Goal: Task Accomplishment & Management: Complete application form

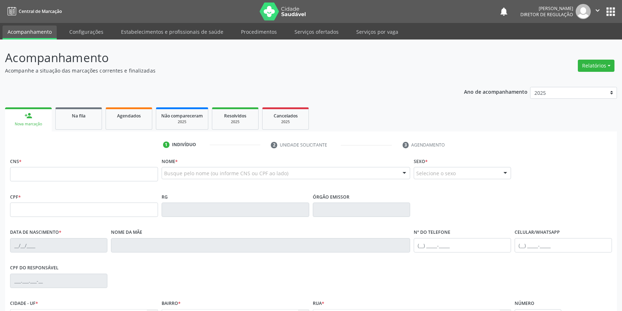
click at [111, 121] on link "Agendados" at bounding box center [129, 118] width 47 height 22
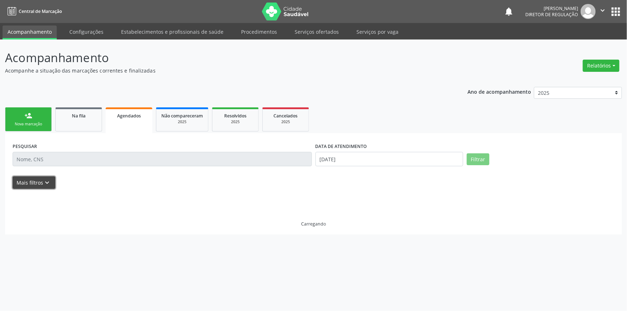
click at [43, 177] on button "Mais filtros keyboard_arrow_down" at bounding box center [34, 182] width 43 height 13
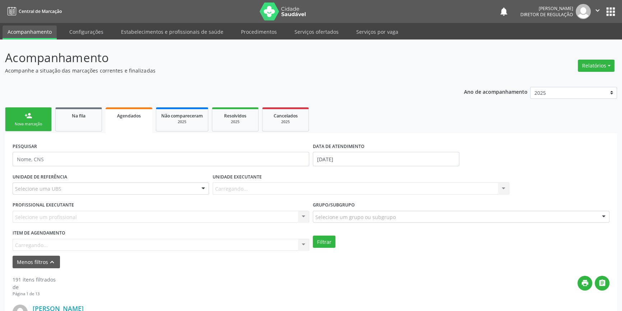
click at [43, 242] on div "Item de agendamento [GEOGRAPHIC_DATA]... No elements found. Consider changing t…" at bounding box center [161, 239] width 297 height 23
click at [41, 244] on div "Item de agendamento Carregando... No elements found. Consider changing the sear…" at bounding box center [161, 239] width 297 height 23
click at [347, 153] on input "[DATE]" at bounding box center [386, 159] width 147 height 14
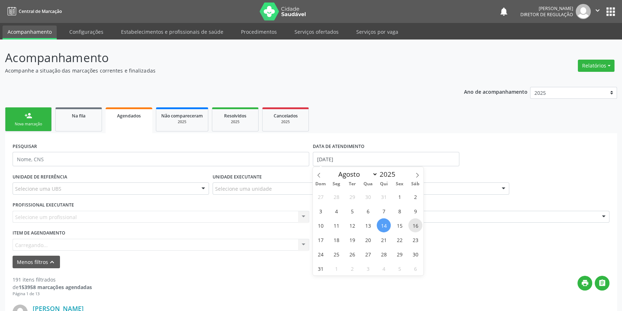
click at [422, 225] on span "16" at bounding box center [415, 225] width 14 height 14
type input "16/08/2025"
click at [422, 225] on span "16" at bounding box center [415, 225] width 14 height 14
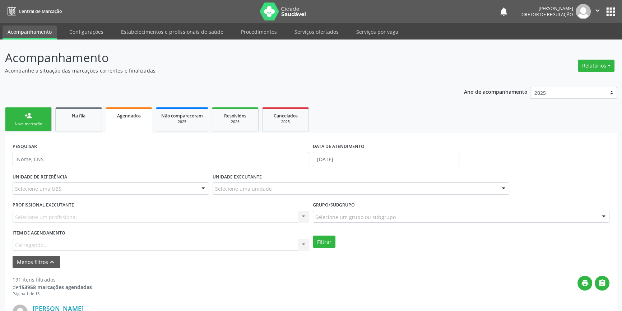
click at [115, 246] on div "Item de agendamento Carregando... No elements found. Consider changing the sear…" at bounding box center [161, 239] width 297 height 23
click at [111, 243] on div "Selecionar procedimento" at bounding box center [161, 245] width 297 height 12
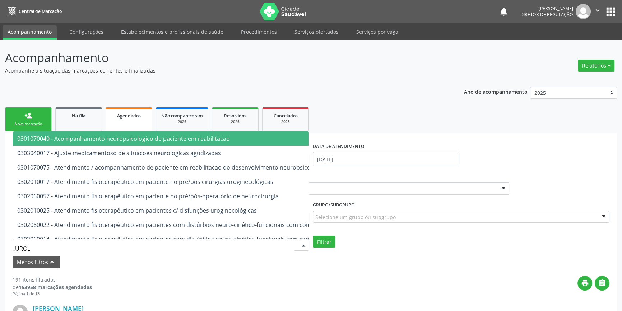
type input "UROLO"
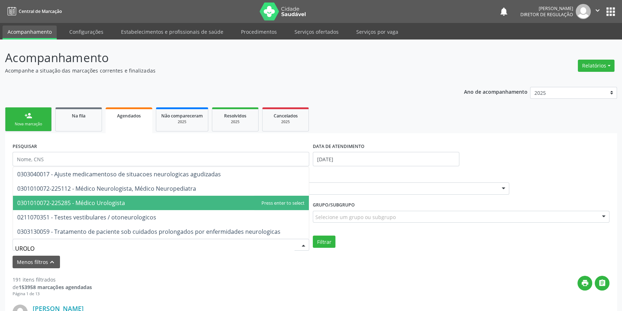
click at [122, 205] on span "0301010072-225285 - Médico Urologista" at bounding box center [71, 203] width 108 height 8
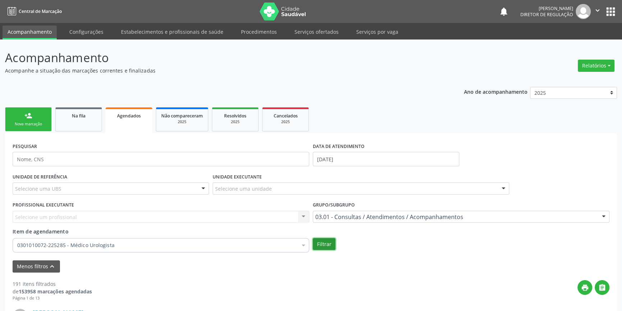
click at [322, 245] on button "Filtrar" at bounding box center [324, 244] width 23 height 12
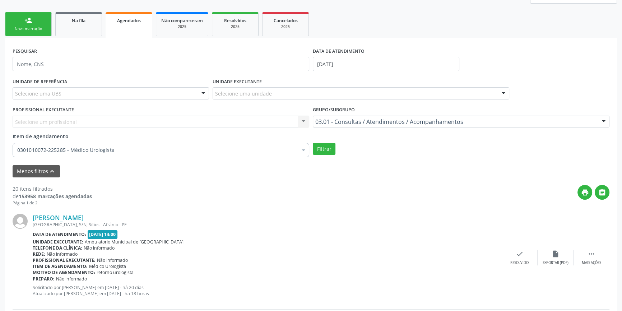
scroll to position [84, 0]
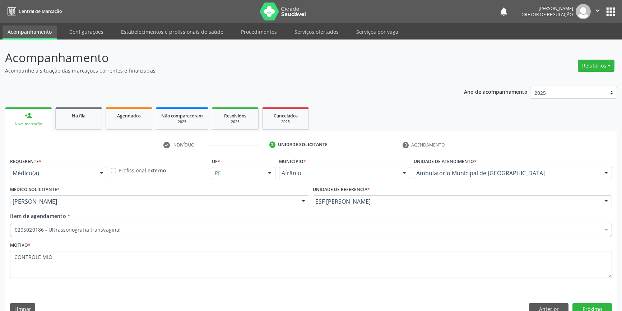
scroll to position [14, 0]
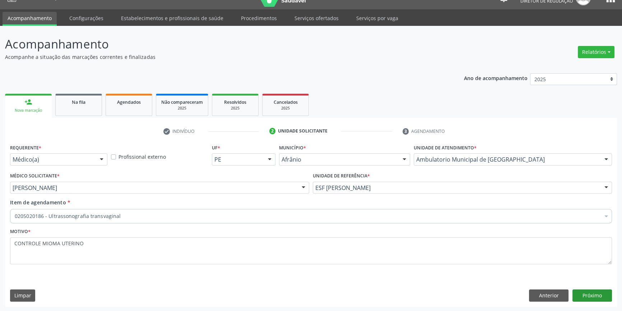
type textarea "CONTROLE MIOMA UTERINO"
click at [601, 294] on button "Próximo" at bounding box center [592, 295] width 40 height 12
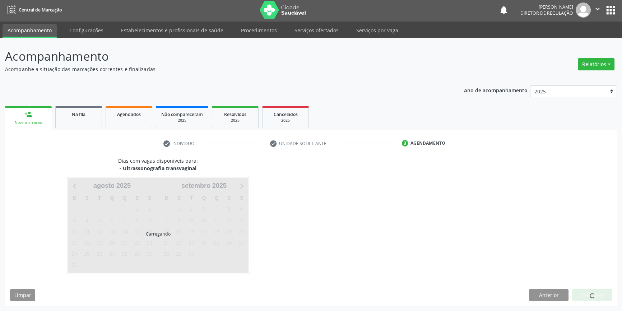
scroll to position [1, 0]
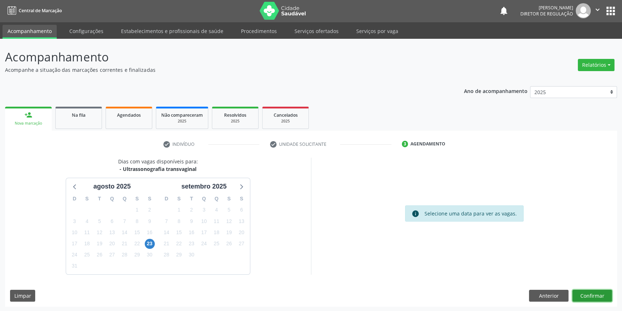
click at [601, 294] on button "Confirmar" at bounding box center [592, 296] width 40 height 12
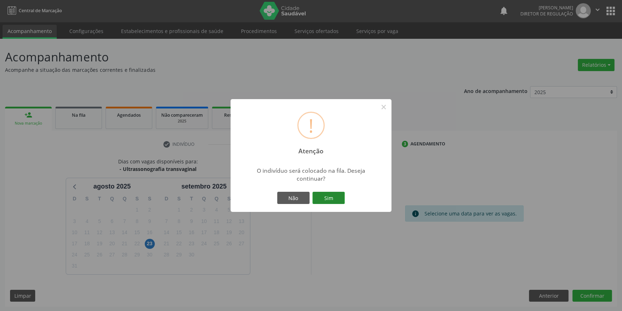
click at [333, 200] on button "Sim" at bounding box center [328, 198] width 32 height 12
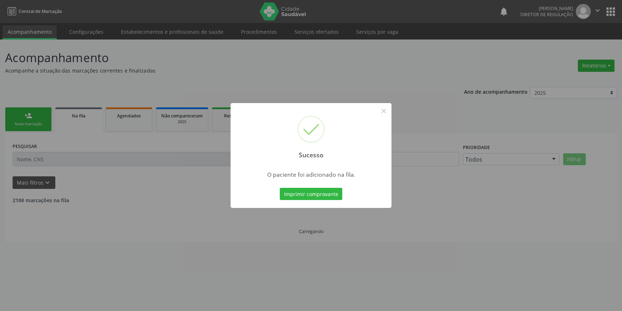
scroll to position [0, 0]
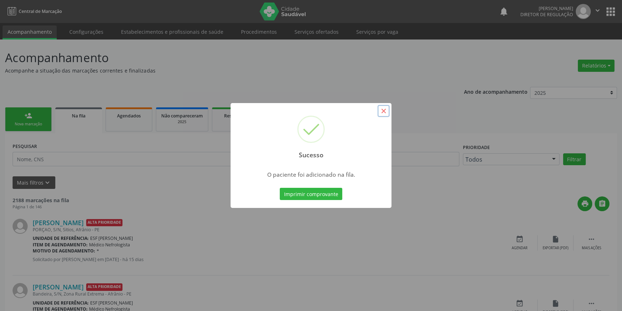
click at [383, 109] on button "×" at bounding box center [383, 111] width 12 height 12
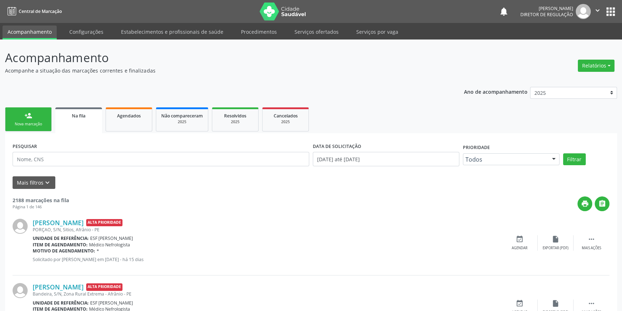
click at [36, 121] on div "Nova marcação" at bounding box center [28, 123] width 36 height 5
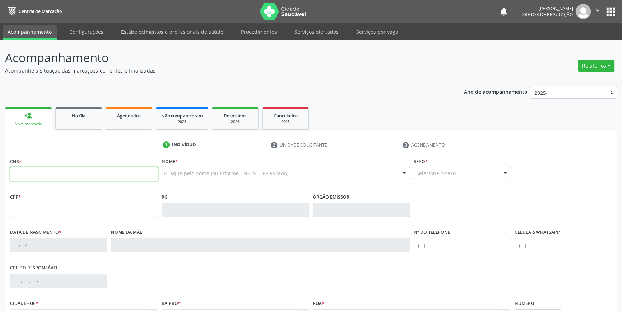
click at [42, 177] on input "text" at bounding box center [84, 174] width 148 height 14
type input "700 0063 7406 7600"
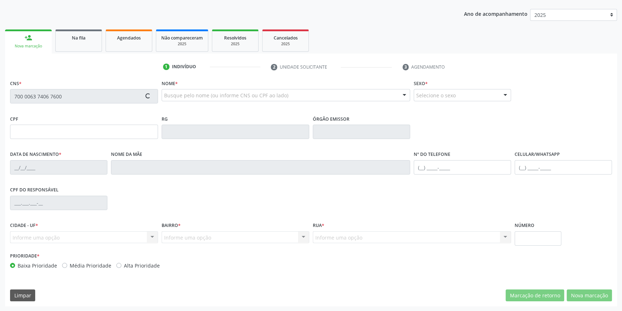
type input "749.071.074-04"
type input "08/11/1970"
type input "Aurenisia Coelho Cavalcanti"
type input "(87) 98856-5773"
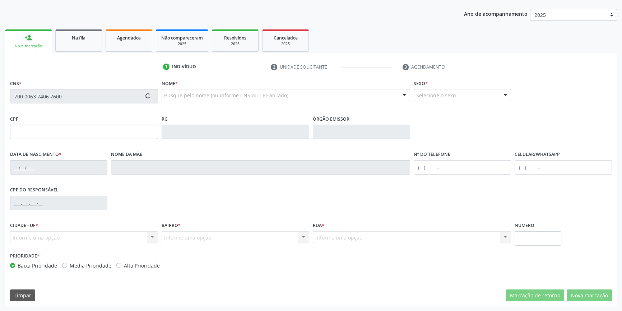
type input "526.033.504-04"
type input "159"
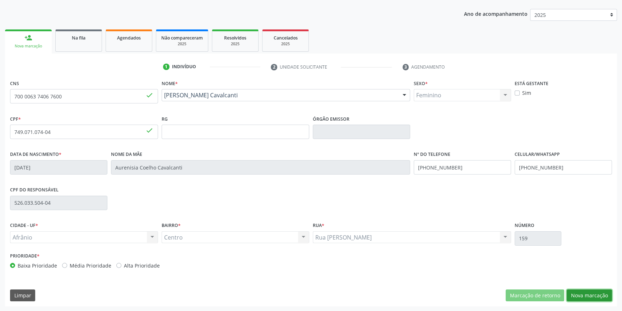
drag, startPoint x: 594, startPoint y: 291, endPoint x: 580, endPoint y: 290, distance: 14.0
click at [594, 291] on button "Nova marcação" at bounding box center [589, 295] width 45 height 12
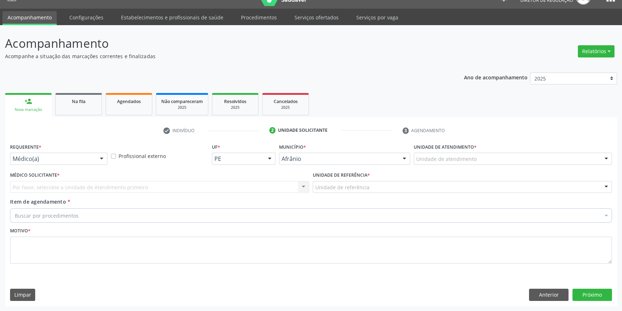
scroll to position [14, 0]
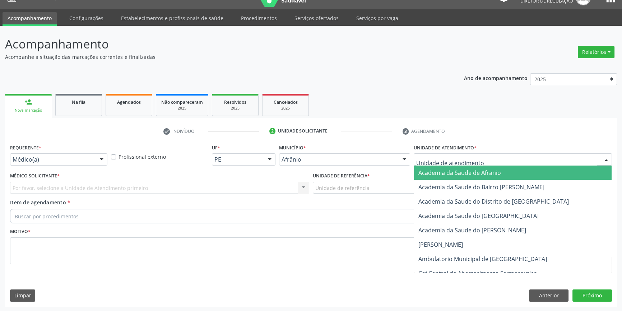
click at [473, 163] on div at bounding box center [513, 159] width 198 height 12
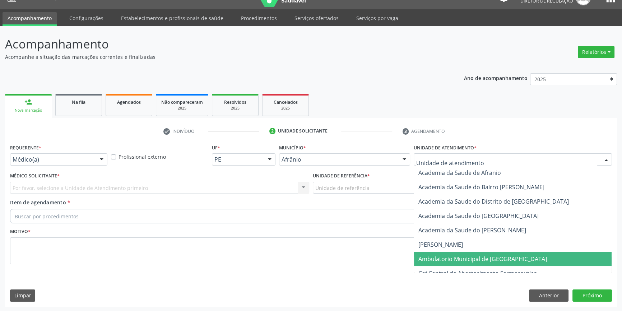
click at [467, 255] on span "Ambulatorio Municipal de [GEOGRAPHIC_DATA]" at bounding box center [482, 259] width 129 height 8
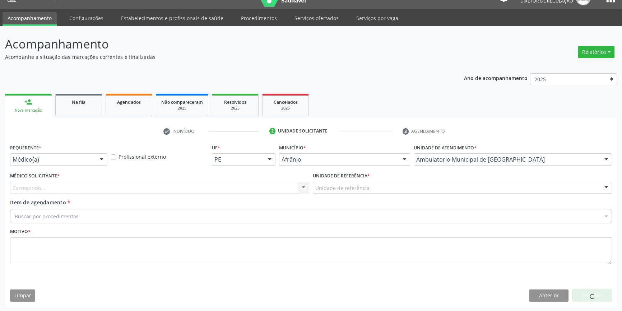
click at [362, 194] on div "Unidade de referência * Unidade de referência ESF de Extrema ESF de Barra das M…" at bounding box center [462, 185] width 303 height 28
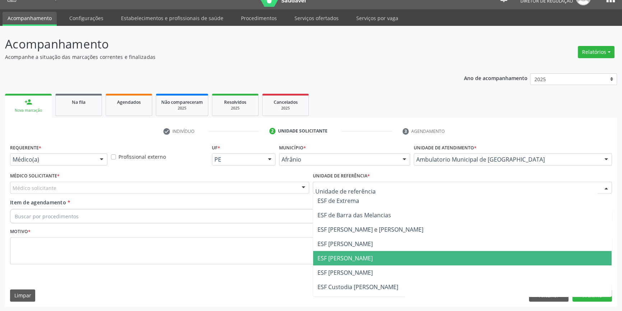
click at [354, 260] on span "ESF [PERSON_NAME]" at bounding box center [344, 258] width 55 height 8
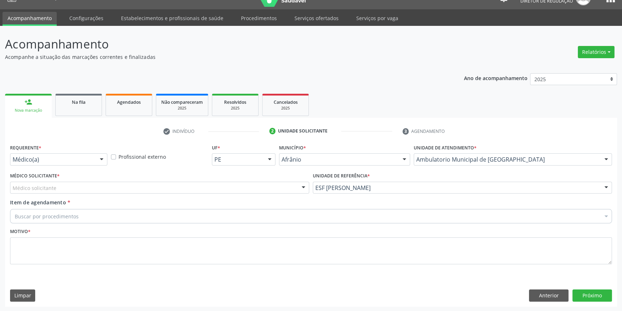
click at [155, 185] on div "Médico solicitante" at bounding box center [159, 188] width 299 height 12
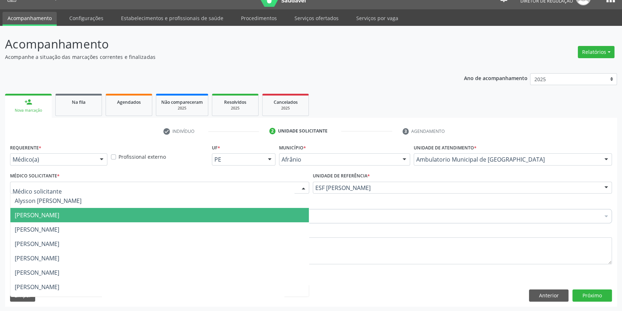
click at [59, 213] on span "[PERSON_NAME]" at bounding box center [37, 215] width 45 height 8
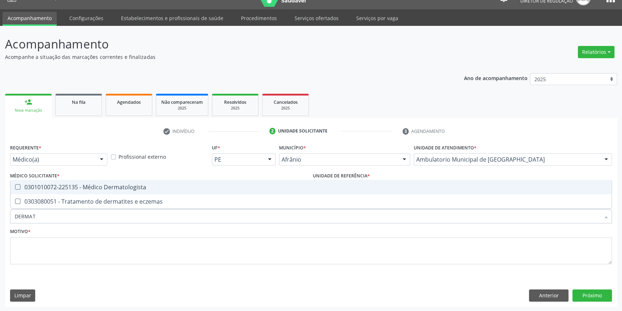
type input "DERMATO"
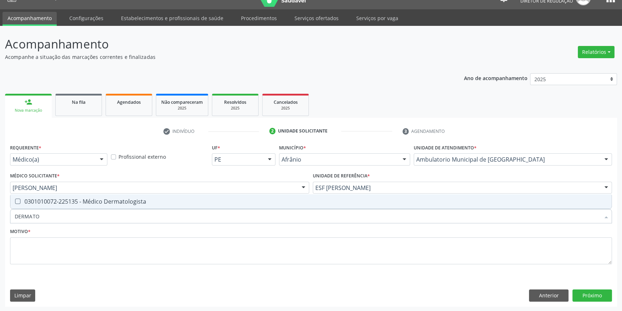
click at [56, 203] on div "0301010072-225135 - Médico Dermatologista" at bounding box center [311, 202] width 593 height 6
checkbox Dermatologista "true"
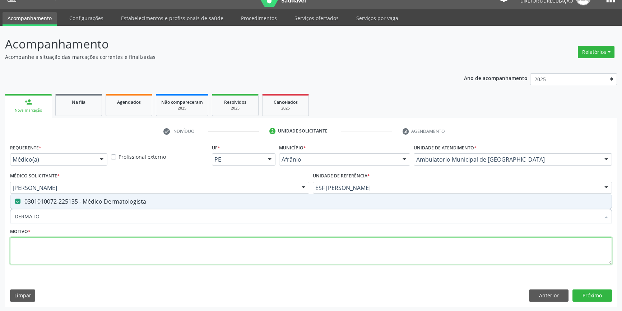
click at [46, 239] on textarea at bounding box center [311, 250] width 602 height 27
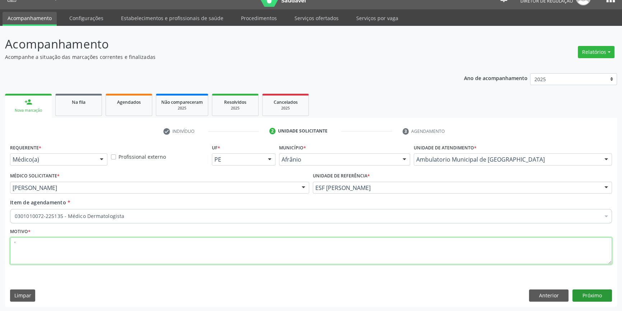
type textarea "'"
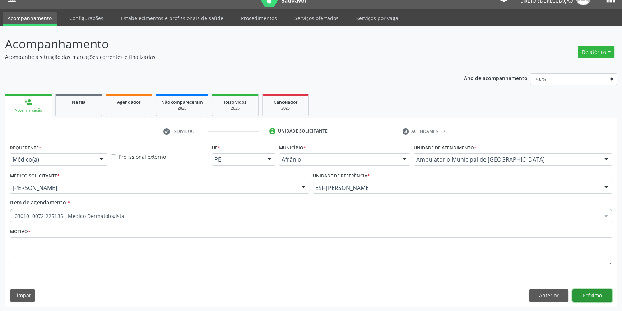
click at [584, 292] on button "Próximo" at bounding box center [592, 295] width 40 height 12
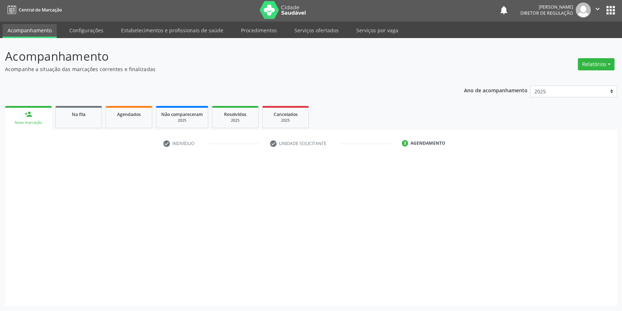
scroll to position [1, 0]
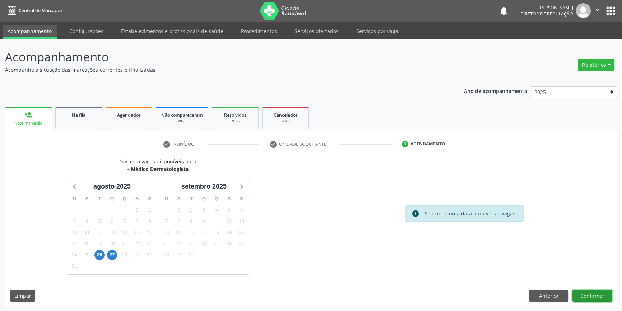
click at [580, 298] on button "Confirmar" at bounding box center [592, 296] width 40 height 12
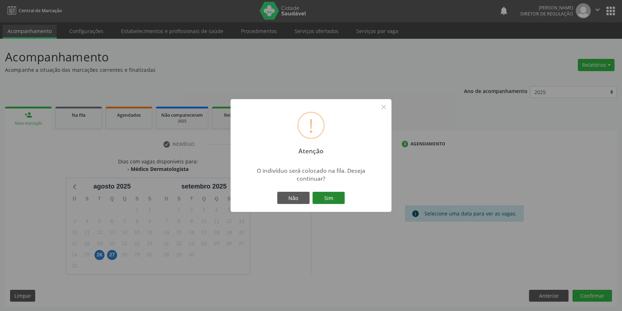
click at [342, 201] on button "Sim" at bounding box center [328, 198] width 32 height 12
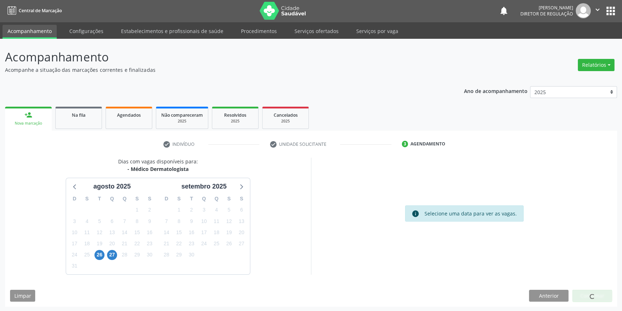
scroll to position [0, 0]
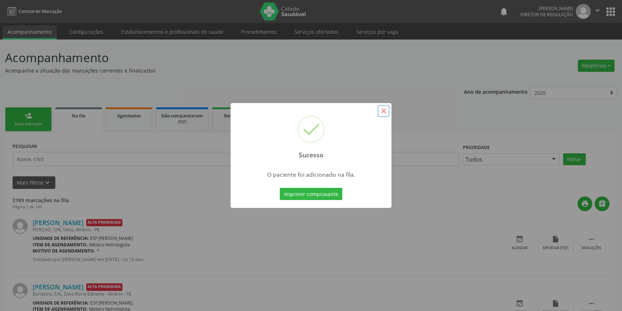
click at [382, 110] on button "×" at bounding box center [383, 111] width 12 height 12
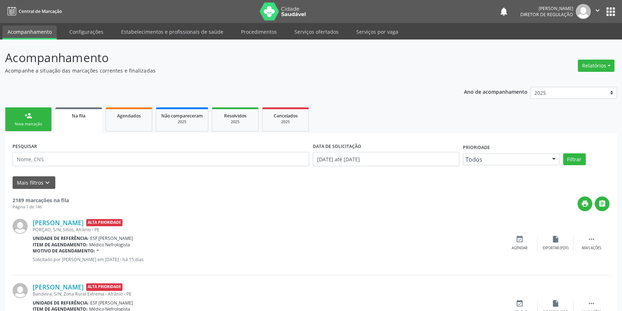
click at [39, 121] on div "Nova marcação" at bounding box center [28, 123] width 36 height 5
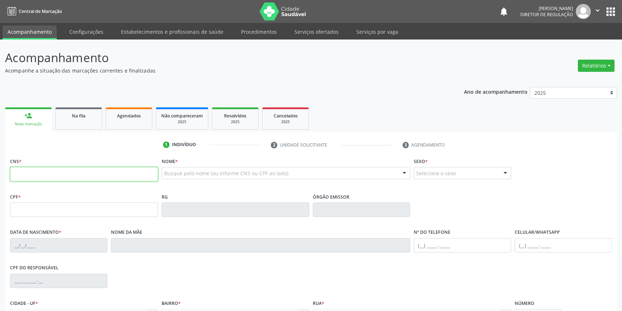
click at [43, 179] on input "text" at bounding box center [84, 174] width 148 height 14
type input "705 4034 0525 4894"
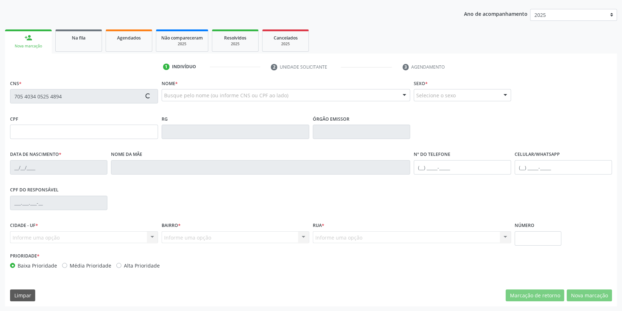
type input "028.627.654-22"
type input "12/07/1976"
type input "Eva Gomes da Silva"
type input "(87) 98864-1093"
type input "S/N"
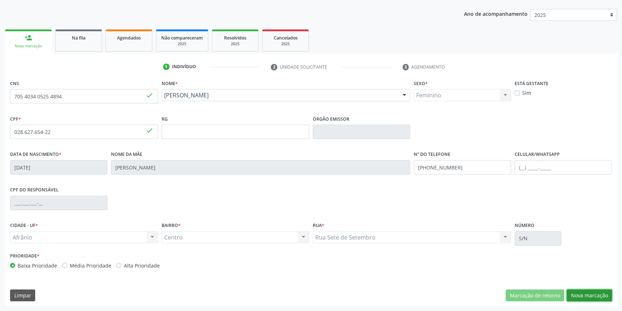
click at [589, 291] on button "Nova marcação" at bounding box center [589, 295] width 45 height 12
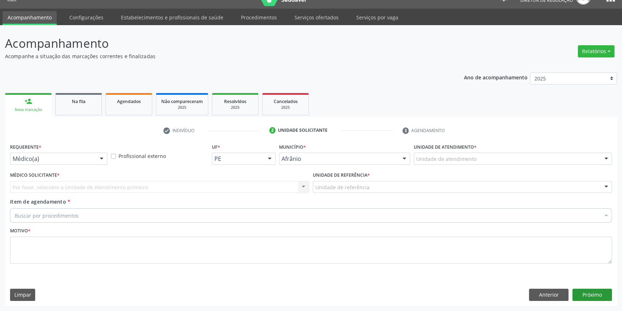
scroll to position [14, 0]
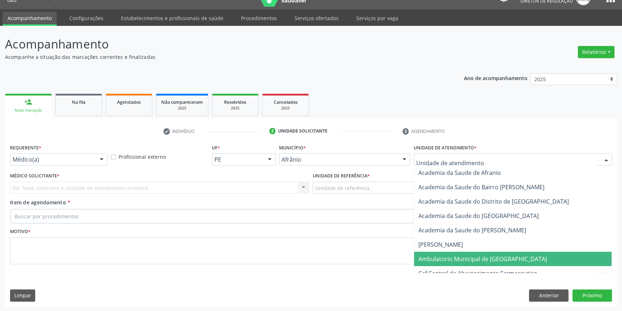
drag, startPoint x: 459, startPoint y: 259, endPoint x: 427, endPoint y: 240, distance: 36.5
click at [458, 259] on span "Ambulatorio Municipal de [GEOGRAPHIC_DATA]" at bounding box center [482, 259] width 129 height 8
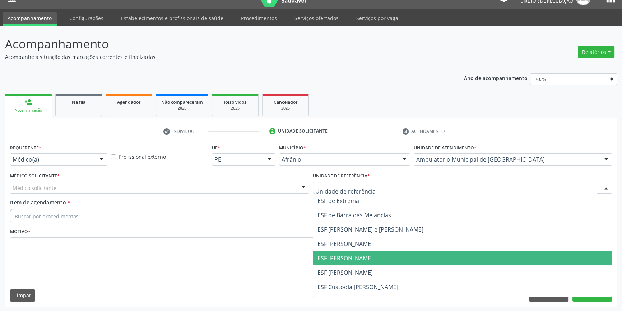
drag, startPoint x: 342, startPoint y: 252, endPoint x: 306, endPoint y: 240, distance: 38.5
click at [337, 252] on span "ESF [PERSON_NAME]" at bounding box center [462, 258] width 298 height 14
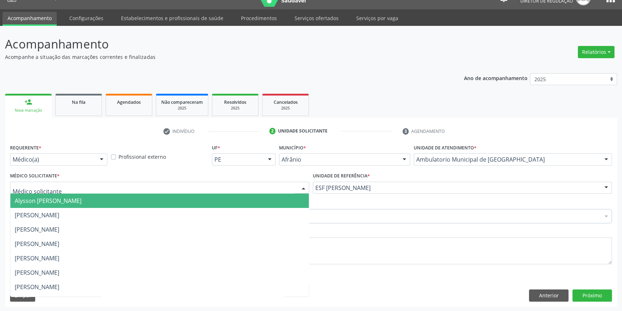
drag, startPoint x: 230, startPoint y: 190, endPoint x: 172, endPoint y: 212, distance: 61.2
click at [226, 191] on div at bounding box center [159, 188] width 299 height 12
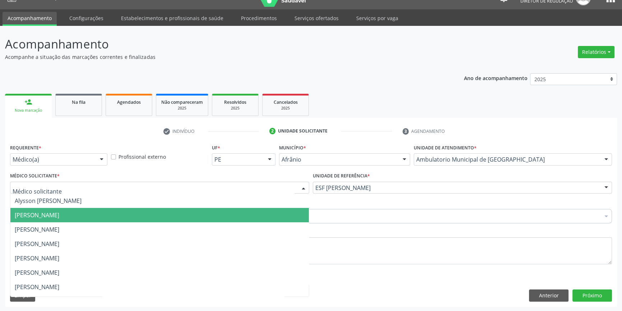
click at [156, 216] on span "[PERSON_NAME]" at bounding box center [159, 215] width 298 height 14
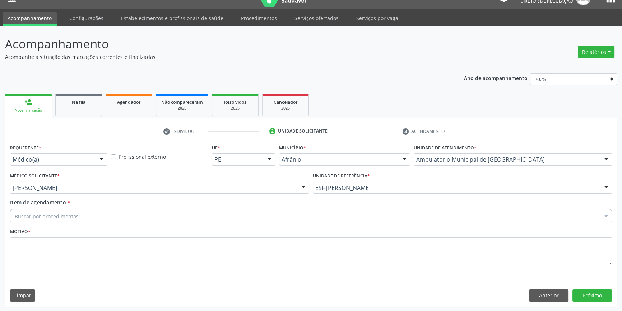
click at [154, 208] on div "Item de agendamento * Buscar por procedimentos Selecionar todos 0604320140 - Ab…" at bounding box center [311, 210] width 602 height 23
click at [117, 215] on div "Buscar por procedimentos" at bounding box center [311, 216] width 602 height 14
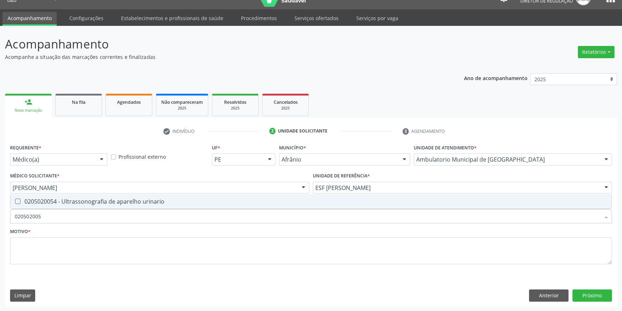
type input "0205020054"
click at [80, 205] on span "0205020054 - Ultrassonografia de aparelho urinario" at bounding box center [310, 201] width 601 height 14
checkbox urinario "true"
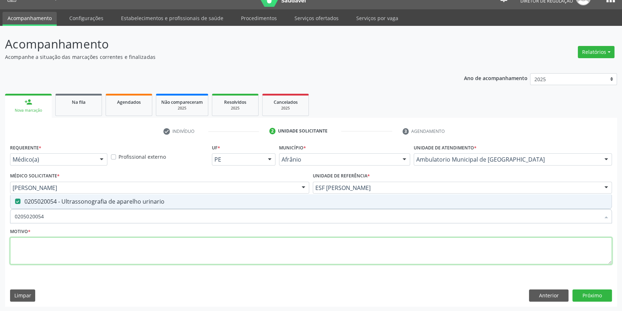
click at [74, 239] on textarea at bounding box center [311, 250] width 602 height 27
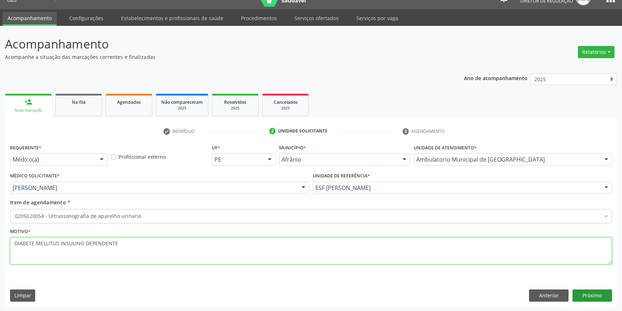
type textarea "DIABETE MELLITUS INSULINO DEPENDENTE"
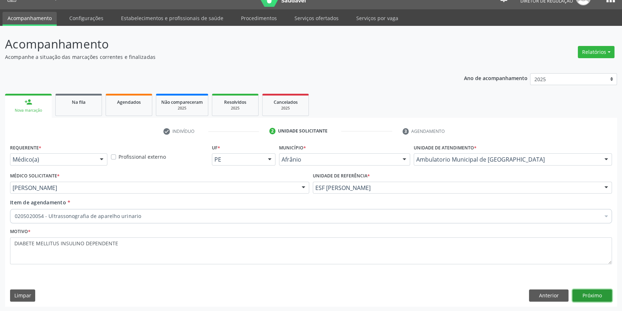
click at [588, 296] on button "Próximo" at bounding box center [592, 295] width 40 height 12
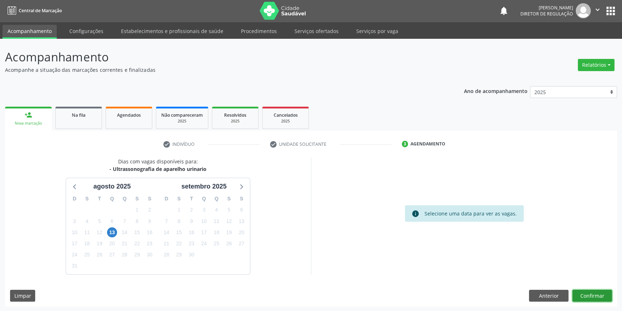
click at [589, 297] on button "Confirmar" at bounding box center [592, 296] width 40 height 12
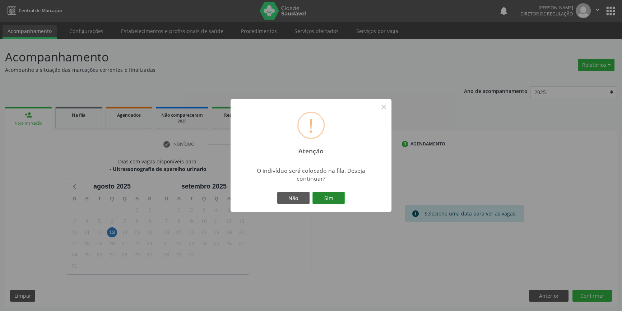
click at [337, 195] on button "Sim" at bounding box center [328, 198] width 32 height 12
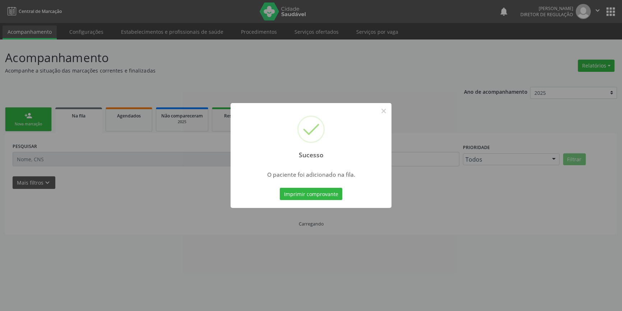
scroll to position [0, 0]
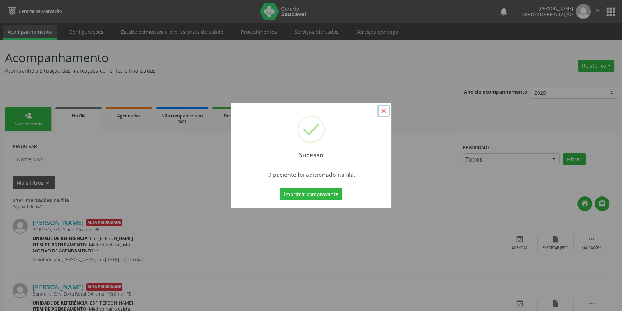
click at [386, 111] on button "×" at bounding box center [383, 111] width 12 height 12
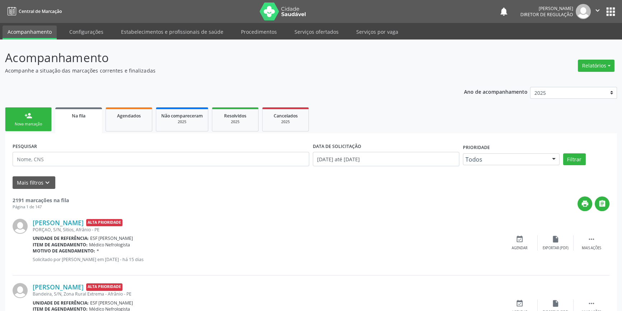
click at [33, 116] on link "person_add Nova marcação" at bounding box center [28, 119] width 47 height 24
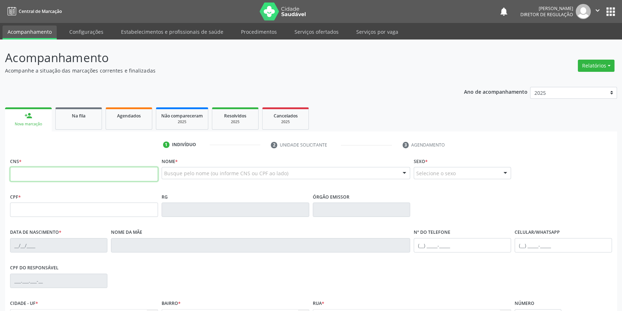
click at [82, 174] on input "text" at bounding box center [84, 174] width 148 height 14
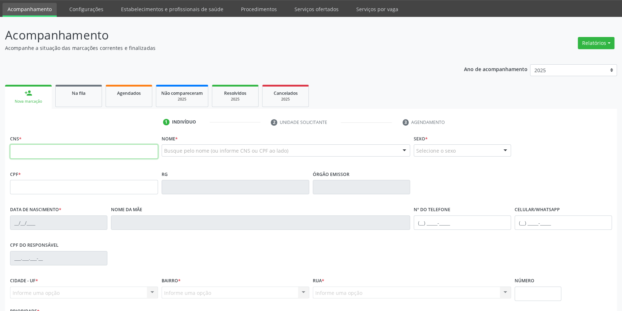
scroll to position [32, 0]
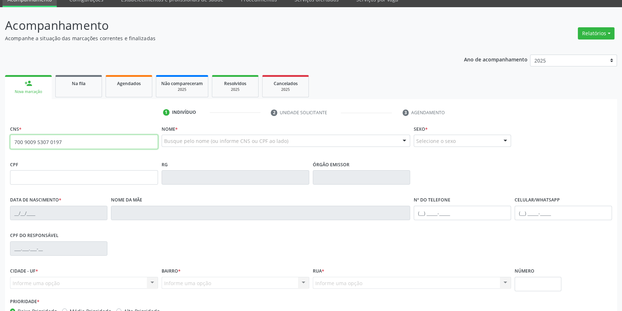
type input "700 9009 5307 0197"
type input "29/03/1997"
type input "Maria Medianeira dos Santos Oliveira"
type input "(87) 98859-0691"
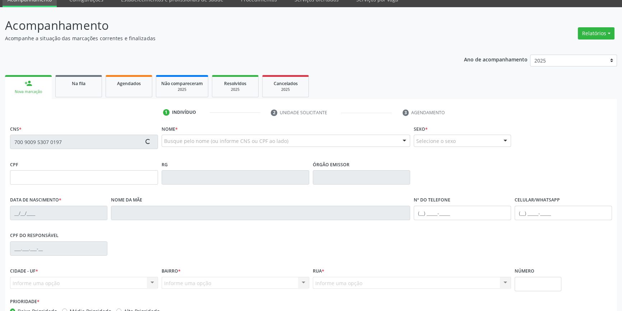
type input "078.587.244-28"
type input "22"
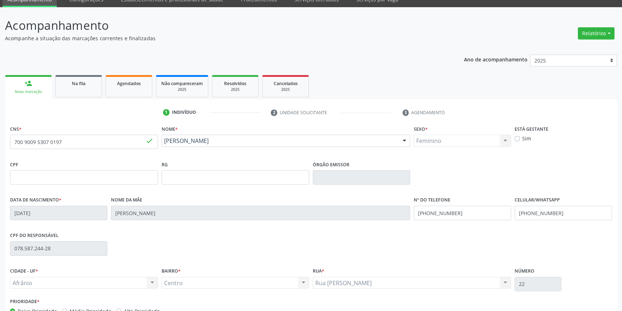
click at [255, 164] on div "RG" at bounding box center [236, 171] width 148 height 25
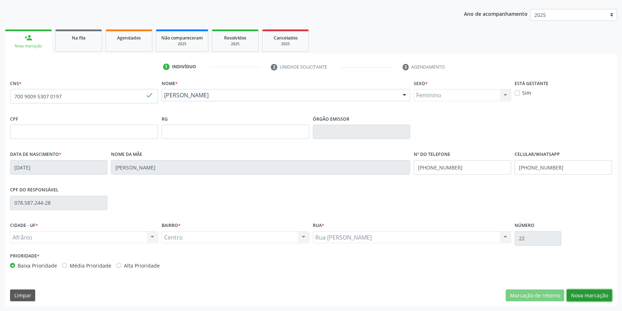
drag, startPoint x: 589, startPoint y: 292, endPoint x: 575, endPoint y: 278, distance: 19.6
click at [589, 292] on button "Nova marcação" at bounding box center [589, 295] width 45 height 12
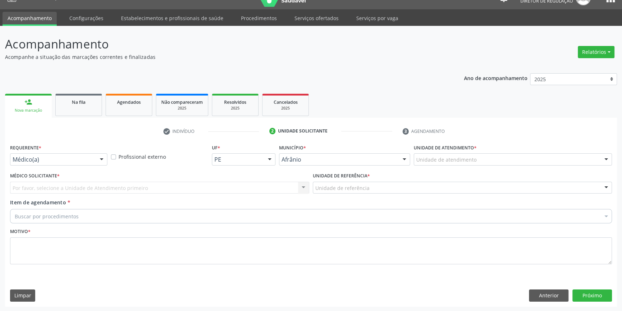
click at [459, 154] on div "Unidade de atendimento" at bounding box center [513, 159] width 198 height 12
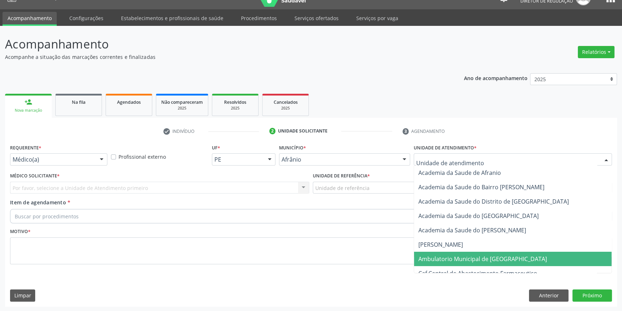
click at [448, 258] on span "Ambulatorio Municipal de [GEOGRAPHIC_DATA]" at bounding box center [482, 259] width 129 height 8
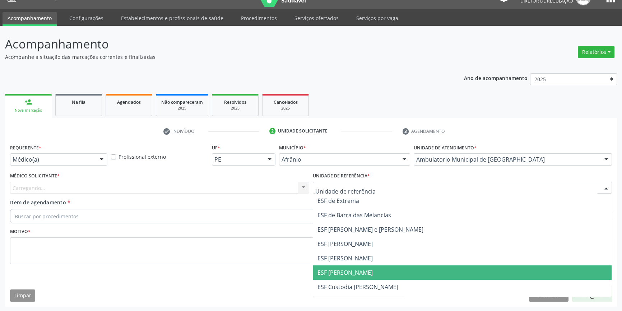
drag, startPoint x: 343, startPoint y: 266, endPoint x: 205, endPoint y: 208, distance: 149.4
click at [341, 265] on span "ESF [PERSON_NAME]" at bounding box center [462, 272] width 298 height 14
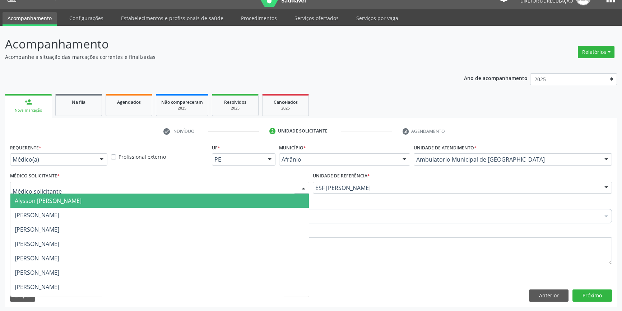
drag, startPoint x: 145, startPoint y: 184, endPoint x: 94, endPoint y: 204, distance: 54.6
click at [143, 184] on div at bounding box center [159, 188] width 299 height 12
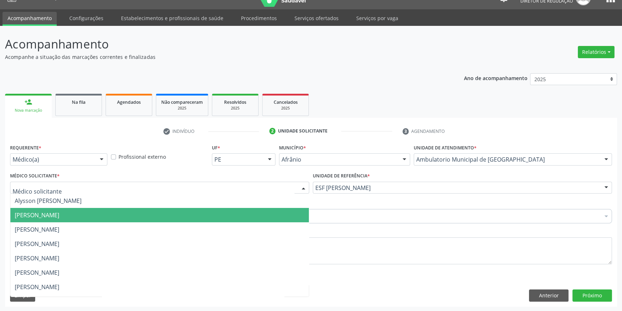
click at [59, 212] on span "[PERSON_NAME]" at bounding box center [37, 215] width 45 height 8
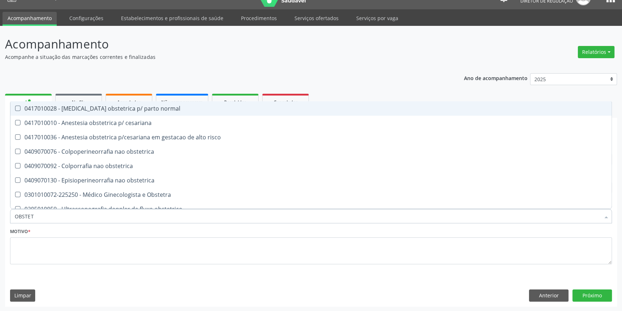
type input "OBSTETR"
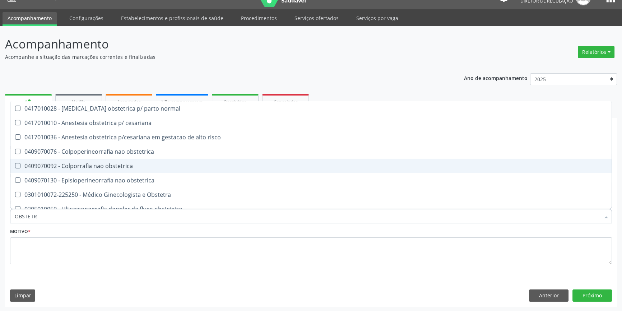
scroll to position [36, 0]
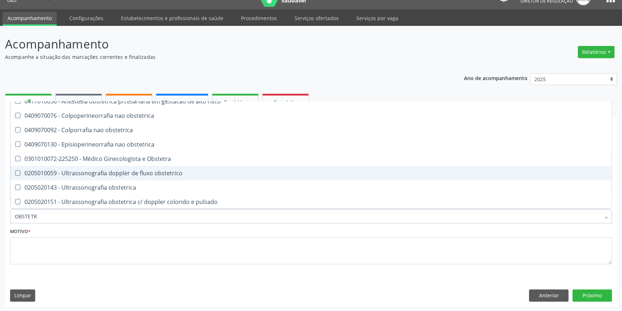
click at [128, 181] on span "0205020143 - Ultrassonografia obstetrica" at bounding box center [310, 187] width 601 height 14
checkbox obstetrica "true"
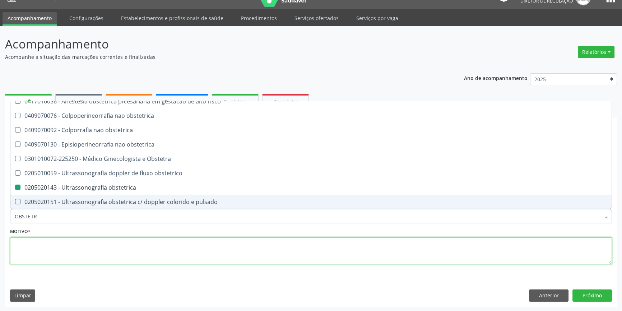
click at [94, 242] on textarea at bounding box center [311, 250] width 602 height 27
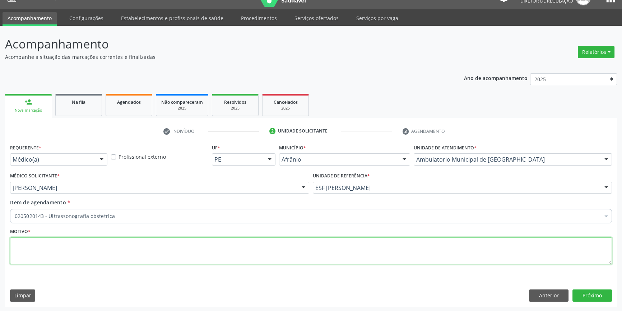
scroll to position [0, 0]
type textarea "GESTANTE"
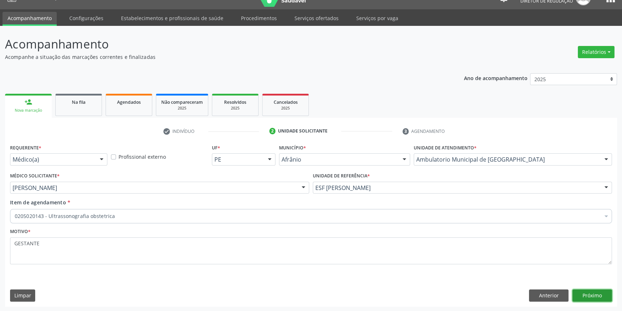
click at [600, 297] on button "Próximo" at bounding box center [592, 295] width 40 height 12
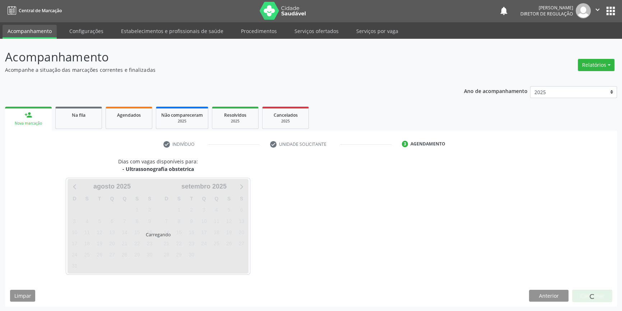
scroll to position [14, 0]
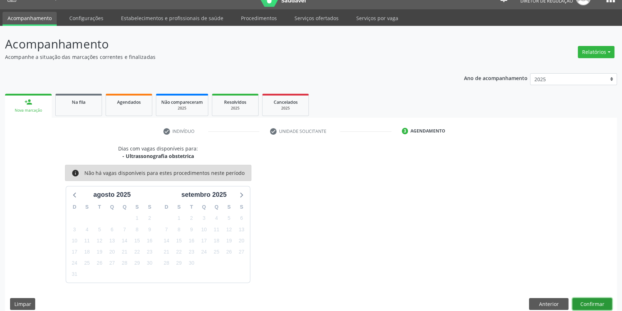
click at [600, 303] on button "Confirmar" at bounding box center [592, 304] width 40 height 12
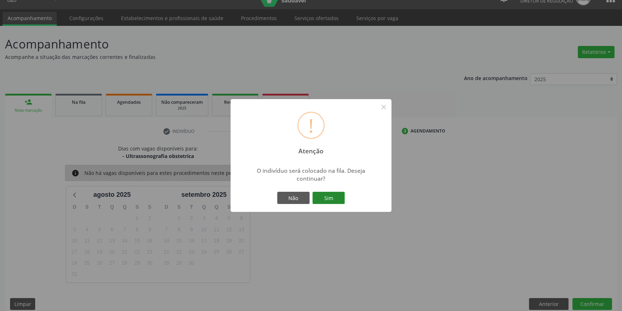
click at [316, 196] on button "Sim" at bounding box center [328, 198] width 32 height 12
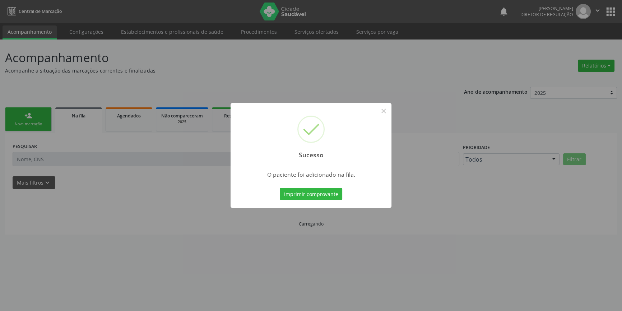
scroll to position [0, 0]
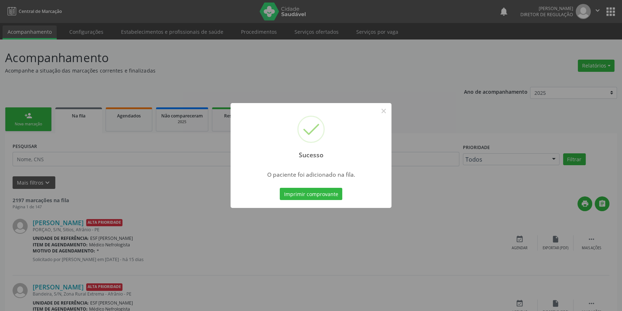
click at [177, 122] on div "Sucesso × O paciente foi adicionado na fila. Imprimir comprovante Cancel" at bounding box center [311, 155] width 622 height 311
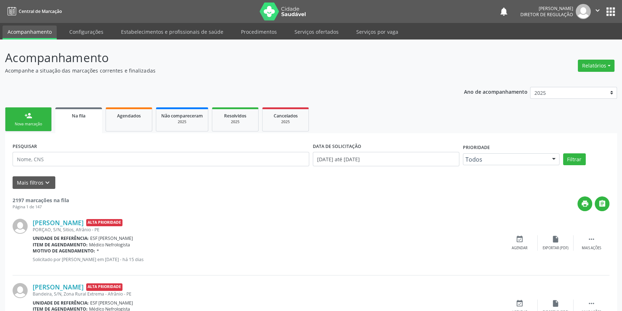
click at [46, 119] on link "person_add Nova marcação" at bounding box center [28, 119] width 47 height 24
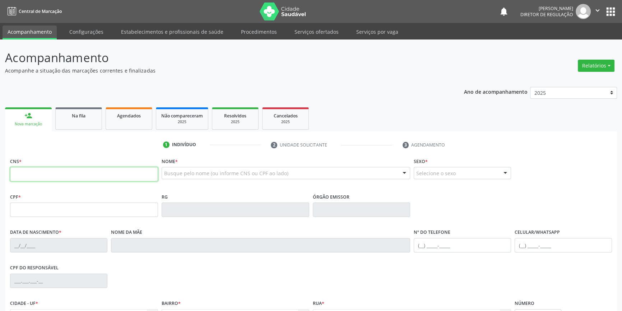
click at [54, 176] on input "text" at bounding box center [84, 174] width 148 height 14
type input "700 6079 5573 6663"
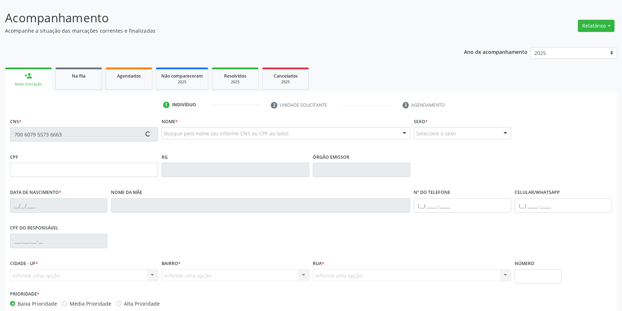
scroll to position [78, 0]
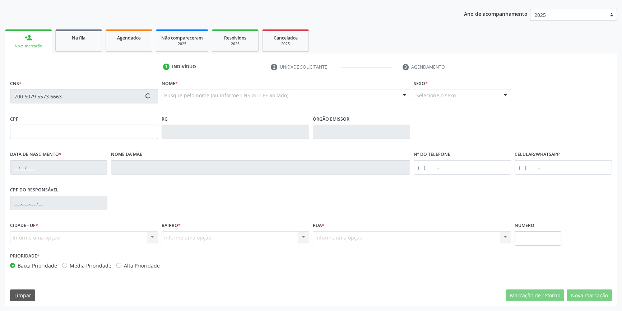
type input "050.550.314-09"
type input "12/04/1976"
type input "Maria Martina Rodrigues"
type input "(87) 98834-6734"
type input "90"
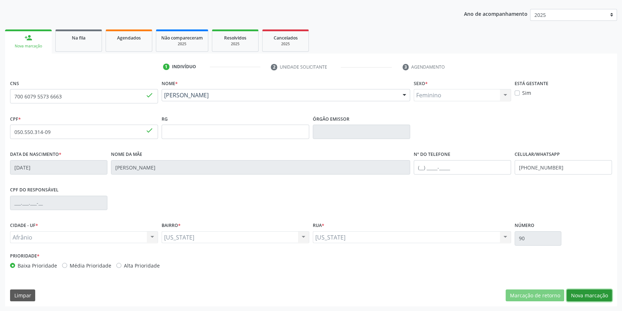
click at [593, 297] on button "Nova marcação" at bounding box center [589, 295] width 45 height 12
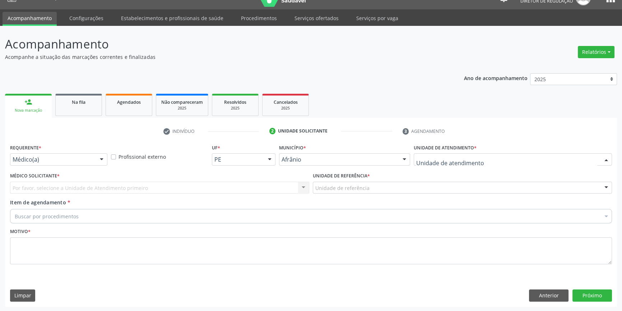
drag, startPoint x: 514, startPoint y: 158, endPoint x: 511, endPoint y: 162, distance: 5.1
click at [512, 161] on div at bounding box center [513, 159] width 198 height 12
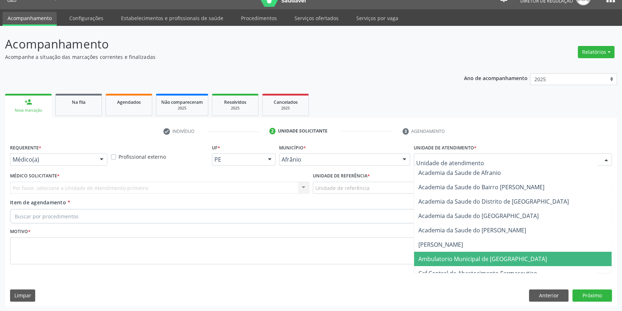
click at [462, 261] on span "Ambulatorio Municipal de [GEOGRAPHIC_DATA]" at bounding box center [482, 259] width 129 height 8
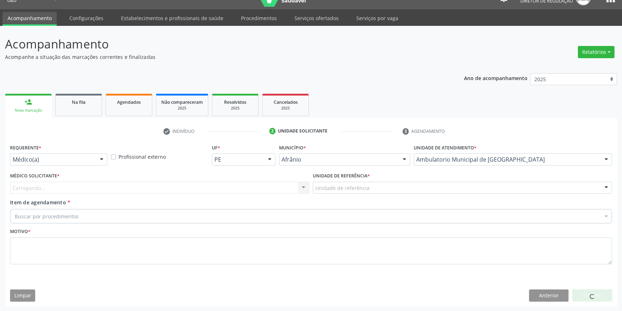
click at [372, 187] on div "Unidade de referência" at bounding box center [462, 188] width 299 height 12
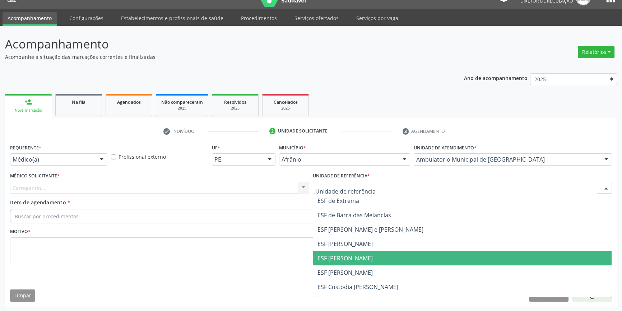
click at [351, 261] on span "ESF [PERSON_NAME]" at bounding box center [344, 258] width 55 height 8
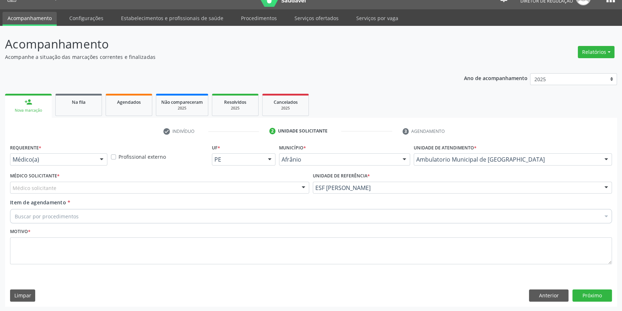
click at [205, 187] on div "Médico solicitante" at bounding box center [159, 188] width 299 height 12
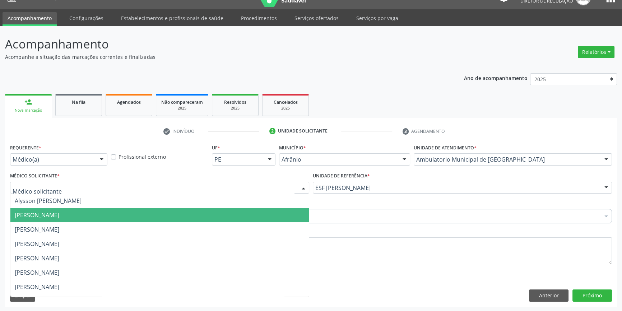
click at [111, 209] on span "[PERSON_NAME]" at bounding box center [159, 215] width 298 height 14
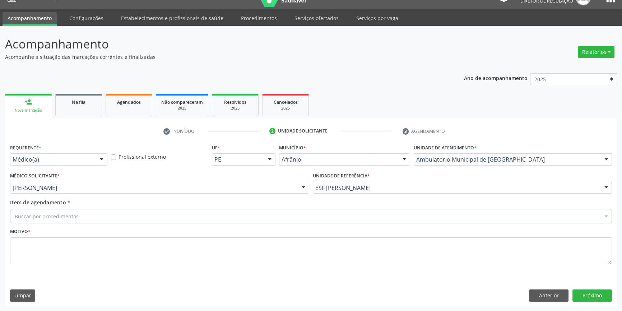
click at [100, 209] on div "Buscar por procedimentos" at bounding box center [311, 216] width 602 height 14
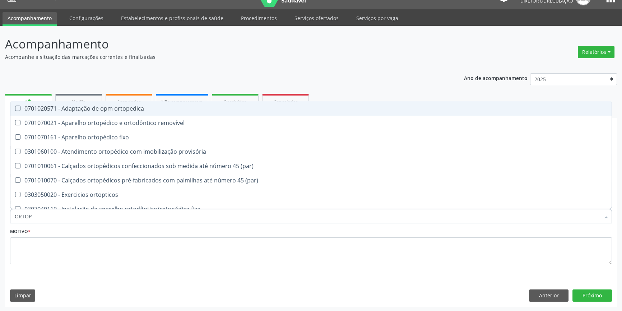
type input "ORTOPE"
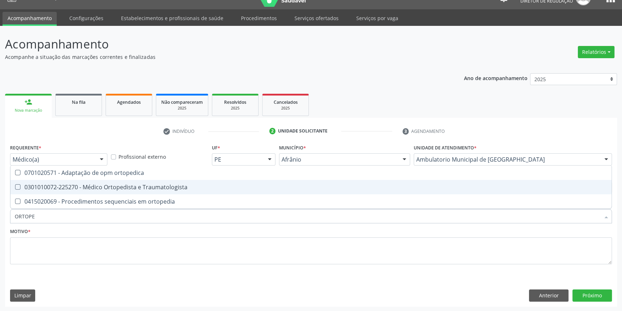
click at [156, 188] on div "0301010072-225270 - Médico Ortopedista e Traumatologista" at bounding box center [311, 187] width 593 height 6
checkbox Traumatologista "true"
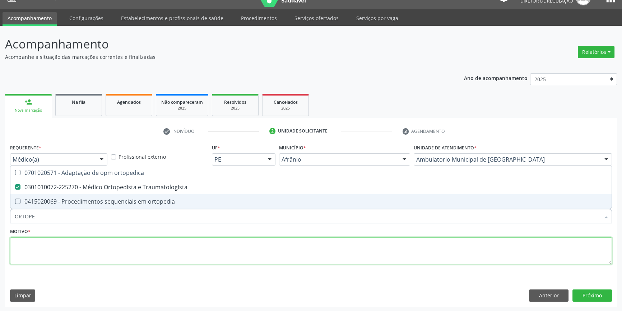
click at [116, 250] on textarea at bounding box center [311, 250] width 602 height 27
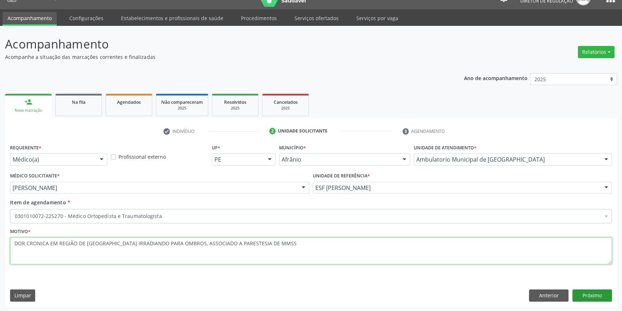
type textarea "DOR CRONICA EM REGIÃO DE CERVICAL IRRADIANDO PARA OMBROS, ASSOCIADO A PARESTESI…"
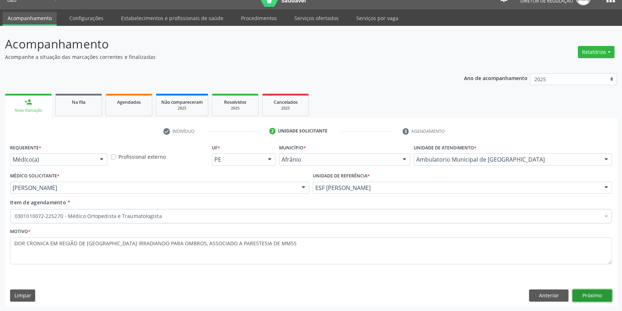
click at [577, 294] on button "Próximo" at bounding box center [592, 295] width 40 height 12
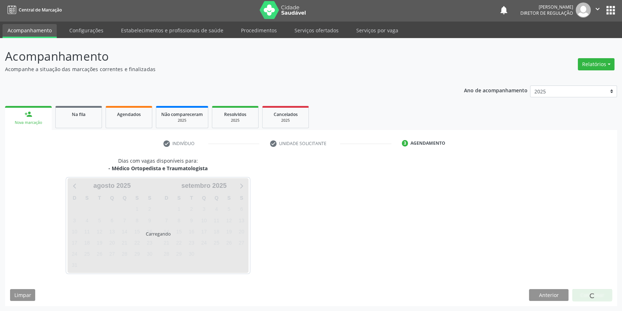
scroll to position [1, 0]
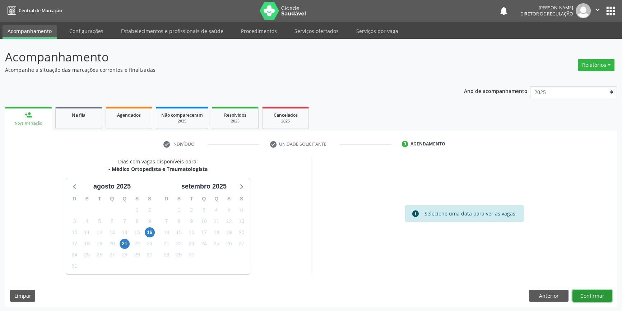
click at [588, 296] on button "Confirmar" at bounding box center [592, 296] width 40 height 12
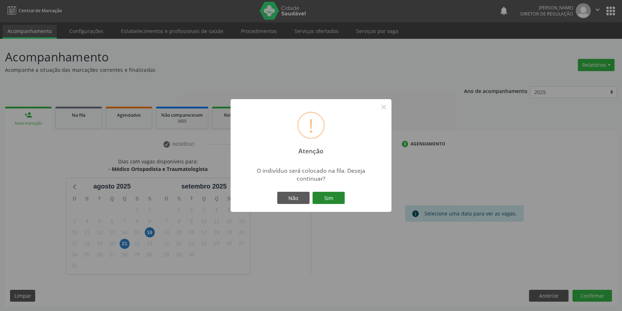
click at [334, 198] on button "Sim" at bounding box center [328, 198] width 32 height 12
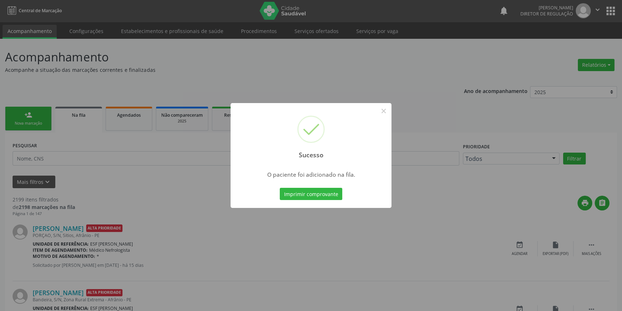
scroll to position [0, 0]
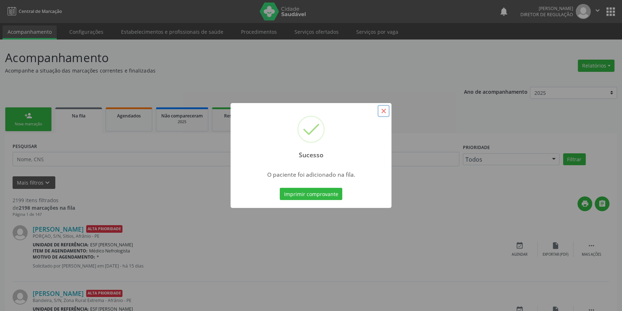
click at [381, 106] on button "×" at bounding box center [383, 111] width 12 height 12
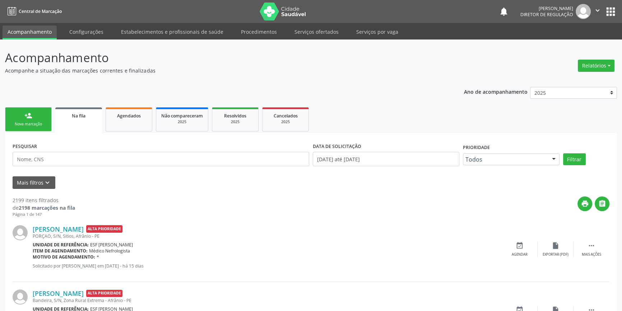
click at [20, 119] on link "person_add Nova marcação" at bounding box center [28, 119] width 47 height 24
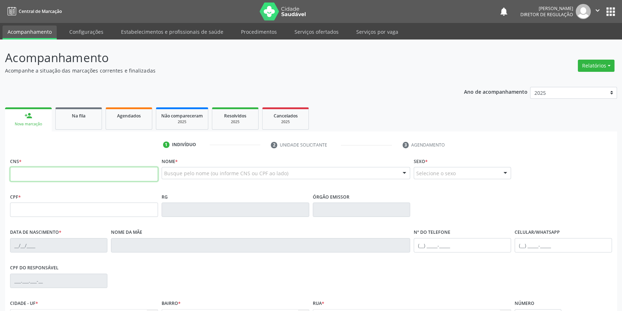
click at [134, 176] on input "text" at bounding box center [84, 174] width 148 height 14
type input "700 0052 4370 5505"
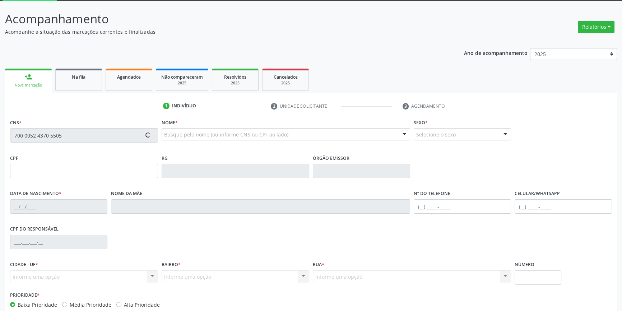
scroll to position [78, 0]
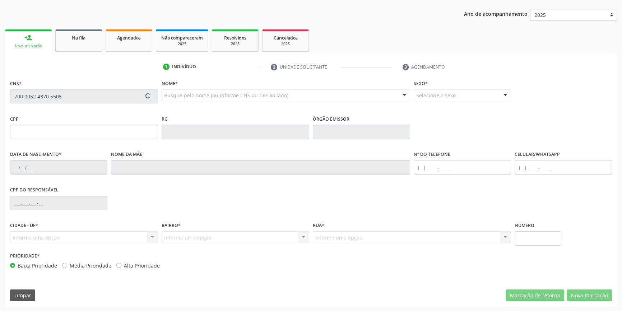
type input "148.365.824-40"
type input "12/10/2017"
type input "Jucianny da Silva Brito"
type input "(87) 98130-0736"
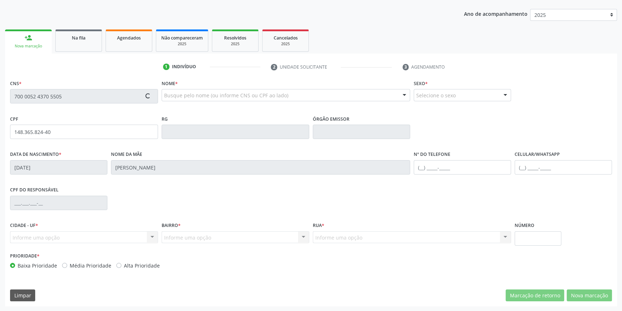
type input "111.956.774-21"
type input "65"
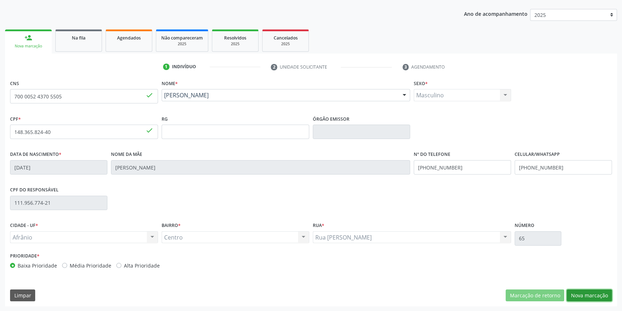
click at [591, 291] on button "Nova marcação" at bounding box center [589, 295] width 45 height 12
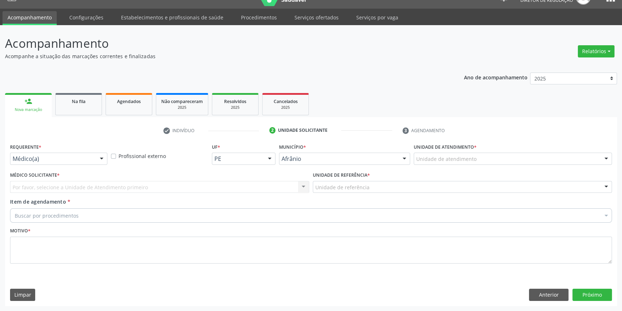
scroll to position [14, 0]
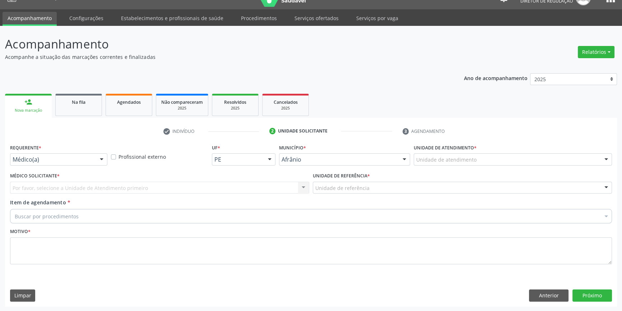
click at [449, 165] on div "Unidade de atendimento * Unidade de atendimento Academia da Saude de Afranio Ac…" at bounding box center [513, 156] width 202 height 28
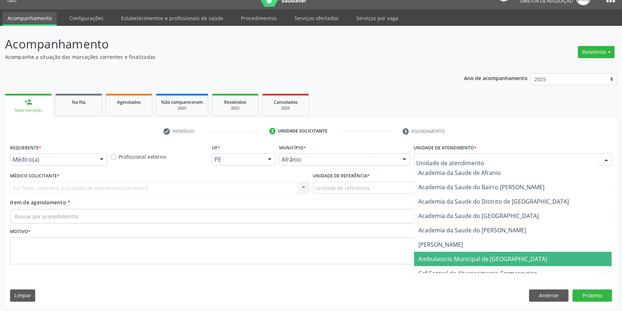
click at [459, 262] on span "Ambulatorio Municipal de [GEOGRAPHIC_DATA]" at bounding box center [482, 259] width 129 height 8
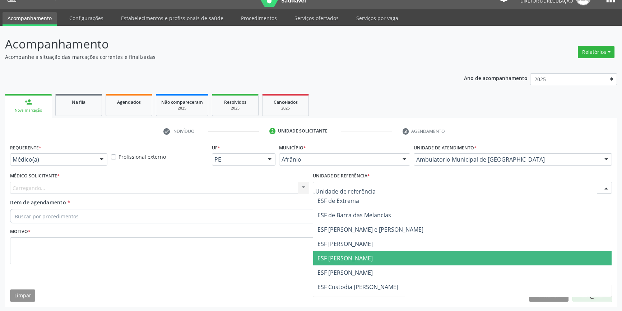
click at [336, 252] on span "ESF [PERSON_NAME]" at bounding box center [462, 258] width 298 height 14
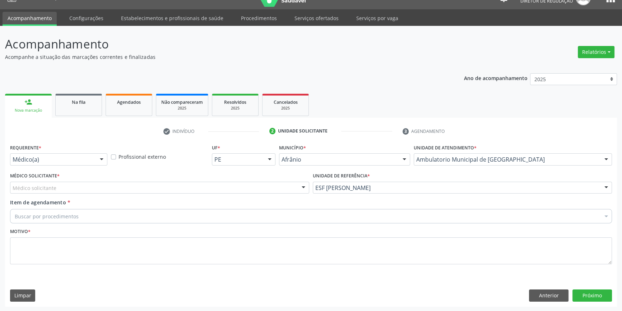
click at [182, 185] on div "Médico solicitante" at bounding box center [159, 188] width 299 height 12
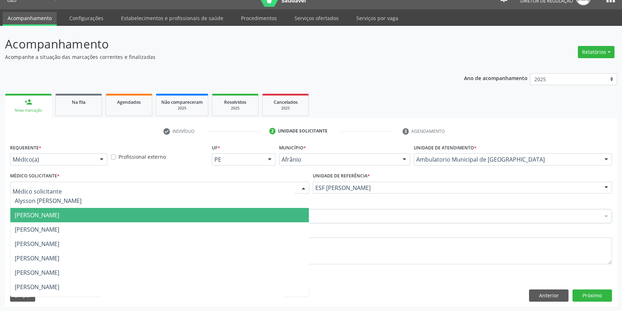
click at [59, 215] on span "[PERSON_NAME]" at bounding box center [37, 215] width 45 height 8
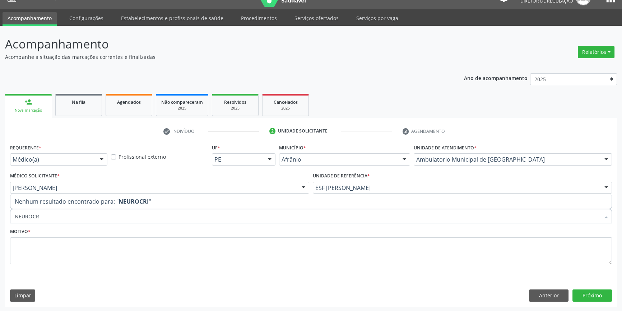
type input "NEUROC"
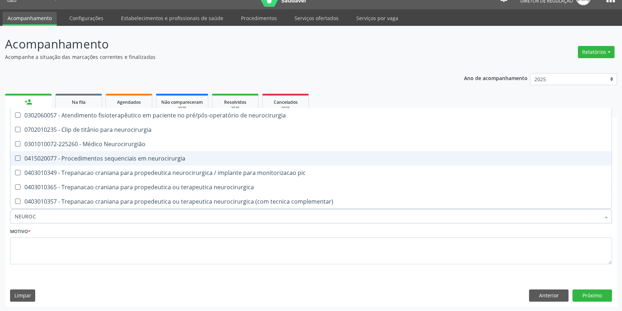
click at [104, 143] on div "0301010072-225260 - Médico Neurocirurgião" at bounding box center [311, 144] width 593 height 6
checkbox Neurocirurgião "true"
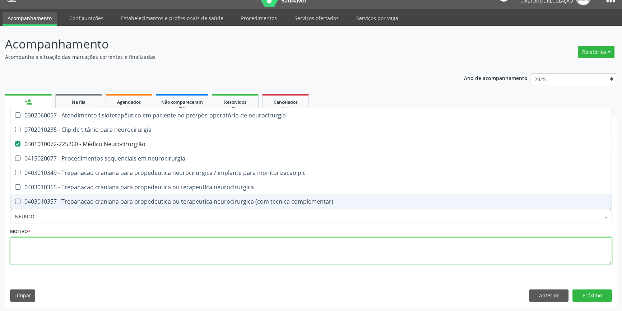
click at [101, 244] on textarea at bounding box center [311, 250] width 602 height 27
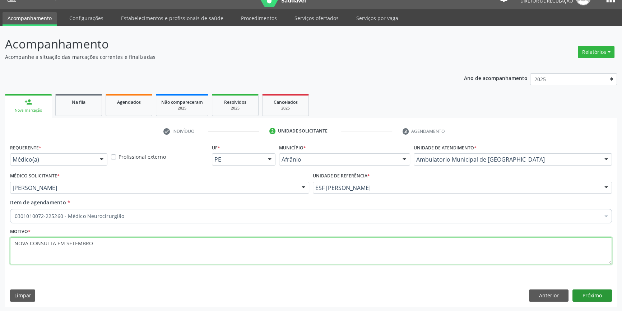
type textarea "NOVA CONSULTA EM SETEMBRO"
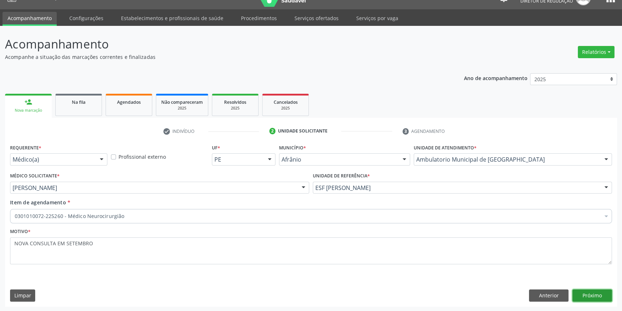
click at [595, 292] on button "Próximo" at bounding box center [592, 295] width 40 height 12
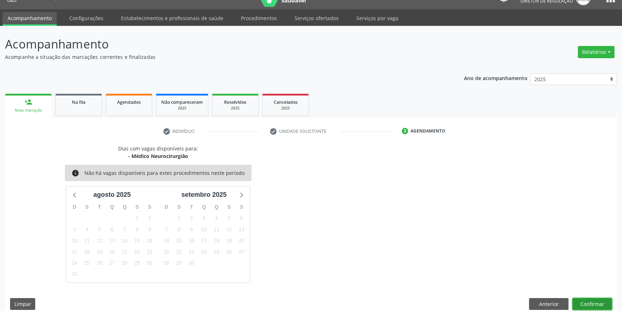
click at [594, 300] on button "Confirmar" at bounding box center [592, 304] width 40 height 12
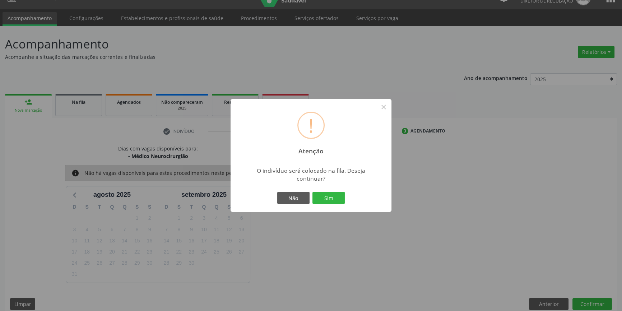
click at [334, 195] on button "Sim" at bounding box center [328, 198] width 32 height 12
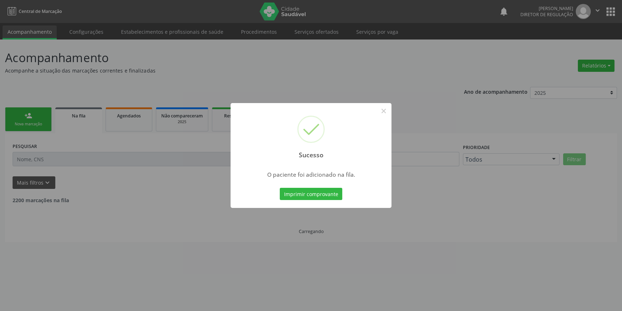
scroll to position [0, 0]
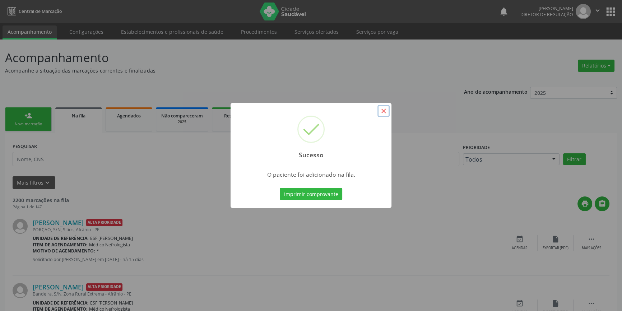
click at [385, 113] on button "×" at bounding box center [383, 111] width 12 height 12
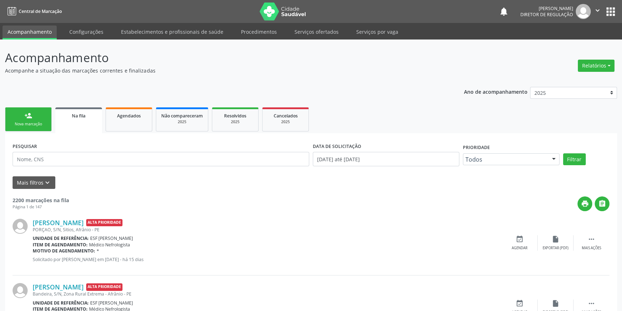
click at [23, 119] on link "person_add Nova marcação" at bounding box center [28, 119] width 47 height 24
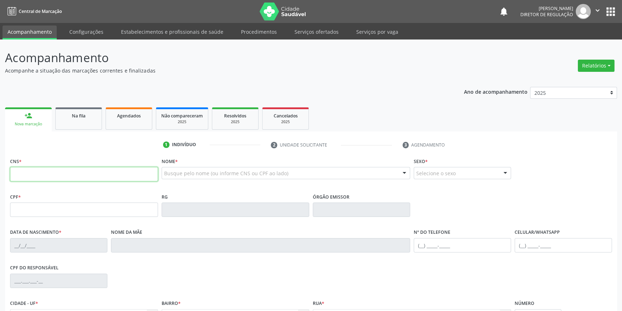
drag, startPoint x: 28, startPoint y: 175, endPoint x: 308, endPoint y: 131, distance: 283.0
click at [28, 175] on input "text" at bounding box center [84, 174] width 148 height 14
type input "708 4012 90"
type input "708 4012 9020 8065"
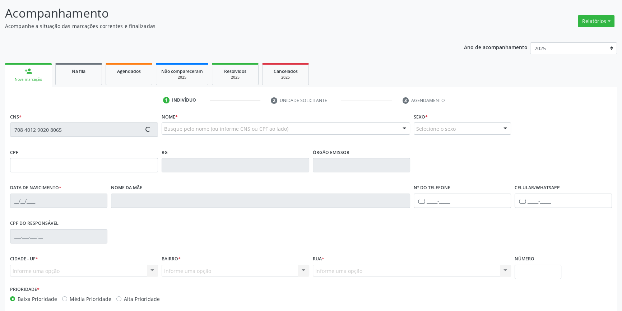
type input "[DATE]"
type input "[PERSON_NAME] das Merces Dias"
type input "[PHONE_NUMBER]"
type input "S/N"
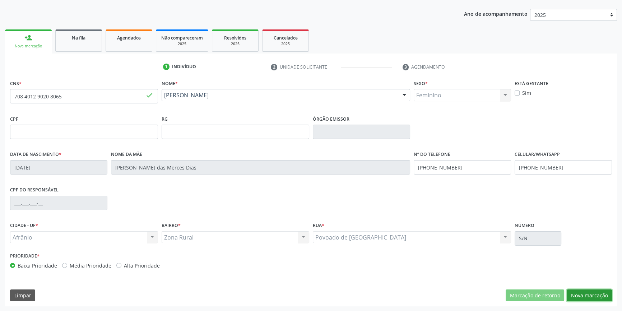
click at [593, 293] on button "Nova marcação" at bounding box center [589, 295] width 45 height 12
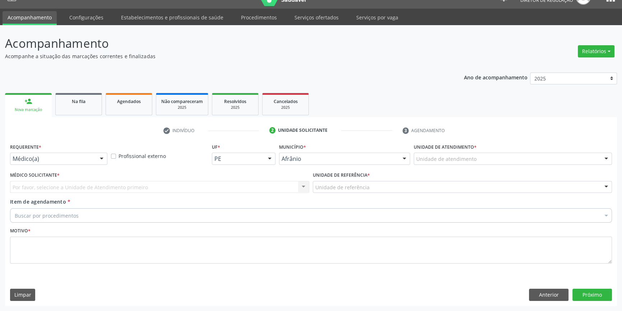
scroll to position [14, 0]
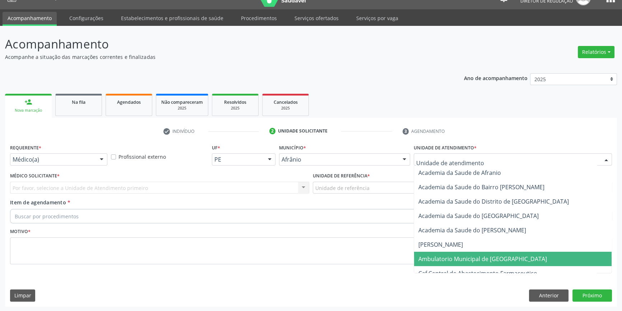
click at [464, 257] on span "Ambulatorio Municipal de [GEOGRAPHIC_DATA]" at bounding box center [482, 259] width 129 height 8
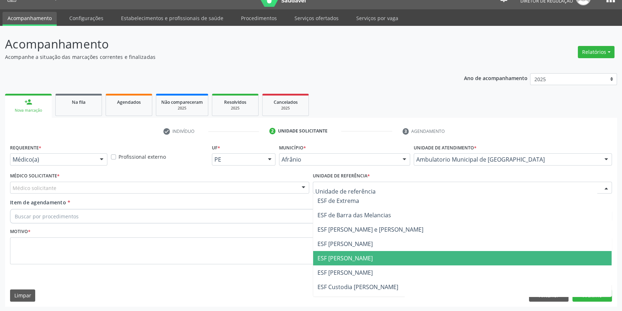
drag, startPoint x: 348, startPoint y: 263, endPoint x: 260, endPoint y: 233, distance: 92.9
click at [345, 264] on span "ESF [PERSON_NAME]" at bounding box center [462, 258] width 298 height 14
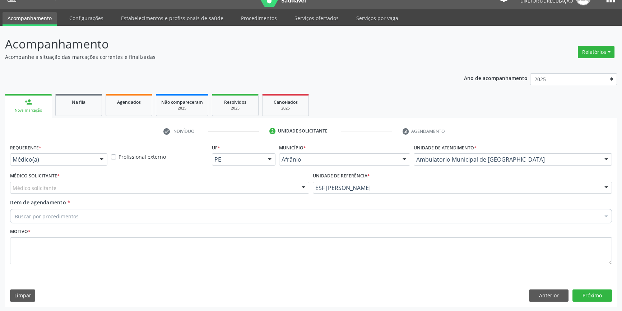
drag, startPoint x: 176, startPoint y: 188, endPoint x: 172, endPoint y: 187, distance: 4.4
click at [174, 188] on div "Médico solicitante" at bounding box center [159, 188] width 299 height 12
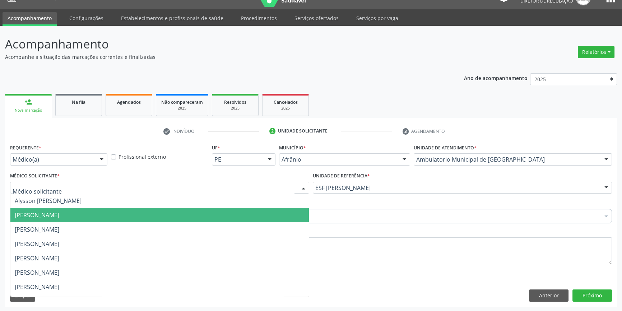
click at [59, 217] on span "[PERSON_NAME]" at bounding box center [37, 215] width 45 height 8
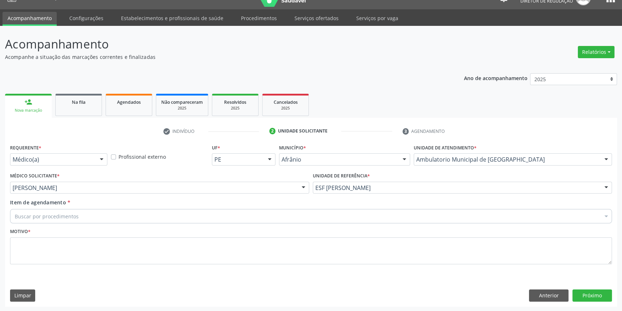
click at [85, 215] on div "Buscar por procedimentos" at bounding box center [311, 216] width 602 height 14
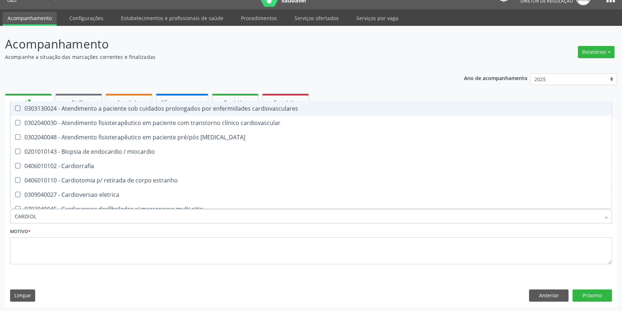
type input "CARDIOLO"
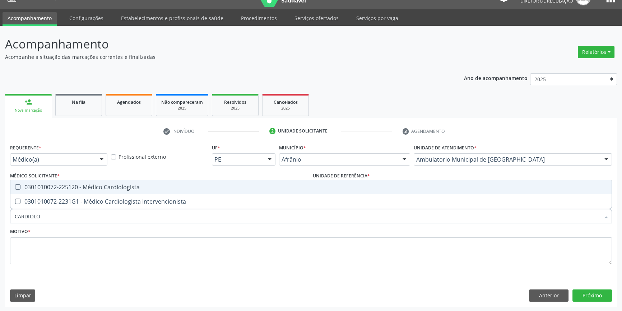
click at [102, 190] on div "0301010072-225120 - Médico Cardiologista" at bounding box center [311, 187] width 593 height 6
checkbox Cardiologista "true"
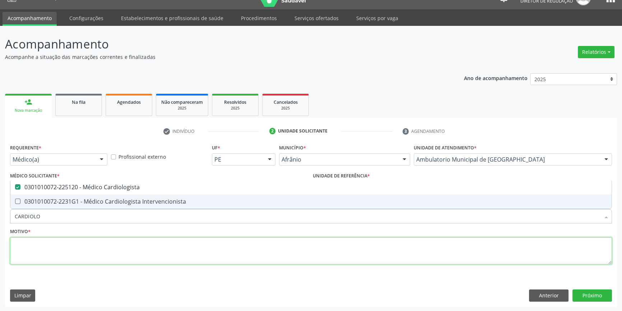
click at [82, 255] on textarea at bounding box center [311, 250] width 602 height 27
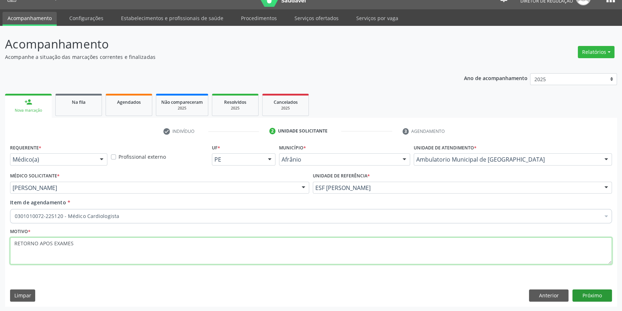
type textarea "RETORNO APOS EXAMES"
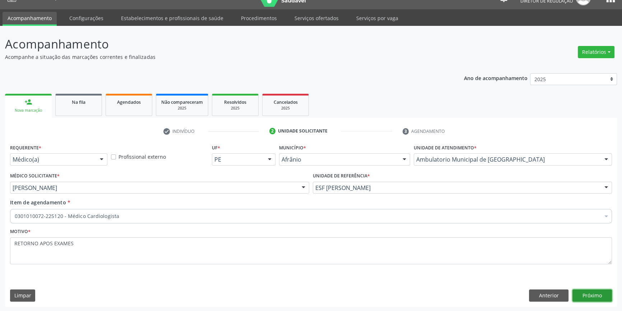
click at [593, 298] on button "Próximo" at bounding box center [592, 295] width 40 height 12
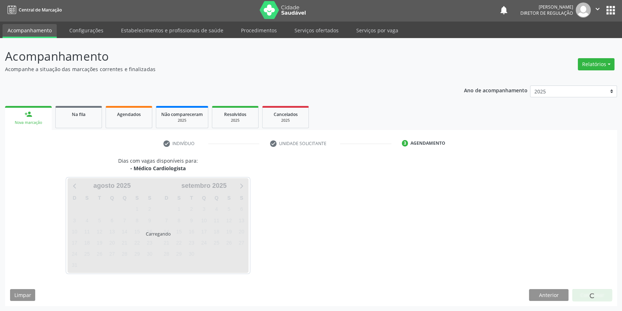
scroll to position [1, 0]
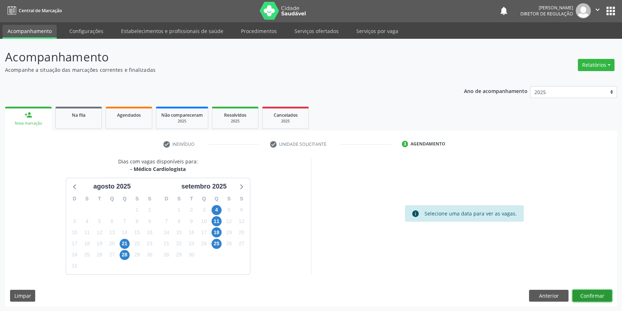
click at [591, 296] on button "Confirmar" at bounding box center [592, 296] width 40 height 12
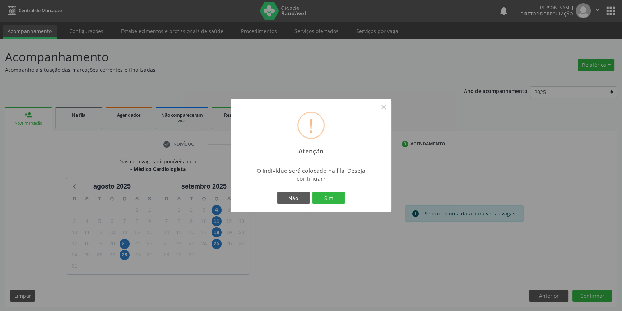
click at [339, 204] on div "Não Sim" at bounding box center [310, 197] width 71 height 15
click at [336, 203] on button "Sim" at bounding box center [328, 198] width 32 height 12
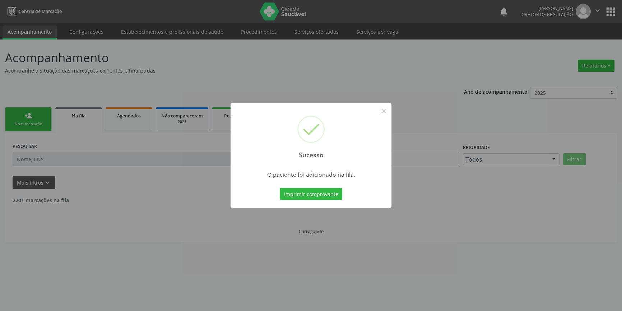
scroll to position [0, 0]
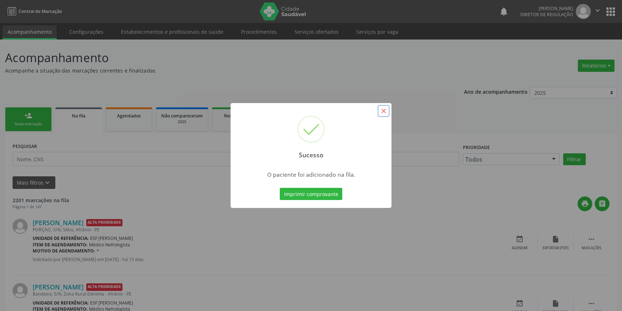
click at [381, 113] on button "×" at bounding box center [383, 111] width 12 height 12
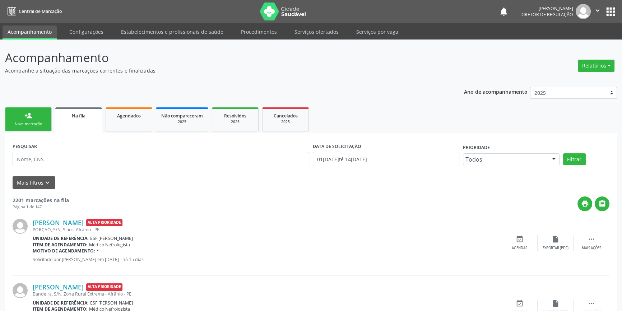
click at [43, 122] on div "Nova marcação" at bounding box center [28, 123] width 36 height 5
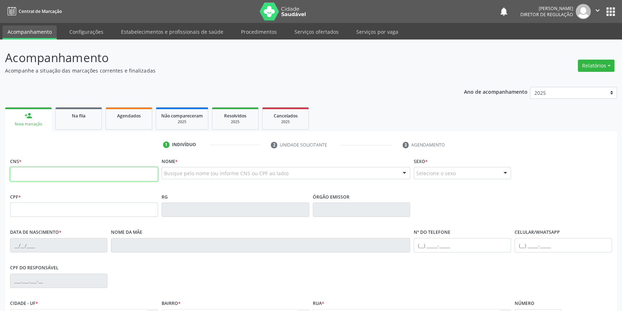
click at [44, 172] on input "text" at bounding box center [84, 174] width 148 height 14
type input "700 0035 2369 1405"
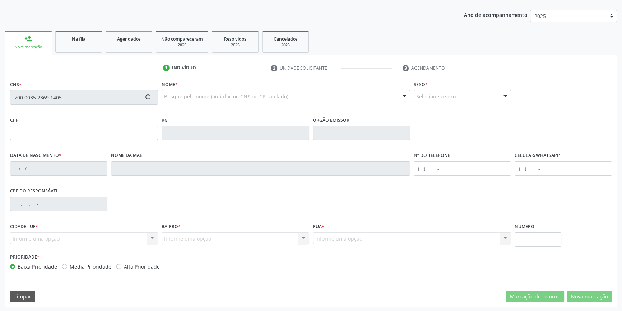
scroll to position [78, 0]
type input "13/08/1952"
type input "Ana dos Santos Brito"
type input "(87) 98139-9420"
type input "(87) 98813-0504"
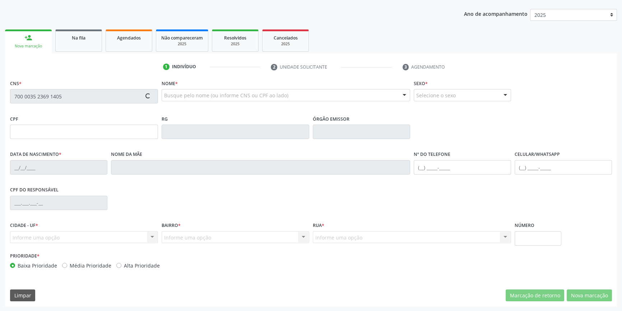
type input "S/N"
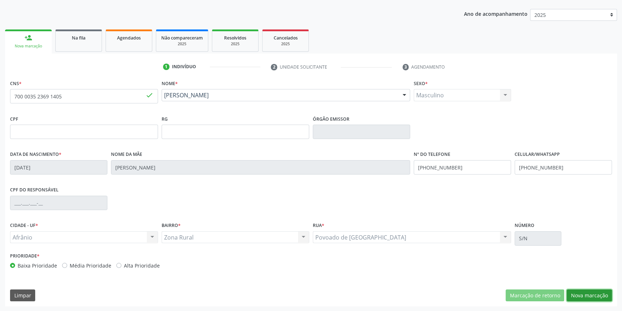
click at [577, 291] on button "Nova marcação" at bounding box center [589, 295] width 45 height 12
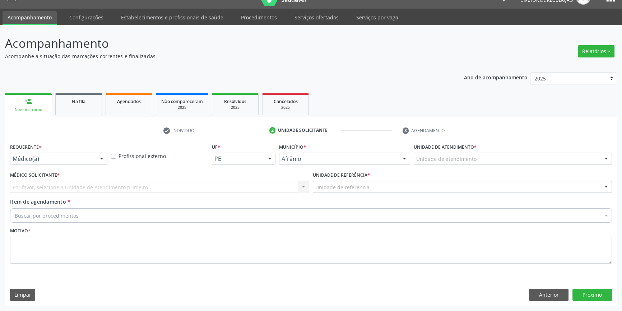
scroll to position [14, 0]
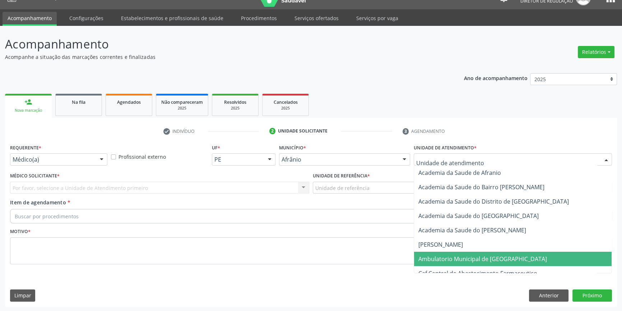
click at [442, 259] on span "Ambulatorio Municipal de [GEOGRAPHIC_DATA]" at bounding box center [482, 259] width 129 height 8
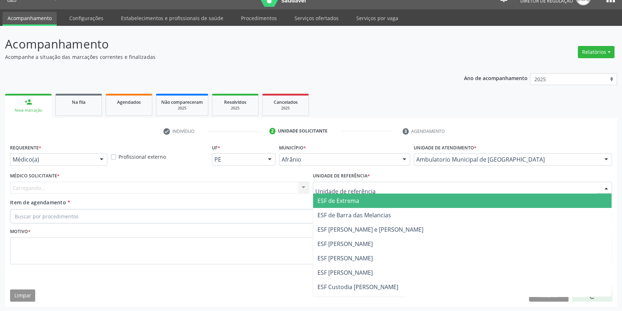
click at [363, 182] on div at bounding box center [462, 188] width 299 height 12
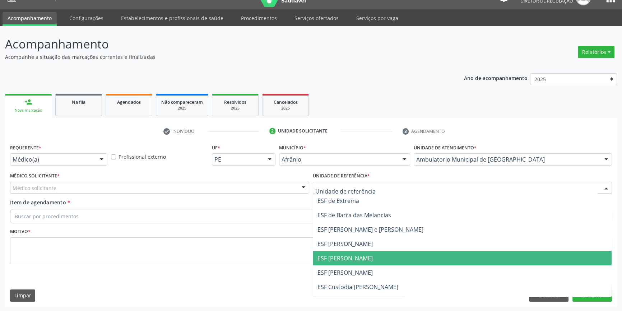
drag, startPoint x: 345, startPoint y: 260, endPoint x: 285, endPoint y: 231, distance: 66.7
click at [342, 256] on span "ESF [PERSON_NAME]" at bounding box center [344, 258] width 55 height 8
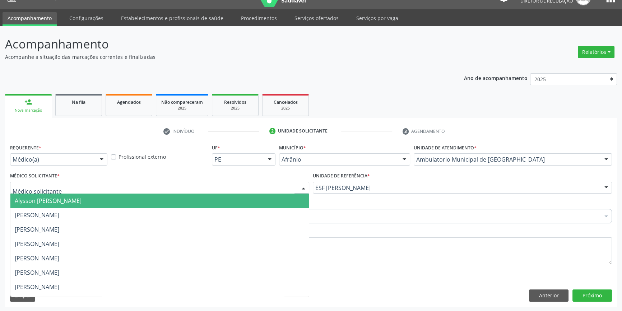
drag, startPoint x: 192, startPoint y: 190, endPoint x: 173, endPoint y: 190, distance: 19.0
click at [190, 190] on div at bounding box center [159, 188] width 299 height 12
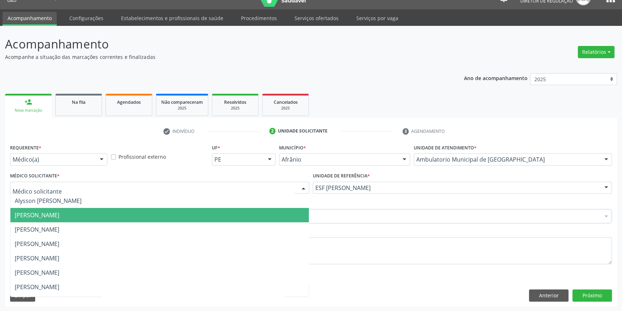
click at [59, 213] on span "[PERSON_NAME]" at bounding box center [37, 215] width 45 height 8
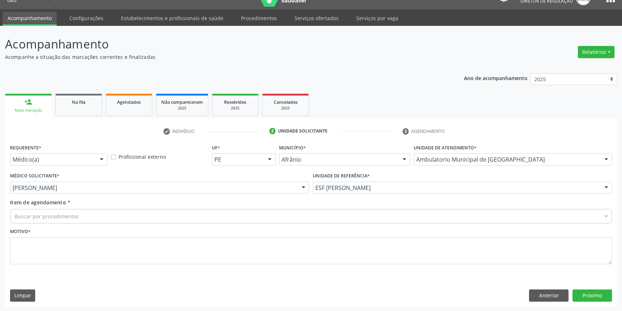
click at [87, 215] on div "Buscar por procedimentos" at bounding box center [311, 216] width 602 height 14
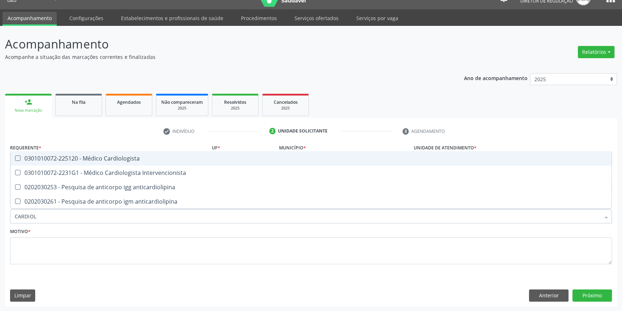
type input "CARDIOLO"
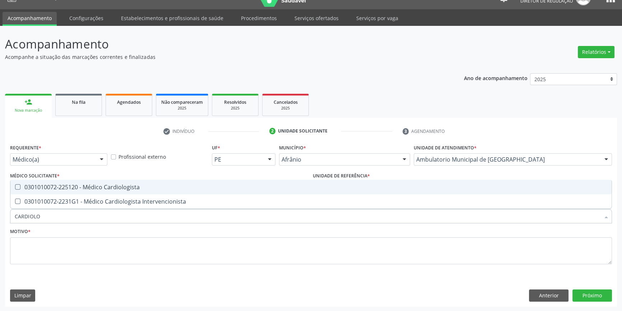
click at [117, 184] on div "0301010072-225120 - Médico Cardiologista" at bounding box center [311, 187] width 593 height 6
checkbox Cardiologista "true"
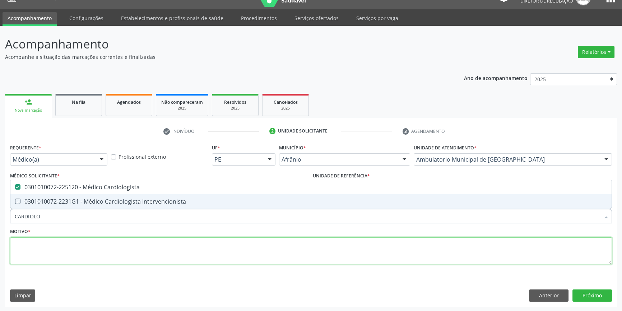
click at [102, 243] on textarea at bounding box center [311, 250] width 602 height 27
checkbox Intervencionista "true"
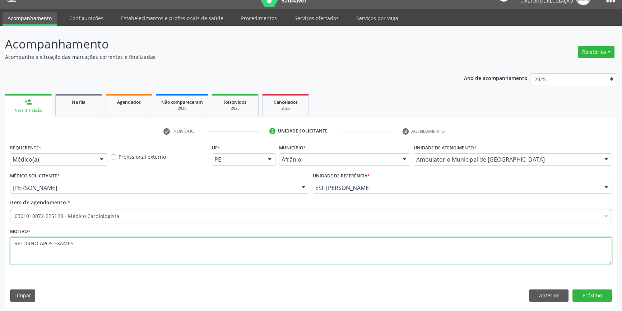
type textarea "RETORNO APOS EXAMES"
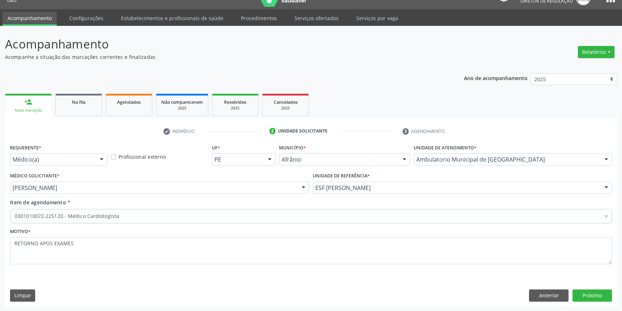
click at [588, 287] on div "Requerente * Médico(a) Médico(a) Enfermeiro(a) Paciente Nenhum resultado encont…" at bounding box center [311, 224] width 612 height 164
click at [588, 291] on button "Próximo" at bounding box center [592, 295] width 40 height 12
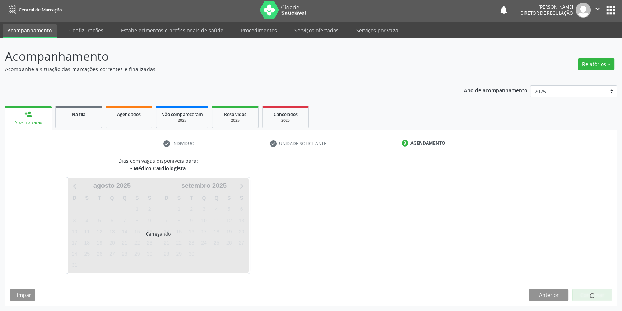
scroll to position [1, 0]
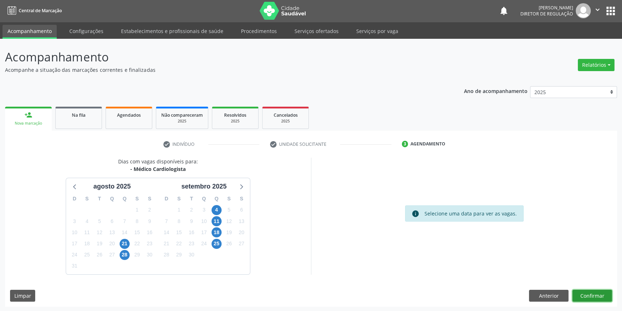
click at [588, 293] on button "Confirmar" at bounding box center [592, 296] width 40 height 12
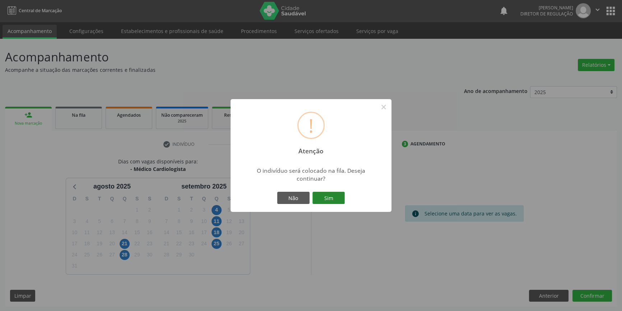
click at [321, 198] on button "Sim" at bounding box center [328, 198] width 32 height 12
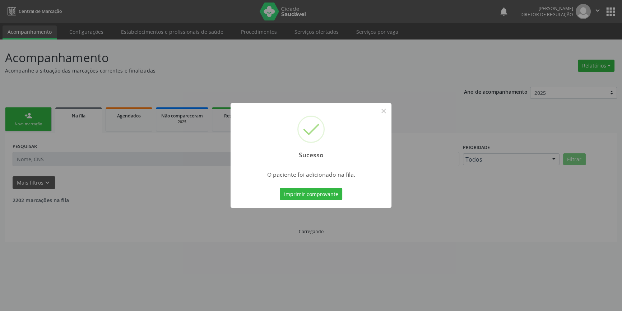
scroll to position [0, 0]
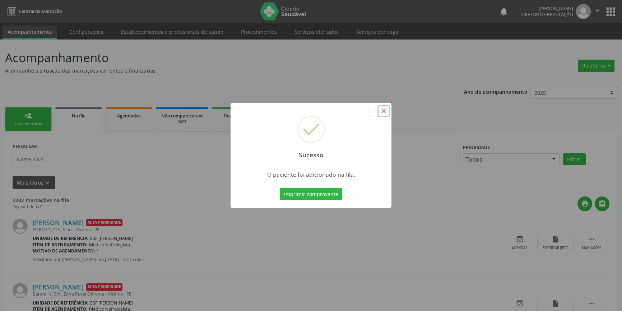
click at [385, 113] on button "×" at bounding box center [383, 111] width 12 height 12
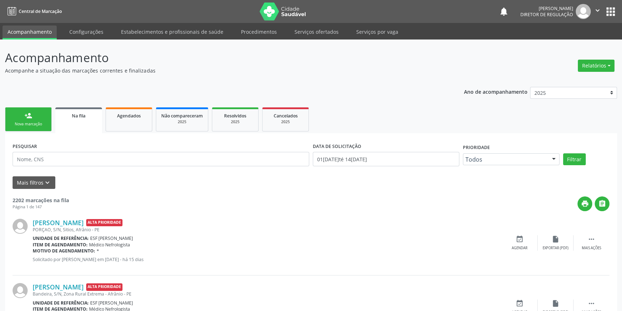
click at [36, 125] on div "Nova marcação" at bounding box center [28, 123] width 36 height 5
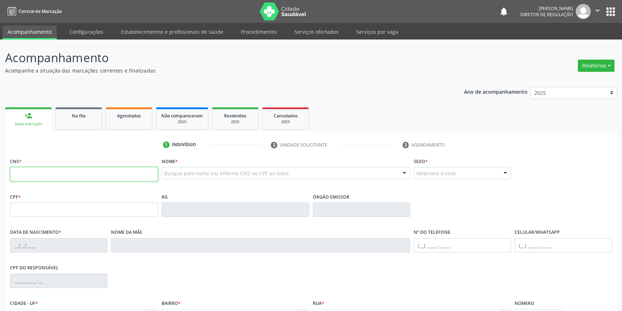
click at [39, 172] on input "text" at bounding box center [84, 174] width 148 height 14
type input "700 6089 2002 2770"
type input "161.279.554-40"
type input "22/02/2008"
type input "Joelma dos Santos Oliveira"
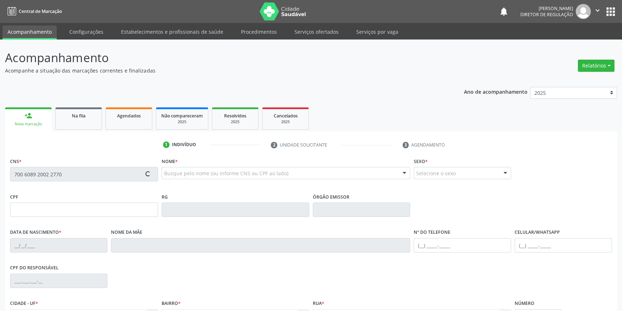
type input "(87) 98856-7718"
type input "32"
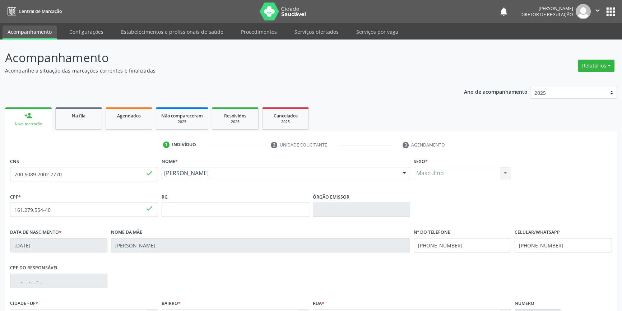
scroll to position [78, 0]
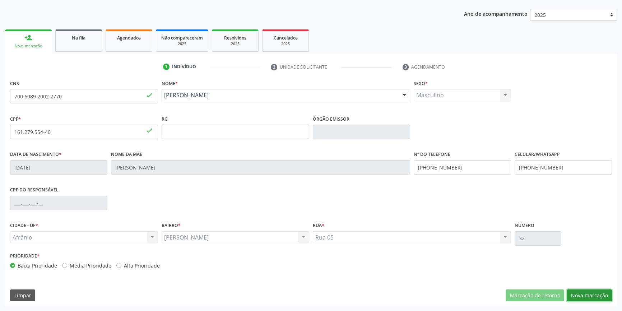
click at [591, 296] on button "Nova marcação" at bounding box center [589, 295] width 45 height 12
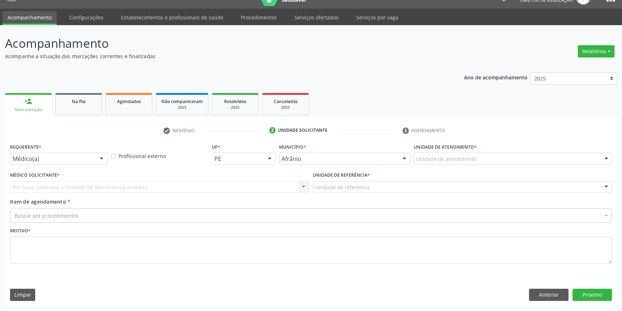
scroll to position [14, 0]
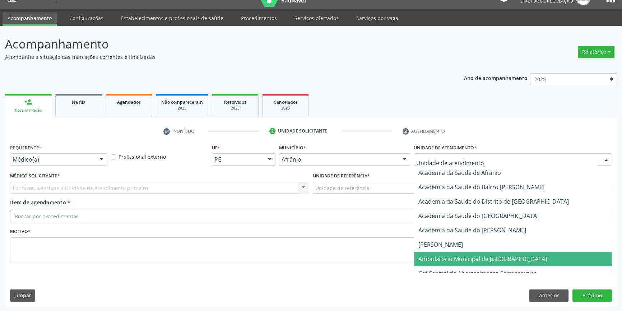
drag, startPoint x: 468, startPoint y: 263, endPoint x: 405, endPoint y: 223, distance: 74.4
click at [467, 263] on span "Ambulatorio Municipal de [GEOGRAPHIC_DATA]" at bounding box center [513, 259] width 198 height 14
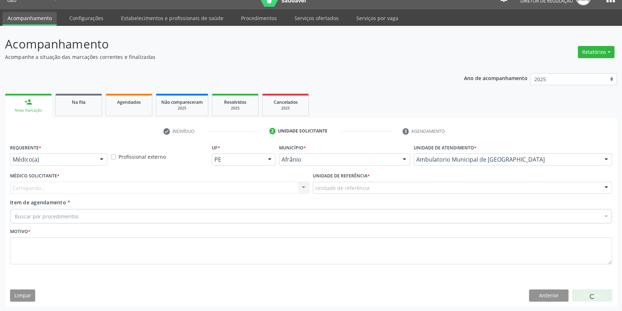
click at [373, 186] on div "Unidade de referência" at bounding box center [462, 188] width 299 height 12
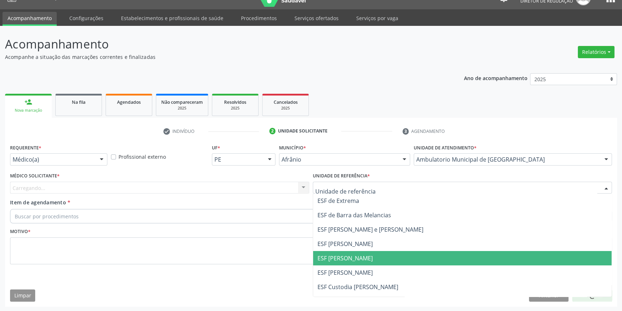
drag, startPoint x: 355, startPoint y: 257, endPoint x: 246, endPoint y: 208, distance: 119.4
click at [354, 257] on span "ESF [PERSON_NAME]" at bounding box center [344, 258] width 55 height 8
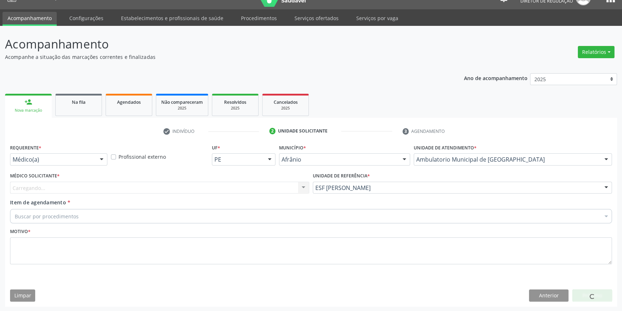
click at [225, 191] on div "Carregando... Nenhum resultado encontrado para: " " Não há nenhuma opção para s…" at bounding box center [159, 188] width 299 height 12
click at [71, 188] on div "Médico solicitante [PERSON_NAME] [PERSON_NAME] [PERSON_NAME] Reis [PERSON_NAME]…" at bounding box center [159, 188] width 299 height 12
click at [60, 222] on div "Buscar por procedimentos" at bounding box center [311, 216] width 602 height 14
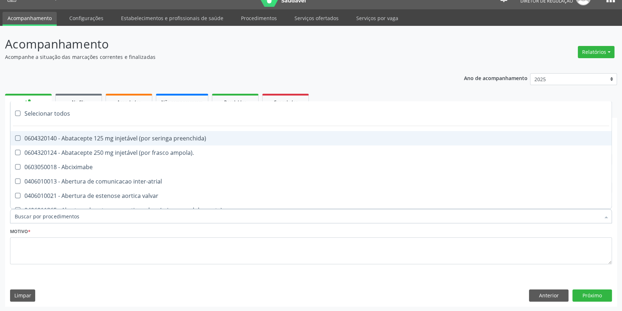
click at [61, 217] on input "Item de agendamento *" at bounding box center [307, 216] width 585 height 14
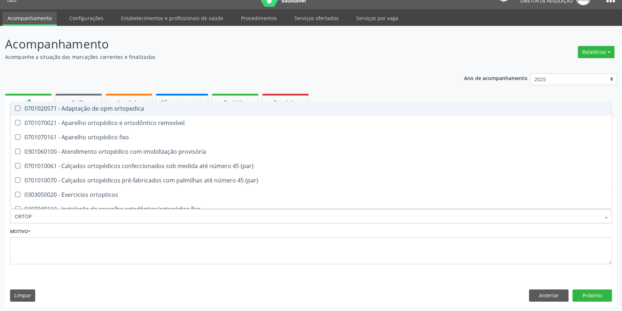
type input "ORTOPE"
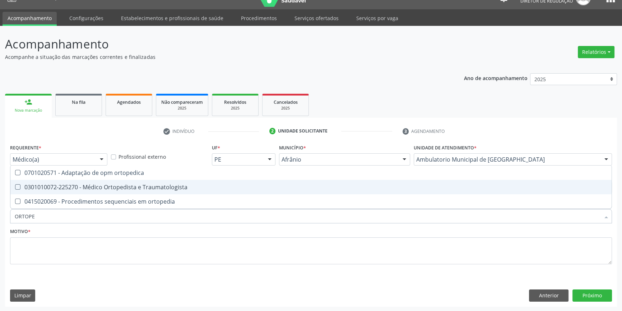
click at [103, 180] on span "0301010072-225270 - Médico Ortopedista e Traumatologista" at bounding box center [310, 187] width 601 height 14
checkbox Traumatologista "true"
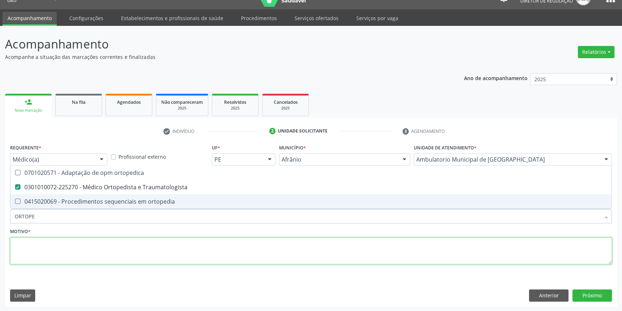
click at [82, 240] on textarea at bounding box center [311, 250] width 602 height 27
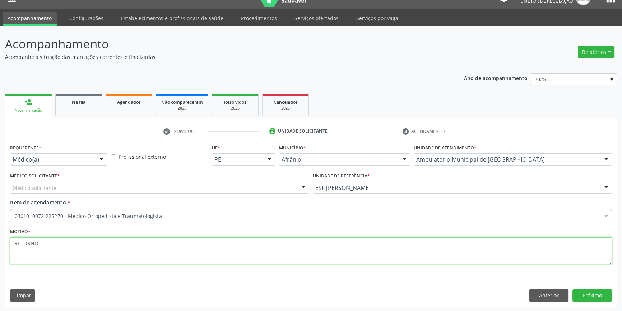
type textarea "RETORNO"
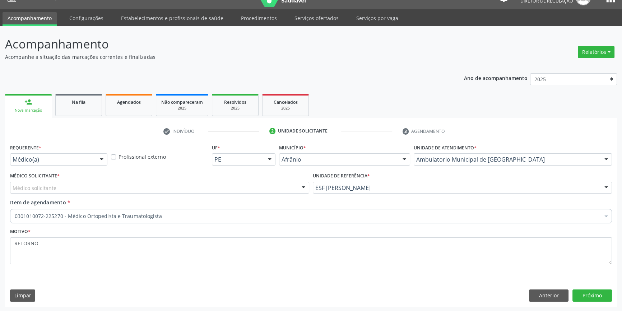
click at [75, 181] on div "Médico Solicitante * Médico solicitante Alysson Rodrigo Ferreira Cavalcanti Bru…" at bounding box center [159, 182] width 299 height 23
click at [71, 192] on div "Médico solicitante" at bounding box center [159, 188] width 299 height 12
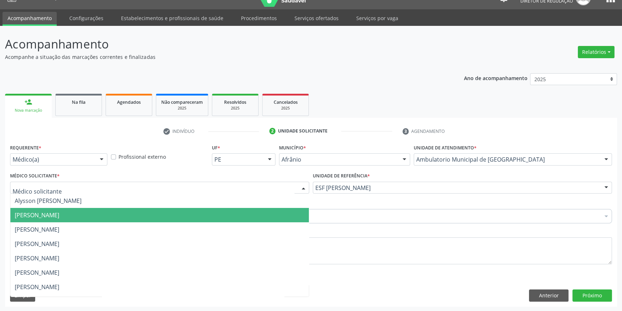
click at [67, 219] on span "[PERSON_NAME]" at bounding box center [159, 215] width 298 height 14
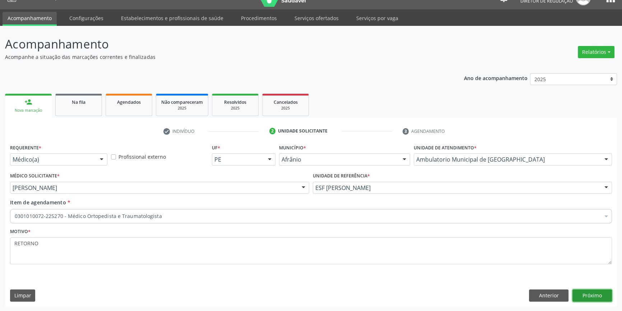
click at [580, 296] on button "Próximo" at bounding box center [592, 295] width 40 height 12
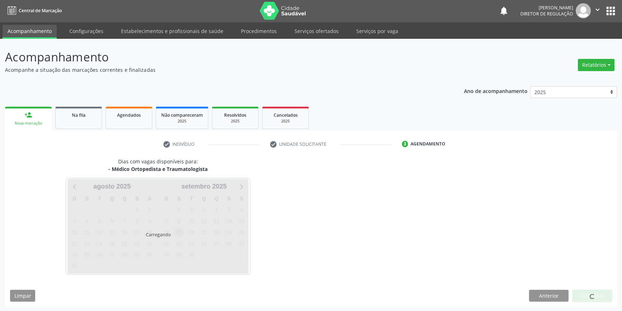
scroll to position [1, 0]
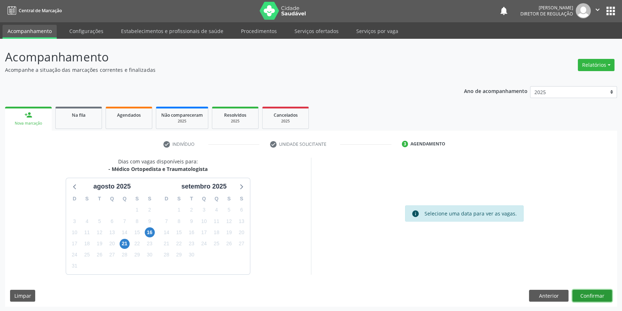
click at [596, 292] on button "Confirmar" at bounding box center [592, 296] width 40 height 12
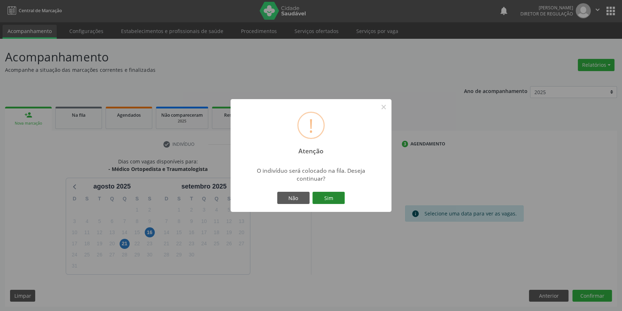
click at [339, 201] on button "Sim" at bounding box center [328, 198] width 32 height 12
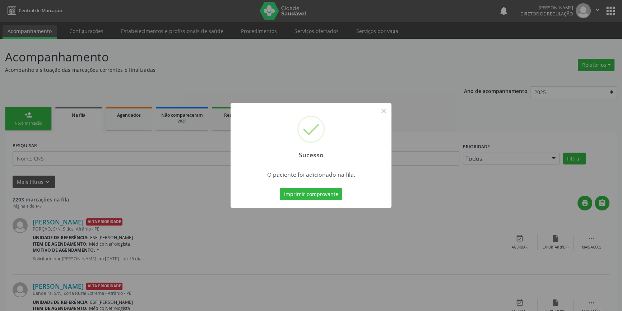
scroll to position [0, 0]
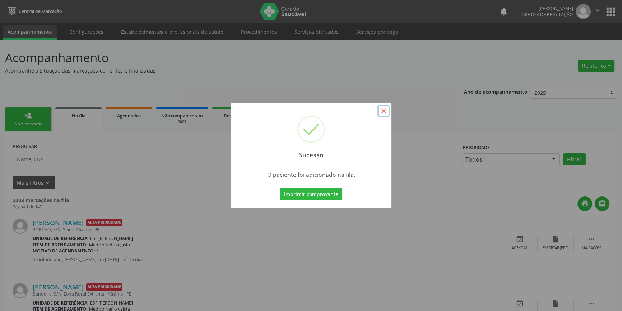
click at [384, 111] on button "×" at bounding box center [383, 111] width 12 height 12
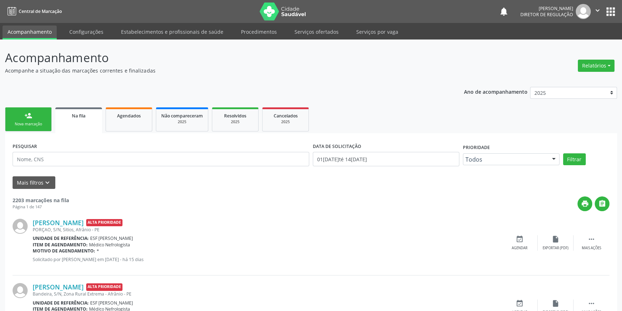
click at [34, 116] on link "person_add Nova marcação" at bounding box center [28, 119] width 47 height 24
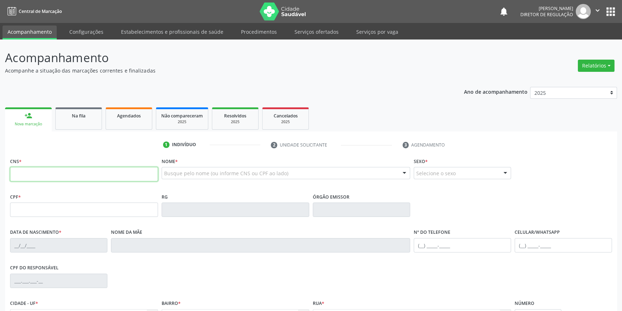
click at [46, 175] on input "text" at bounding box center [84, 174] width 148 height 14
type input "709 8090 8162 0097"
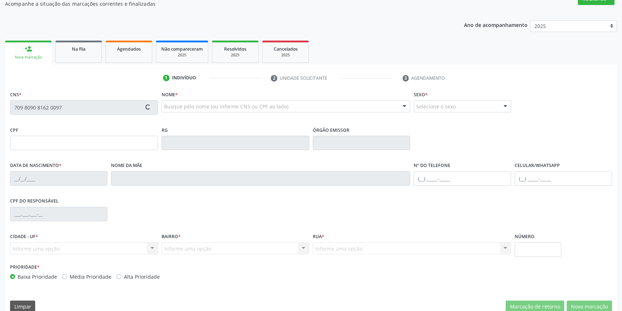
scroll to position [78, 0]
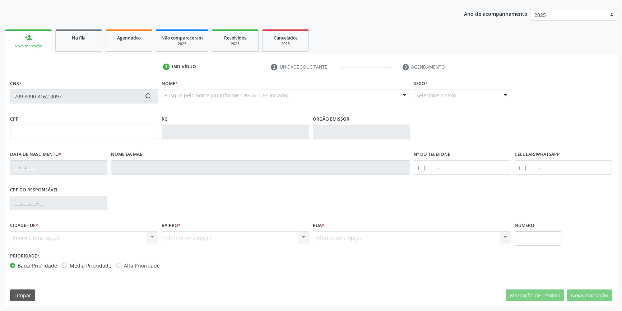
type input "067.626.134-54"
type input "16/06/1985"
type input "Marcolina Maria dos Santos"
type input "(87) 98112-4137"
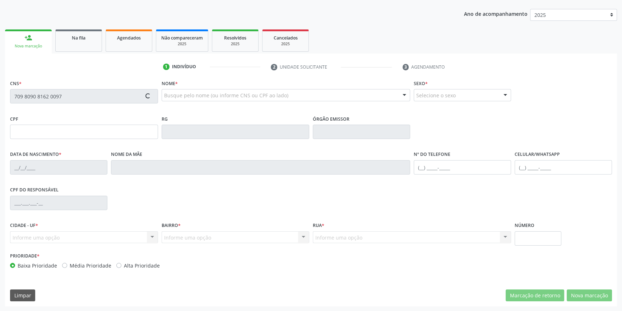
type input "32"
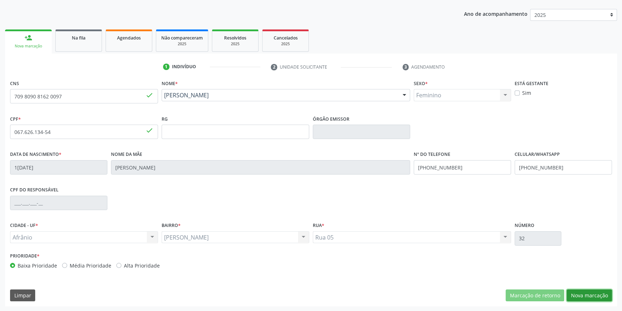
click at [586, 293] on button "Nova marcação" at bounding box center [589, 295] width 45 height 12
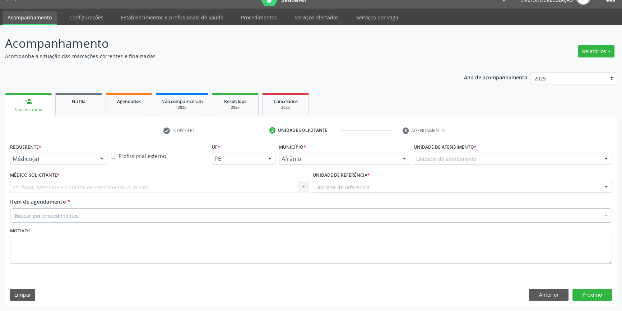
scroll to position [14, 0]
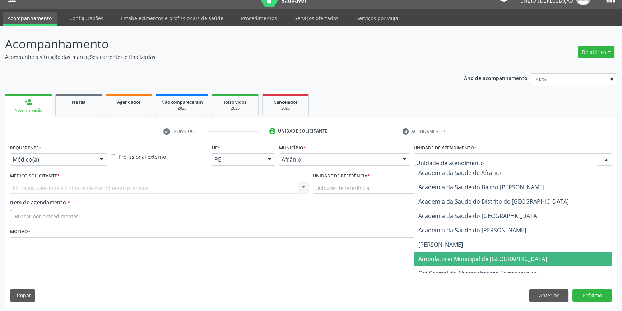
click at [458, 253] on span "Ambulatorio Municipal de [GEOGRAPHIC_DATA]" at bounding box center [513, 259] width 198 height 14
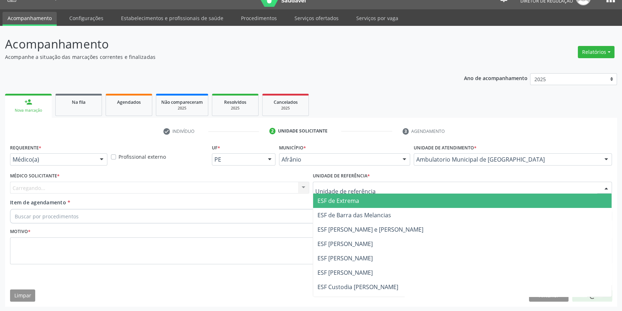
click at [364, 193] on div "ESF de Extrema ESF de Barra das Melancias ESF Jose e Maria Rodrigues de Macedo …" at bounding box center [462, 188] width 299 height 12
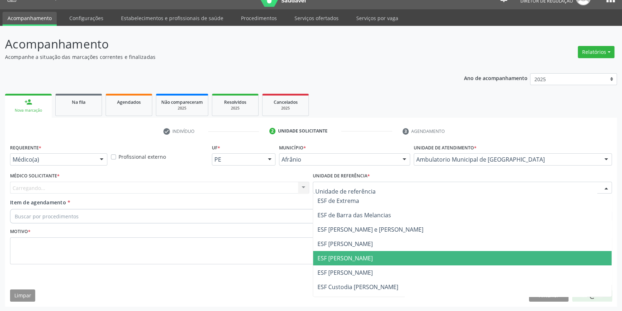
click at [348, 263] on span "ESF [PERSON_NAME]" at bounding box center [462, 258] width 298 height 14
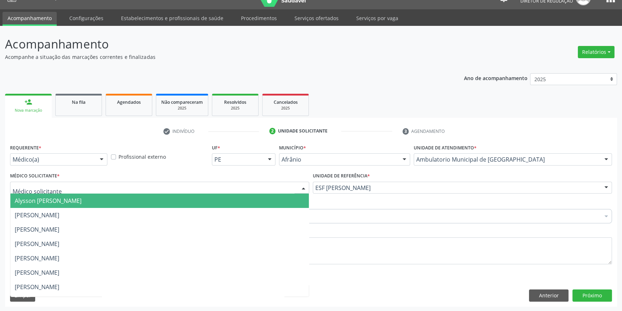
drag, startPoint x: 110, startPoint y: 183, endPoint x: 83, endPoint y: 201, distance: 32.5
click at [107, 185] on div at bounding box center [159, 188] width 299 height 12
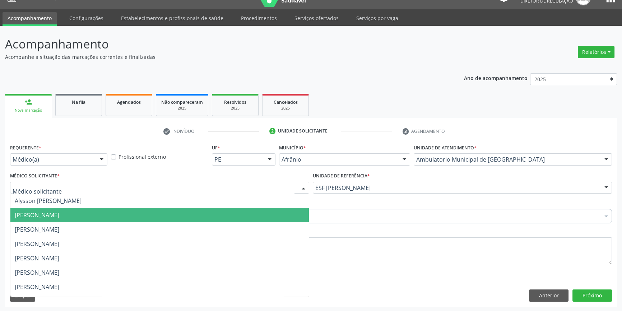
click at [59, 213] on span "[PERSON_NAME]" at bounding box center [37, 215] width 45 height 8
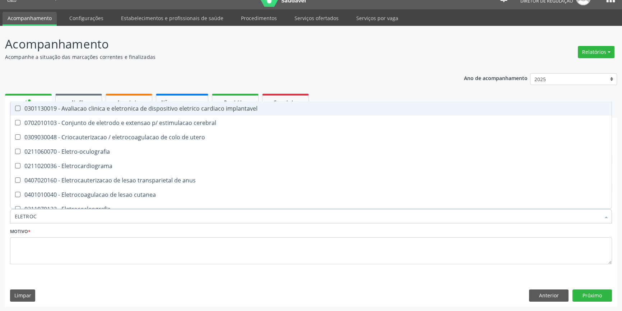
type input "ELETROCA"
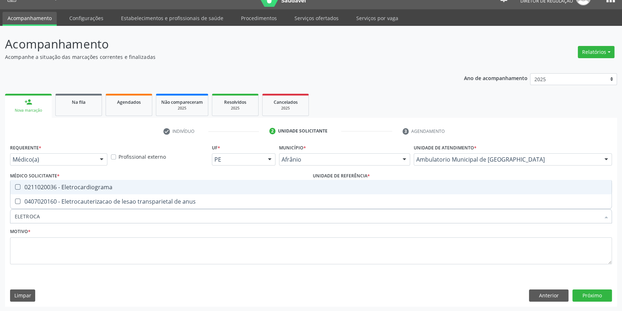
click at [81, 190] on div "0211020036 - Eletrocardiograma" at bounding box center [311, 187] width 593 height 6
checkbox Eletrocardiograma "true"
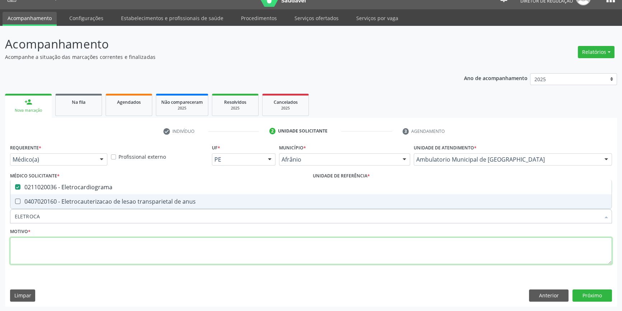
click at [59, 248] on textarea at bounding box center [311, 250] width 602 height 27
checkbox anus "true"
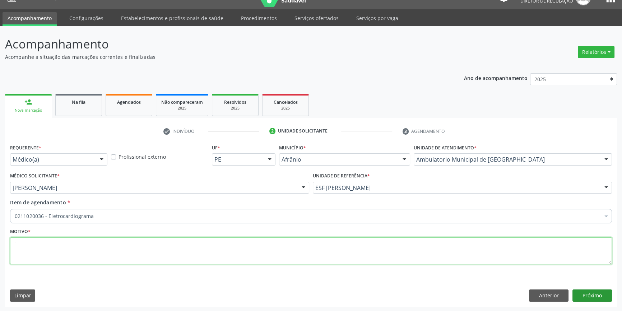
type textarea "'"
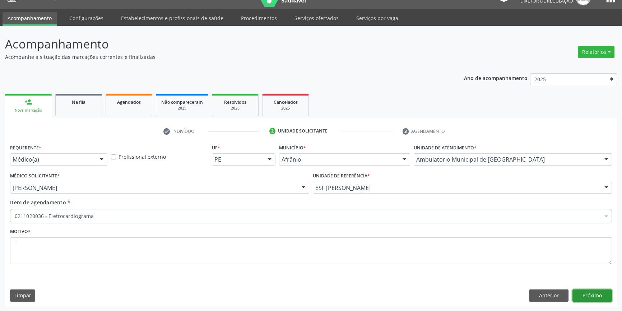
click at [578, 294] on button "Próximo" at bounding box center [592, 295] width 40 height 12
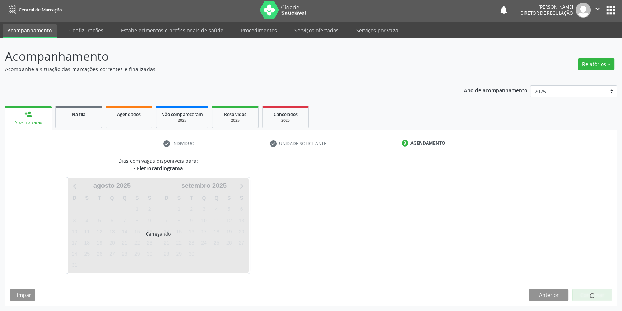
scroll to position [1, 0]
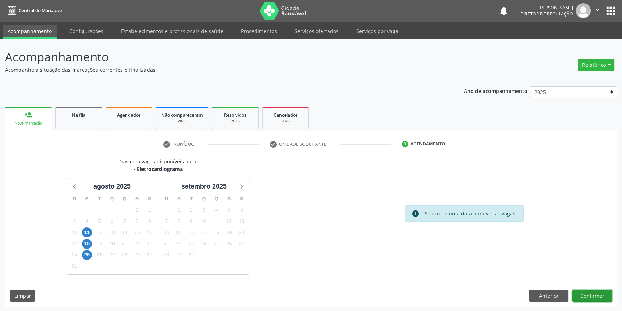
click at [599, 294] on button "Confirmar" at bounding box center [592, 296] width 40 height 12
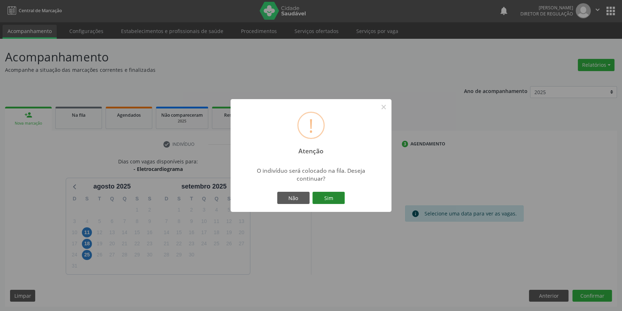
click at [329, 192] on button "Sim" at bounding box center [328, 198] width 32 height 12
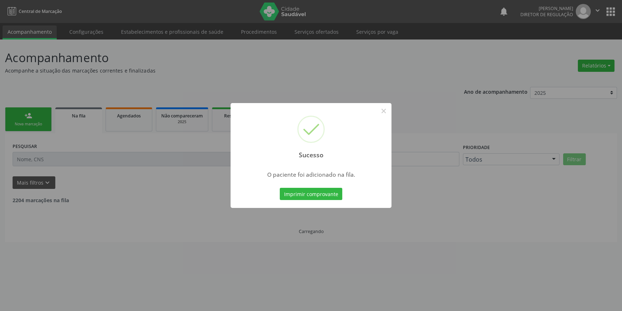
scroll to position [0, 0]
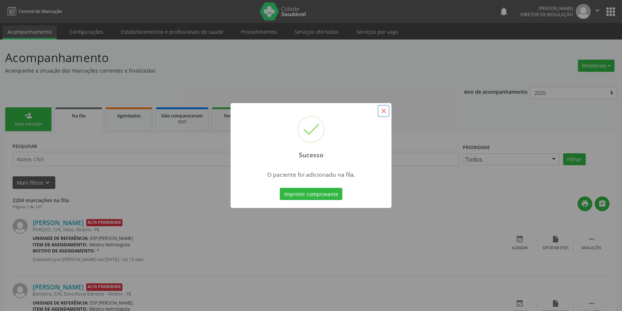
click at [381, 112] on button "×" at bounding box center [383, 111] width 12 height 12
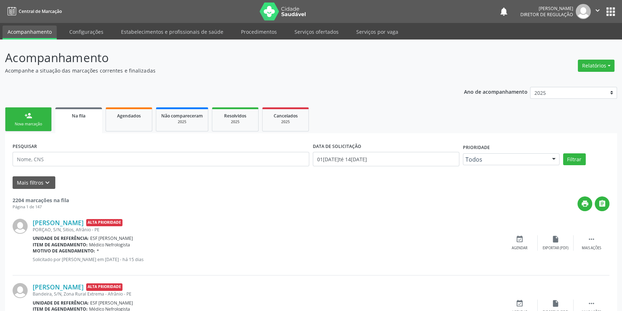
drag, startPoint x: 32, startPoint y: 122, endPoint x: 31, endPoint y: 129, distance: 7.3
click at [31, 122] on div "Nova marcação" at bounding box center [28, 123] width 36 height 5
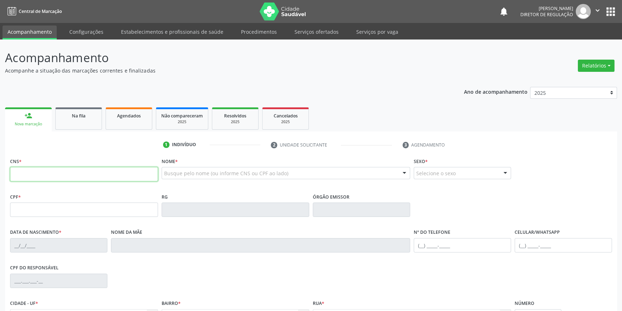
click at [40, 176] on input "text" at bounding box center [84, 174] width 148 height 14
type input "700 3069 8518 7538"
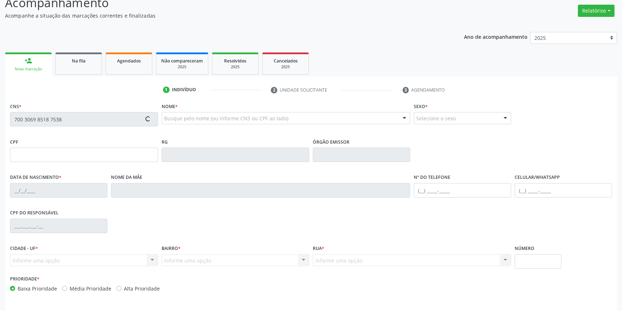
scroll to position [78, 0]
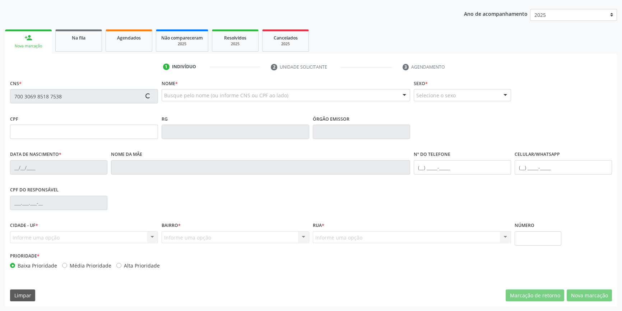
type input "122.922.724-58"
type input "25/05/2005"
type input "Célia dos Santos Sousa"
type input "(87) 98843-6059"
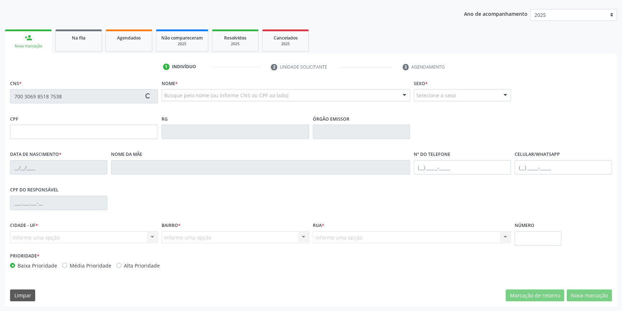
type input "021.501.374-37"
type input "S/N"
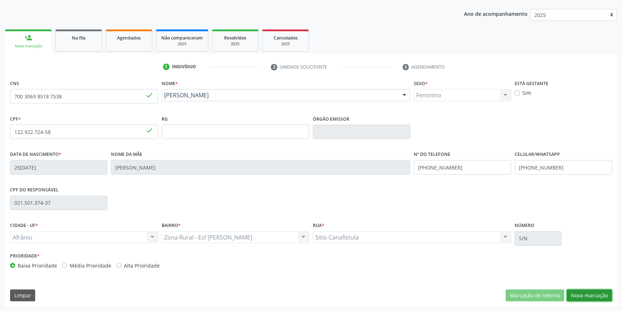
click at [584, 297] on button "Nova marcação" at bounding box center [589, 295] width 45 height 12
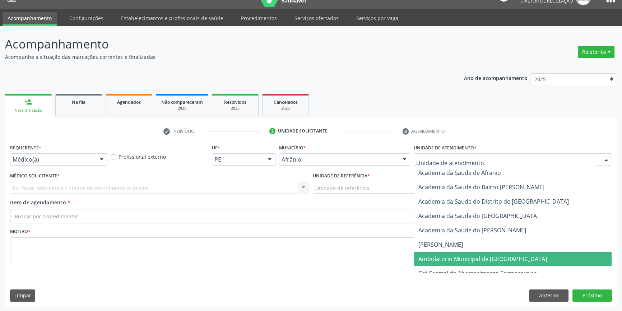
click at [475, 257] on span "Ambulatorio Municipal de [GEOGRAPHIC_DATA]" at bounding box center [482, 259] width 129 height 8
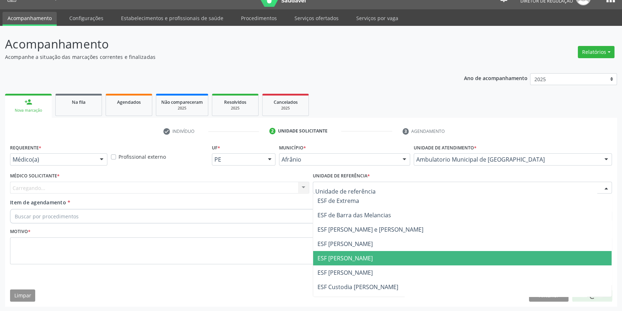
click at [353, 262] on span "ESF [PERSON_NAME]" at bounding box center [462, 258] width 298 height 14
click at [145, 180] on div "Médico Solicitante * Carregando... Nenhum resultado encontrado para: " " Não há…" at bounding box center [159, 182] width 299 height 23
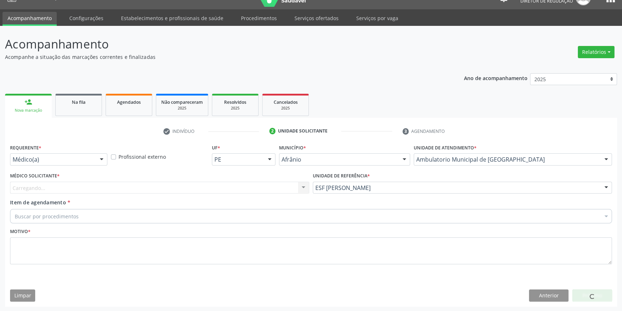
click at [124, 186] on div "Carregando... Nenhum resultado encontrado para: " " Não há nenhuma opção para s…" at bounding box center [159, 188] width 299 height 12
click at [80, 215] on div "Buscar por procedimentos" at bounding box center [311, 216] width 602 height 14
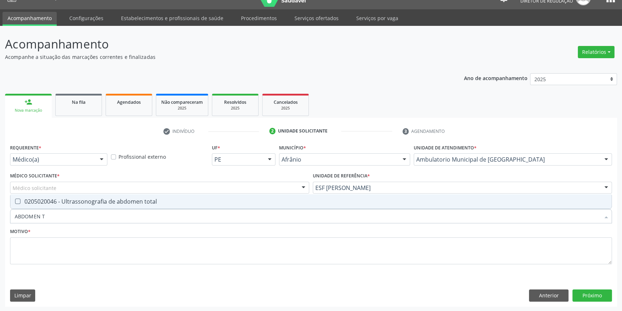
type input "ABDOMEN TO"
click at [89, 203] on div "0205020046 - Ultrassonografia de abdomen total" at bounding box center [311, 202] width 593 height 6
checkbox total "true"
click at [75, 190] on div "Requerente * Médico(a) Médico(a) Enfermeiro(a) Paciente Nenhum resultado encont…" at bounding box center [311, 208] width 602 height 132
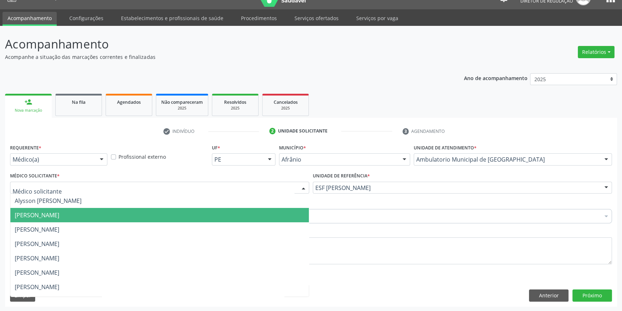
click at [61, 210] on span "[PERSON_NAME]" at bounding box center [159, 215] width 298 height 14
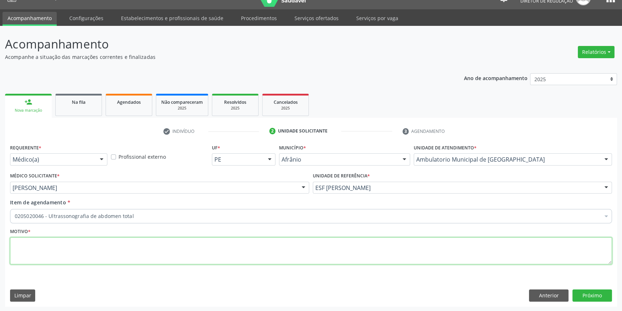
click at [56, 238] on textarea at bounding box center [311, 250] width 602 height 27
type textarea "DOR ABDOMEN SUPERIOR"
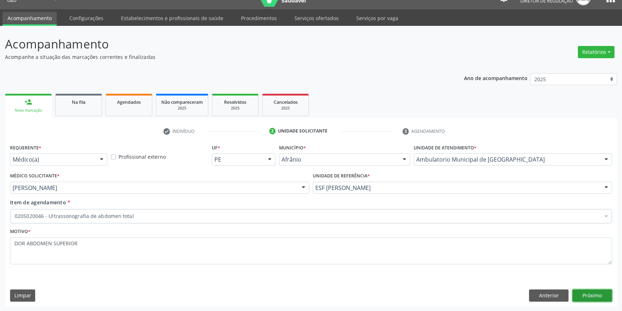
click at [599, 298] on button "Próximo" at bounding box center [592, 295] width 40 height 12
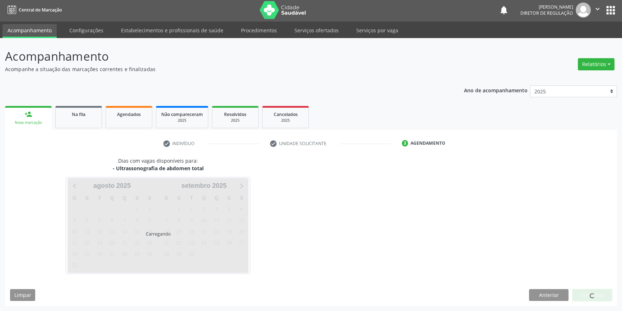
scroll to position [1, 0]
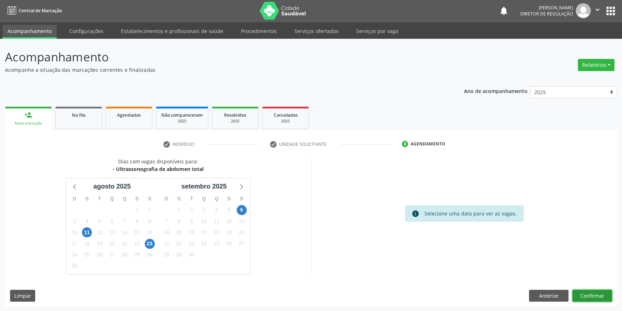
click at [586, 290] on button "Confirmar" at bounding box center [592, 296] width 40 height 12
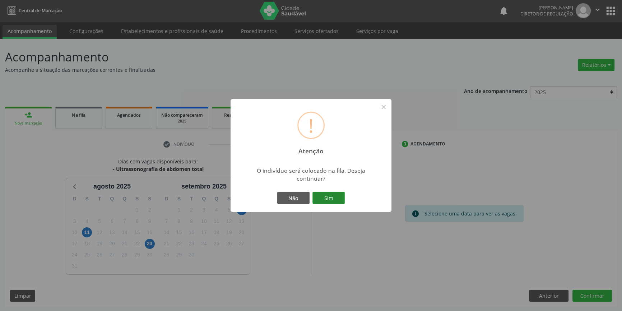
click at [319, 196] on button "Sim" at bounding box center [328, 198] width 32 height 12
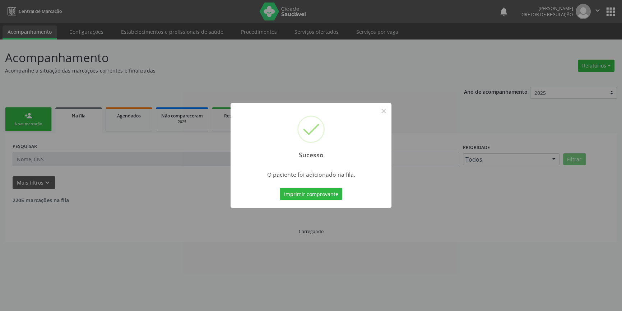
scroll to position [0, 0]
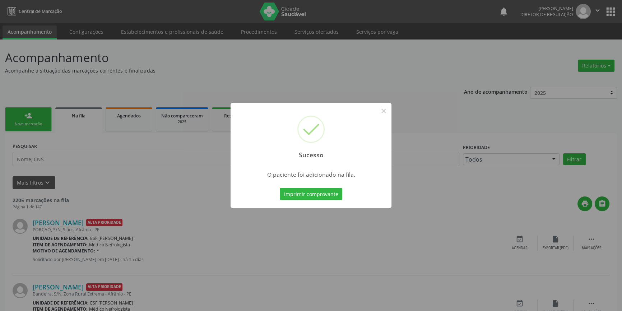
click at [390, 112] on div "Sucesso ×" at bounding box center [311, 134] width 161 height 62
click at [383, 109] on button "×" at bounding box center [383, 111] width 12 height 12
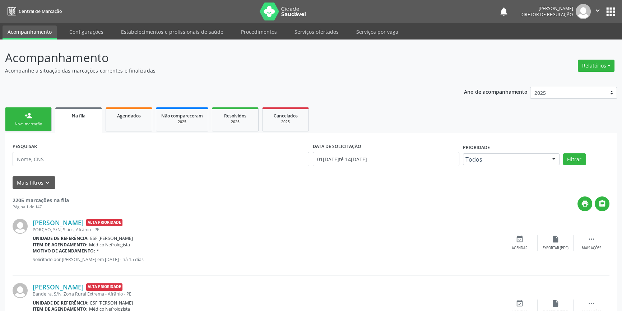
click at [39, 119] on link "person_add Nova marcação" at bounding box center [28, 119] width 47 height 24
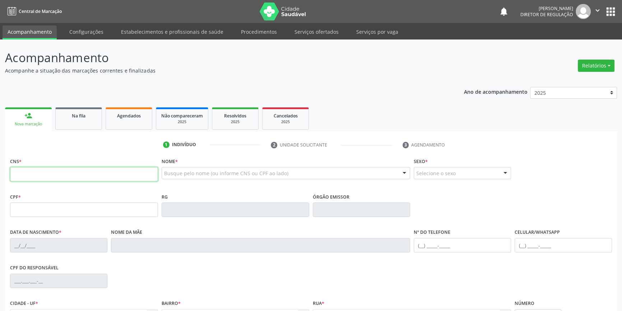
click at [37, 179] on input "text" at bounding box center [84, 174] width 148 height 14
type input "702 3051 5637 1513"
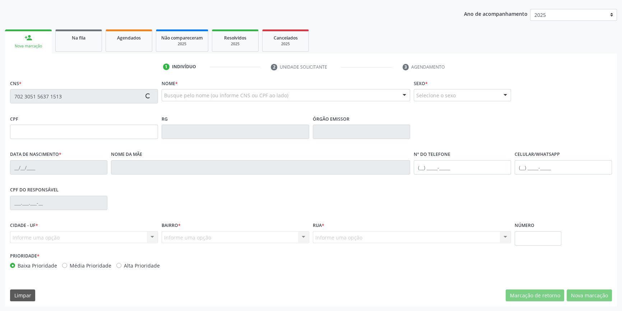
type input "28/03/1962"
type input "Eunice Ramos de Macedo"
type input "(87) 98861-8766"
type input "(87) 98821-9275"
type input "--"
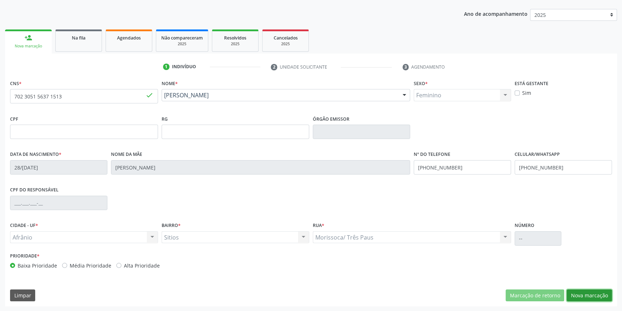
click at [585, 297] on button "Nova marcação" at bounding box center [589, 295] width 45 height 12
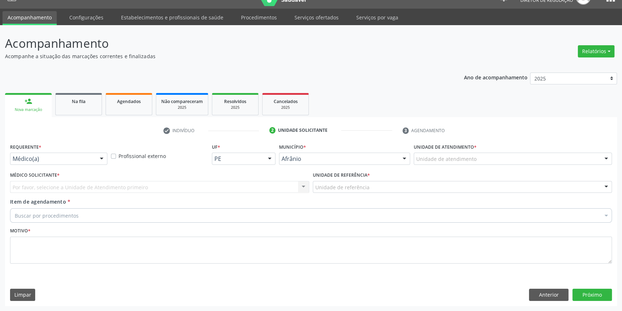
scroll to position [14, 0]
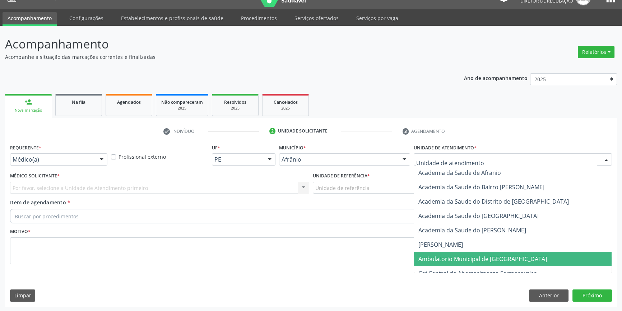
click at [456, 252] on span "Ambulatorio Municipal de [GEOGRAPHIC_DATA]" at bounding box center [513, 259] width 198 height 14
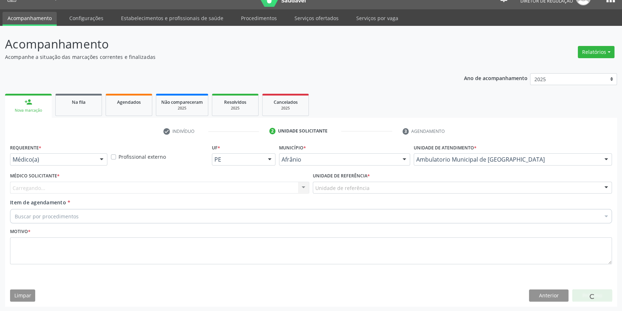
click at [373, 187] on div "Unidade de referência" at bounding box center [462, 188] width 299 height 12
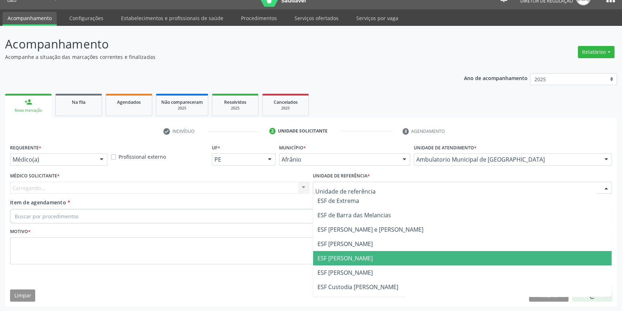
click at [344, 255] on span "ESF [PERSON_NAME]" at bounding box center [344, 258] width 55 height 8
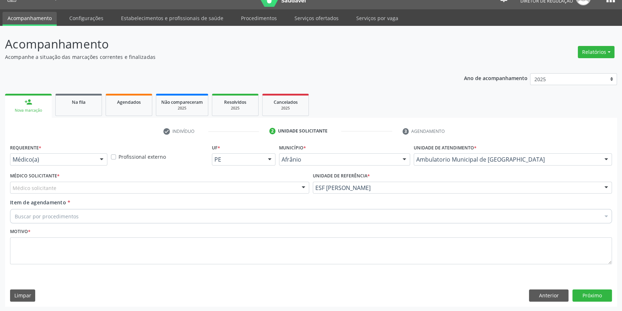
click at [189, 184] on div "Médico solicitante" at bounding box center [159, 188] width 299 height 12
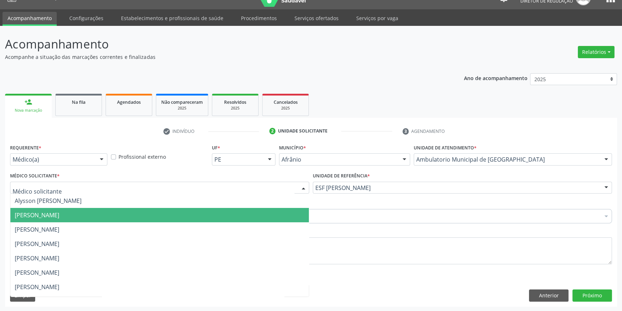
click at [54, 214] on span "[PERSON_NAME]" at bounding box center [37, 215] width 45 height 8
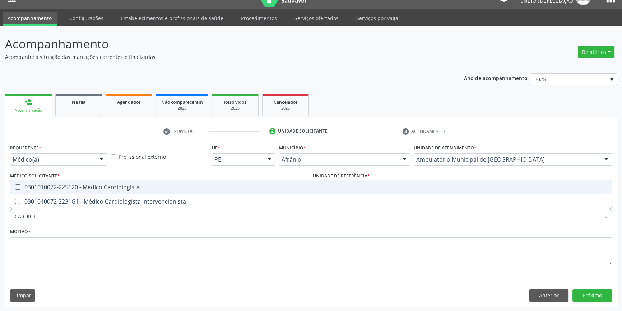
type input "CARDIOLO"
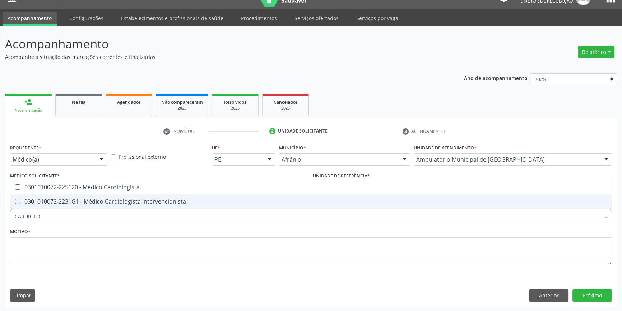
click at [89, 190] on div "0301010072-225120 - Médico Cardiologista" at bounding box center [311, 187] width 593 height 6
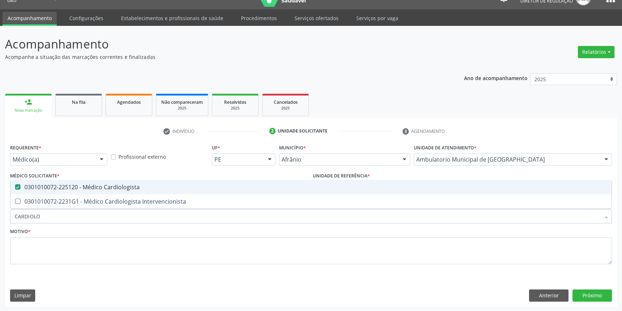
checkbox Cardiologista "true"
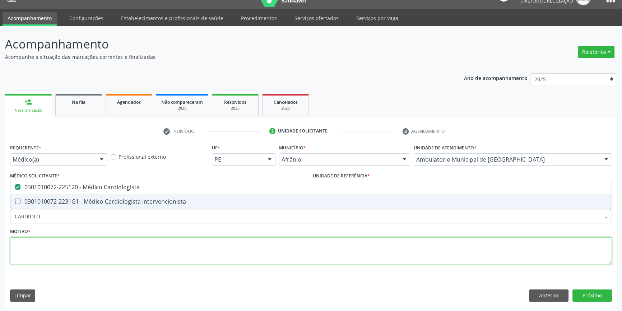
click at [61, 261] on textarea at bounding box center [311, 250] width 602 height 27
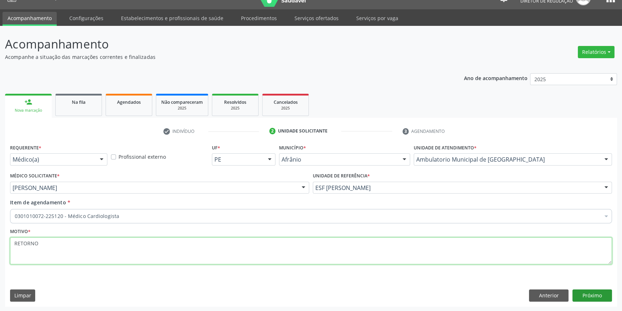
type textarea "RETORNO"
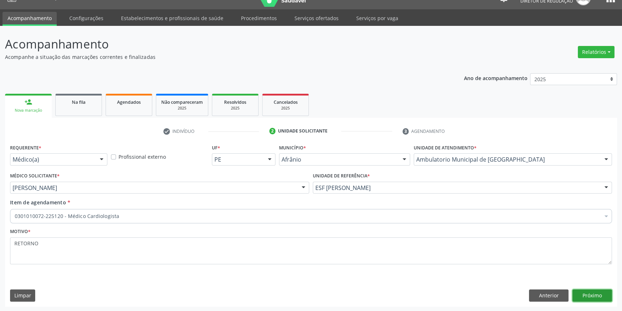
click at [600, 291] on button "Próximo" at bounding box center [592, 295] width 40 height 12
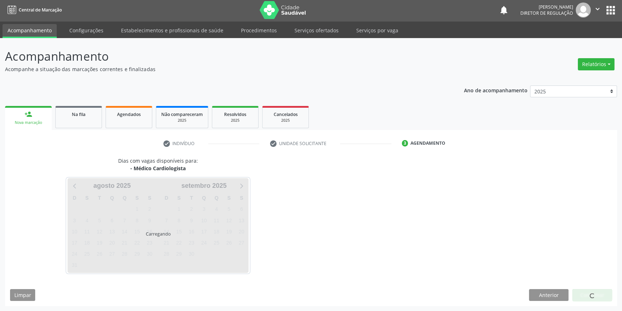
scroll to position [1, 0]
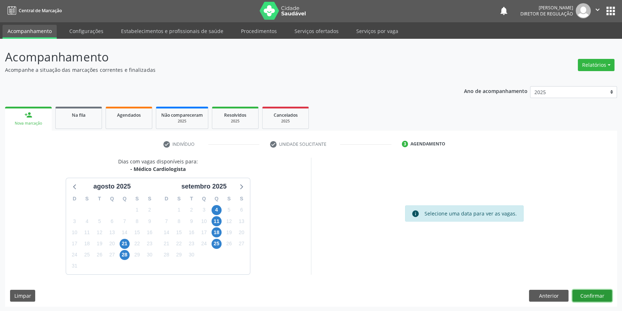
click at [602, 299] on button "Confirmar" at bounding box center [592, 296] width 40 height 12
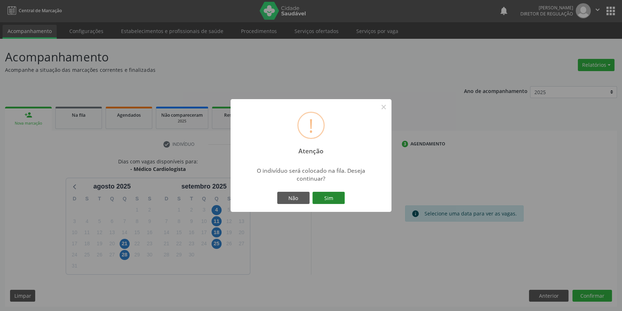
click at [320, 203] on button "Sim" at bounding box center [328, 198] width 32 height 12
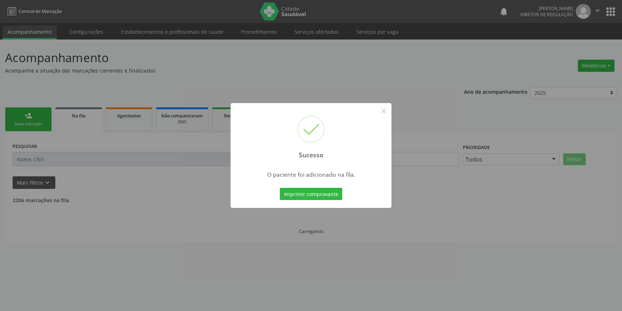
scroll to position [0, 0]
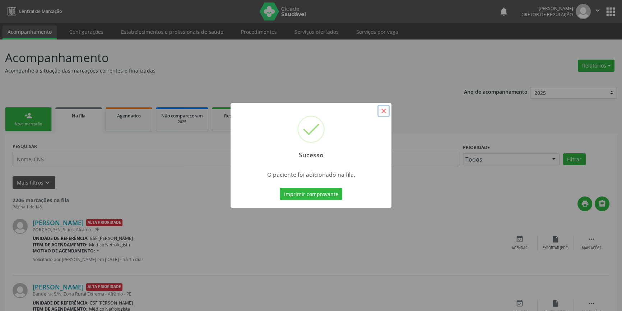
click at [386, 113] on button "×" at bounding box center [383, 111] width 12 height 12
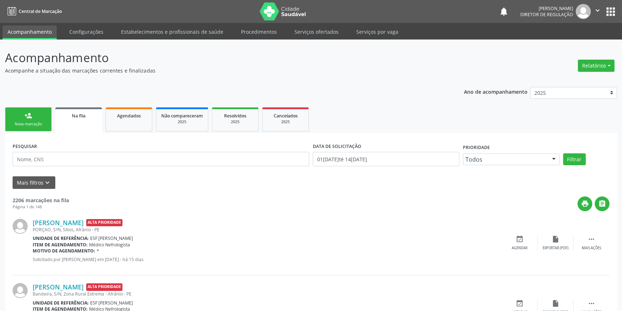
click at [35, 115] on link "person_add Nova marcação" at bounding box center [28, 119] width 47 height 24
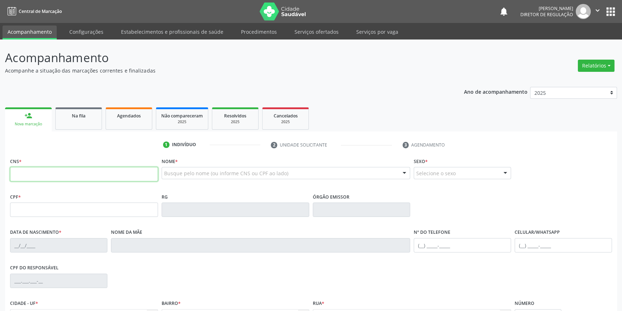
click at [47, 173] on input "text" at bounding box center [84, 174] width 148 height 14
type input "702 0003 2616 5682"
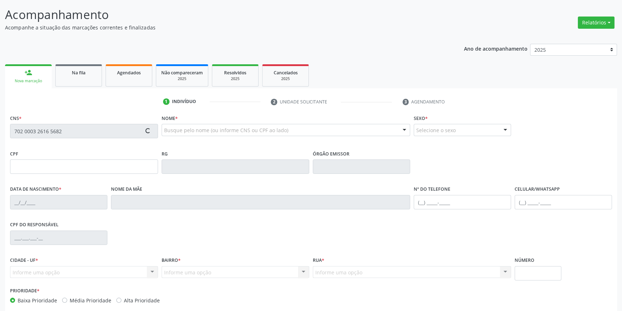
type input "10/03/1985"
type input "Lourdeni da Conceição da Paixão"
type input "(87) 8621-0317"
type input "S/N"
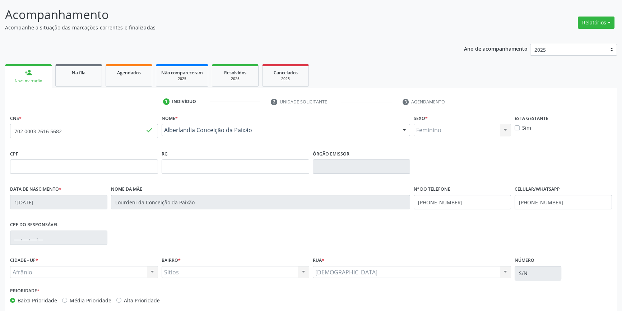
scroll to position [78, 0]
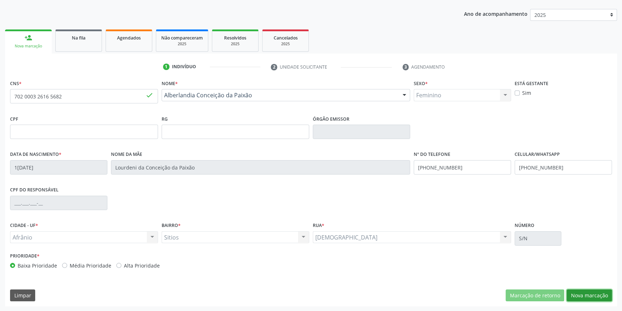
click at [584, 293] on button "Nova marcação" at bounding box center [589, 295] width 45 height 12
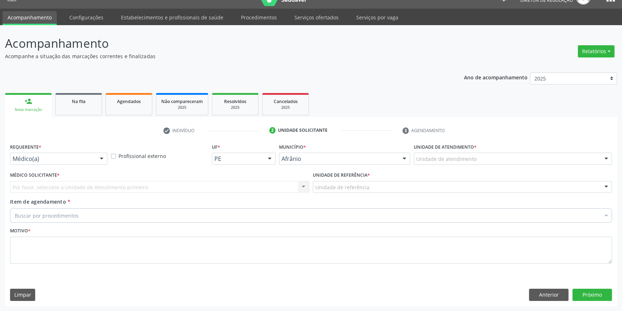
scroll to position [14, 0]
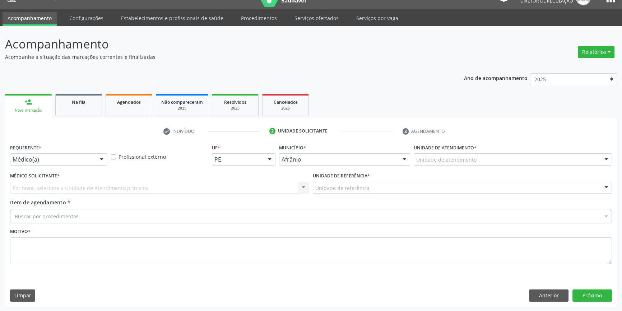
click at [463, 166] on div "Unidade de atendimento * Unidade de atendimento Academia da Saude de Afranio Ac…" at bounding box center [513, 156] width 202 height 28
click at [467, 163] on div "Unidade de atendimento" at bounding box center [513, 159] width 198 height 12
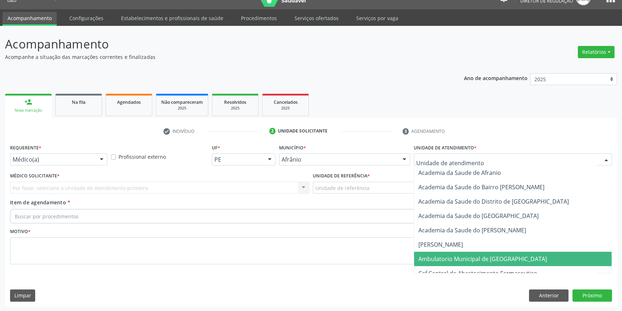
click at [482, 255] on span "Ambulatorio Municipal de [GEOGRAPHIC_DATA]" at bounding box center [482, 259] width 129 height 8
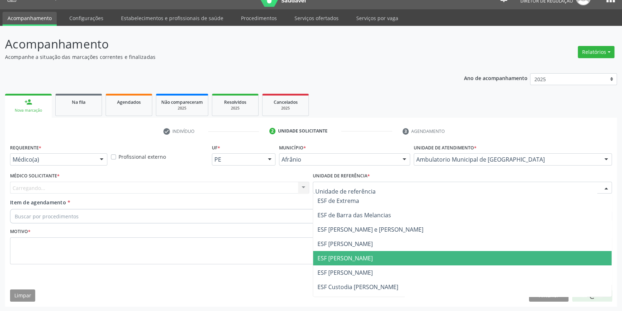
click at [342, 255] on span "ESF [PERSON_NAME]" at bounding box center [344, 258] width 55 height 8
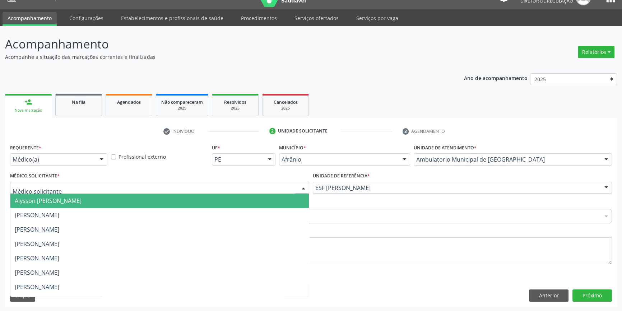
drag, startPoint x: 214, startPoint y: 192, endPoint x: 185, endPoint y: 187, distance: 29.9
click at [210, 192] on div at bounding box center [159, 188] width 299 height 12
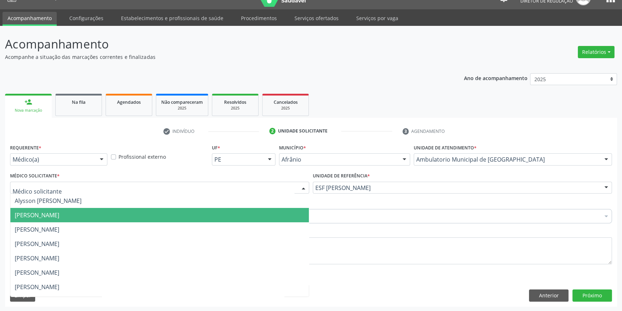
click at [59, 216] on span "[PERSON_NAME]" at bounding box center [37, 215] width 45 height 8
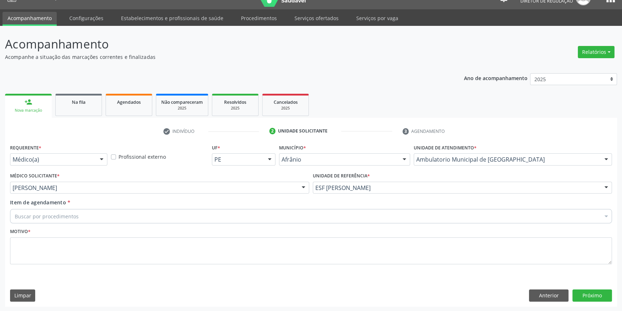
click at [95, 216] on div "Buscar por procedimentos" at bounding box center [311, 216] width 602 height 14
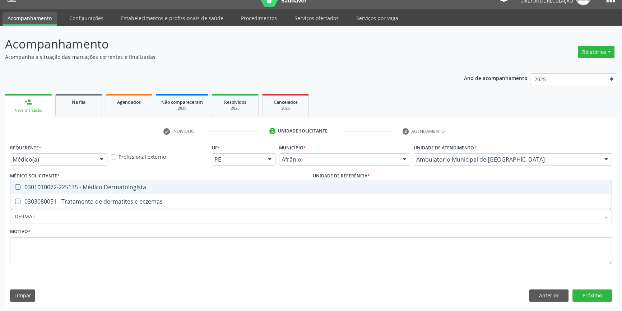
type input "DERMATO"
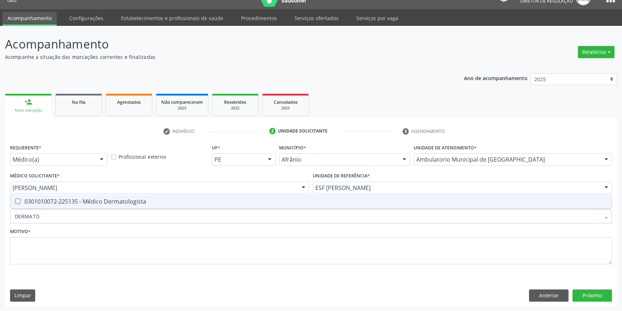
click at [103, 201] on div "0301010072-225135 - Médico Dermatologista" at bounding box center [311, 202] width 593 height 6
checkbox Dermatologista "true"
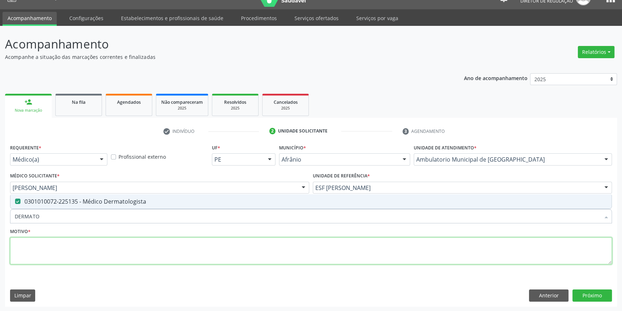
click at [95, 251] on textarea at bounding box center [311, 250] width 602 height 27
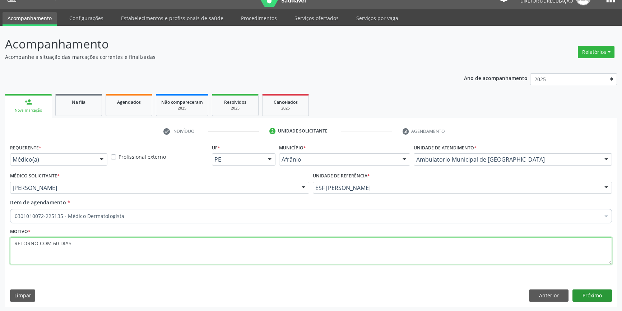
type textarea "RETORNO COM 60 DIAS"
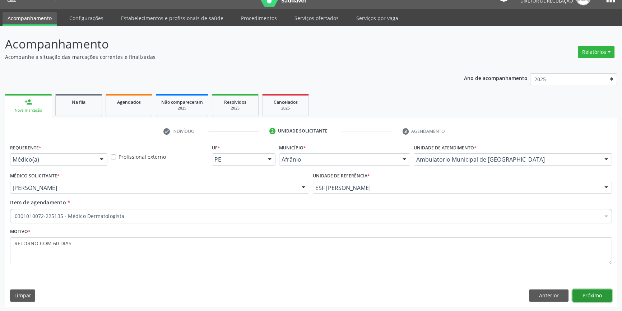
click at [586, 292] on button "Próximo" at bounding box center [592, 295] width 40 height 12
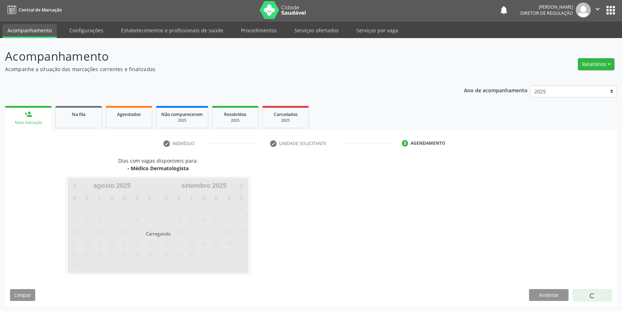
scroll to position [1, 0]
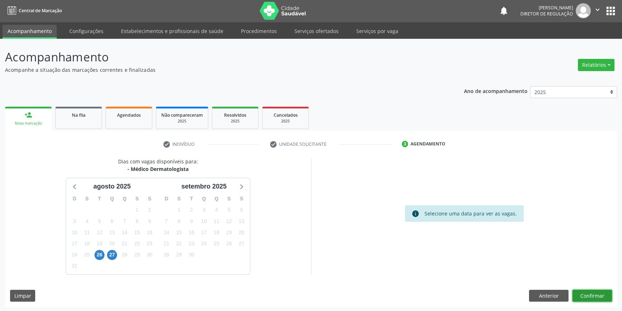
click at [580, 297] on button "Confirmar" at bounding box center [592, 296] width 40 height 12
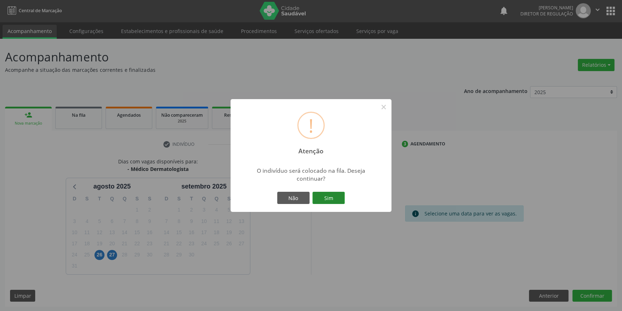
click at [339, 194] on button "Sim" at bounding box center [328, 198] width 32 height 12
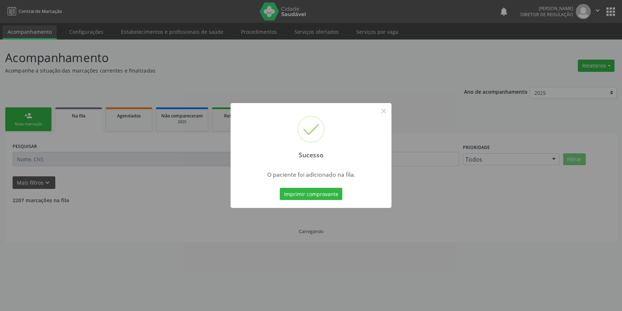
scroll to position [0, 0]
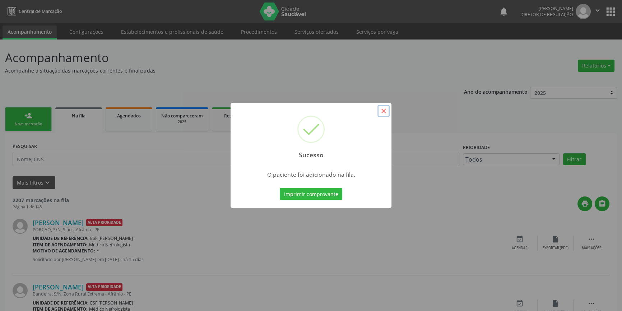
click at [384, 107] on button "×" at bounding box center [383, 111] width 12 height 12
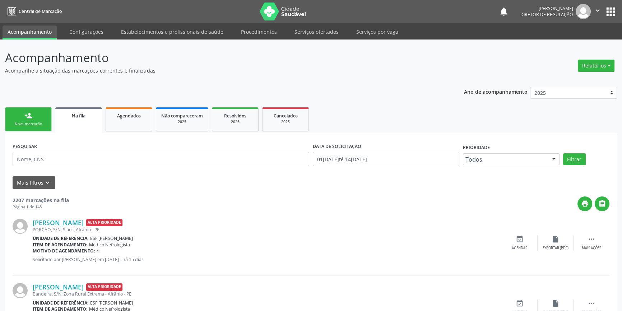
click at [28, 108] on link "person_add Nova marcação" at bounding box center [28, 119] width 47 height 24
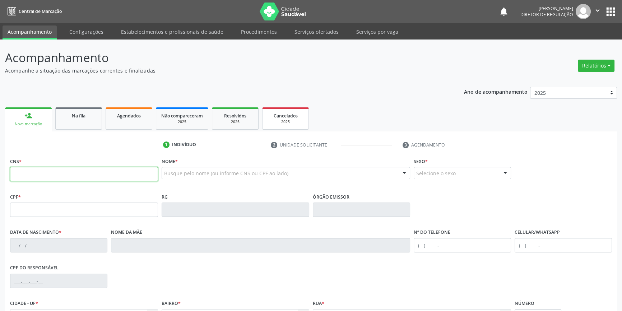
click at [46, 178] on input "text" at bounding box center [84, 174] width 148 height 14
type input "702 0003 2616 5682"
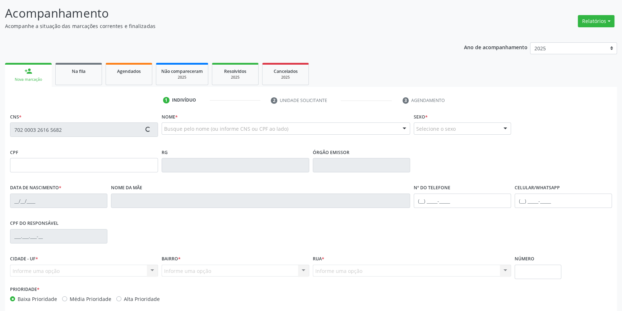
scroll to position [78, 0]
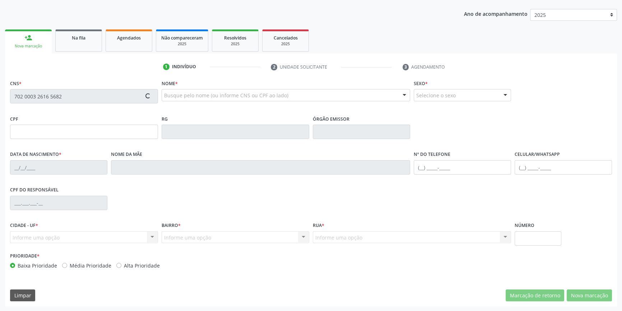
type input "10/03/1985"
type input "Lourdeni da Conceição da Paixão"
type input "(87) 8621-0317"
type input "S/N"
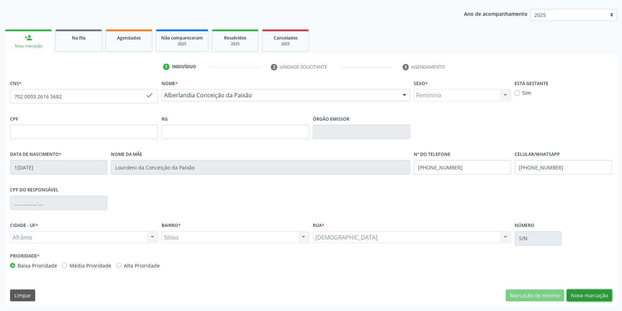
click at [583, 299] on button "Nova marcação" at bounding box center [589, 295] width 45 height 12
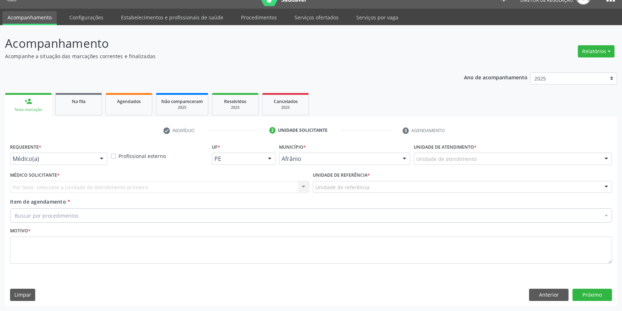
scroll to position [14, 0]
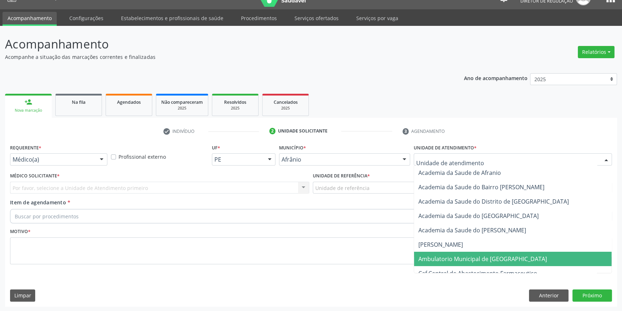
click at [456, 252] on span "Ambulatorio Municipal de [GEOGRAPHIC_DATA]" at bounding box center [513, 259] width 198 height 14
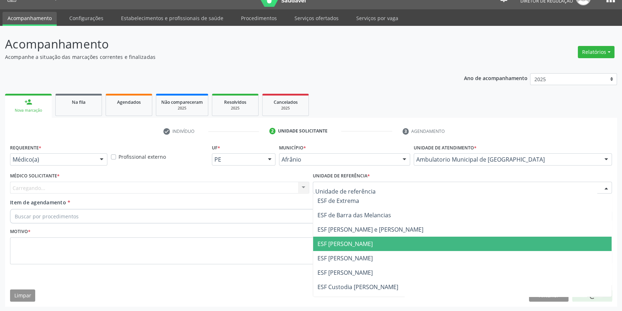
click at [345, 256] on span "ESF [PERSON_NAME]" at bounding box center [344, 258] width 55 height 8
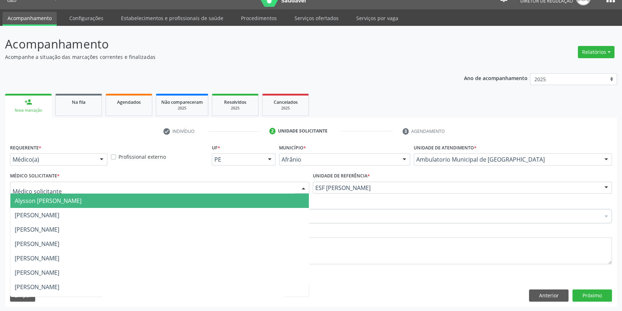
click at [167, 190] on div at bounding box center [159, 188] width 299 height 12
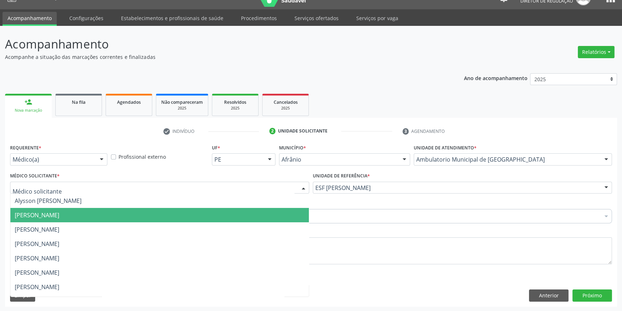
click at [59, 218] on span "[PERSON_NAME]" at bounding box center [37, 215] width 45 height 8
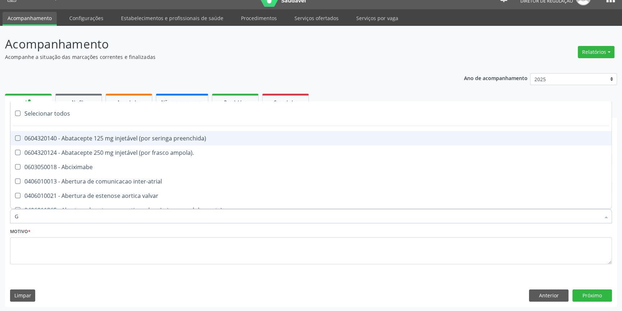
type input "GI"
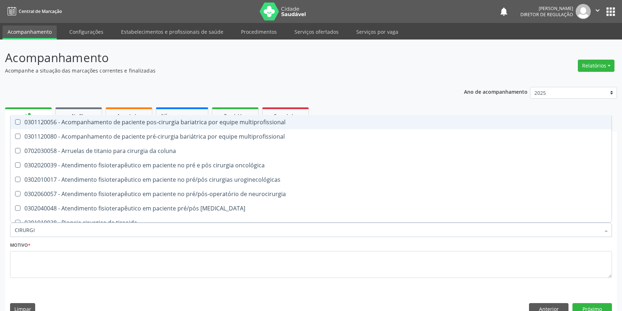
scroll to position [14, 0]
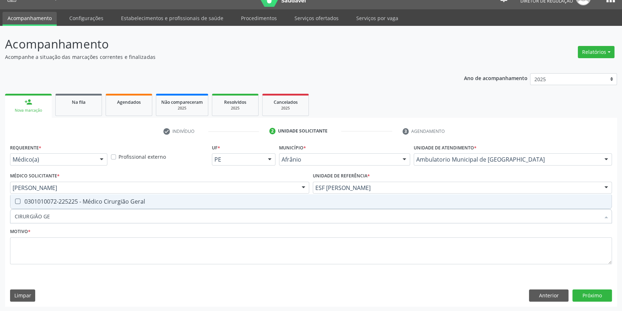
type input "CIRURGIÃO GER"
click at [87, 201] on div "0301010072-225225 - Médico Cirurgião Geral" at bounding box center [311, 202] width 593 height 6
checkbox Geral "true"
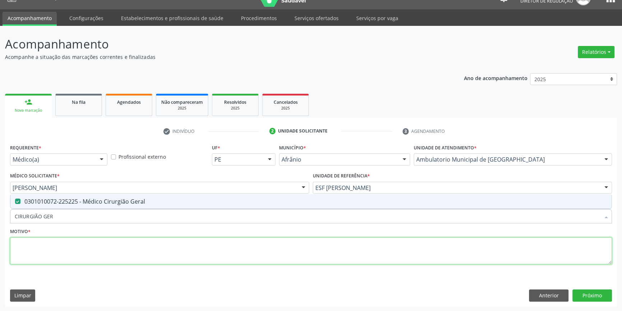
click at [78, 255] on textarea at bounding box center [311, 250] width 602 height 27
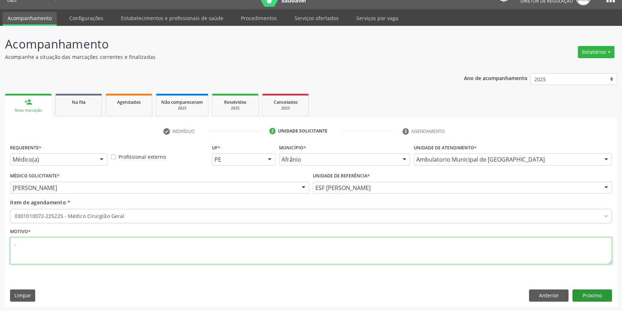
type textarea ","
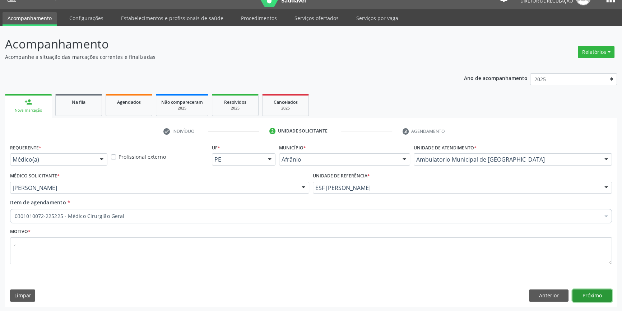
click at [590, 291] on button "Próximo" at bounding box center [592, 295] width 40 height 12
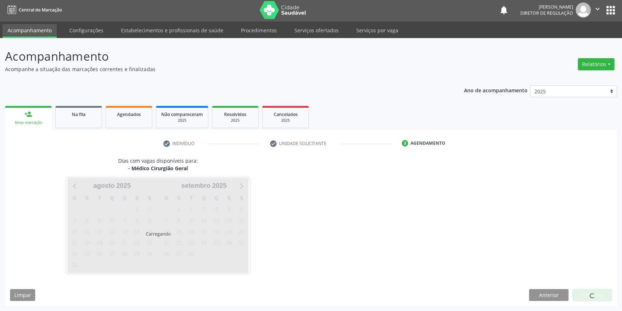
scroll to position [1, 0]
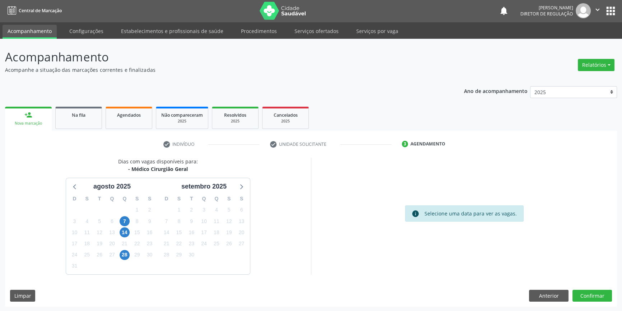
click at [591, 287] on div "Dias com vagas disponíveis para: - Médico Cirurgião Geral agosto 2025 D S T Q Q…" at bounding box center [311, 232] width 612 height 149
click at [591, 290] on button "Confirmar" at bounding box center [592, 296] width 40 height 12
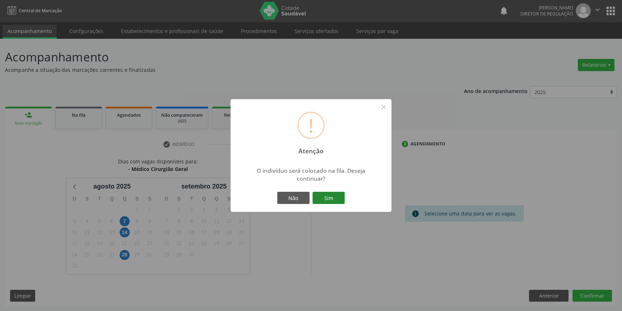
click at [335, 200] on button "Sim" at bounding box center [328, 198] width 32 height 12
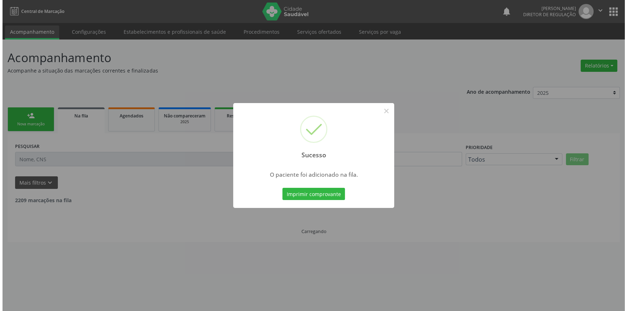
scroll to position [0, 0]
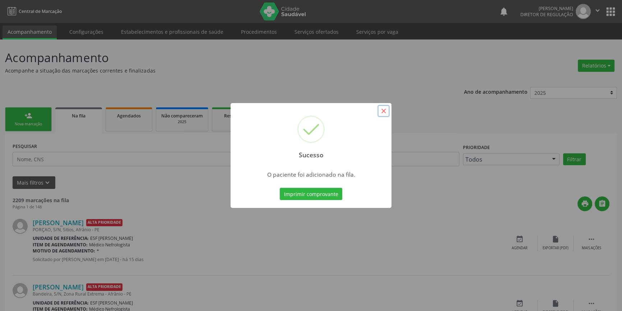
click at [379, 112] on button "×" at bounding box center [383, 111] width 12 height 12
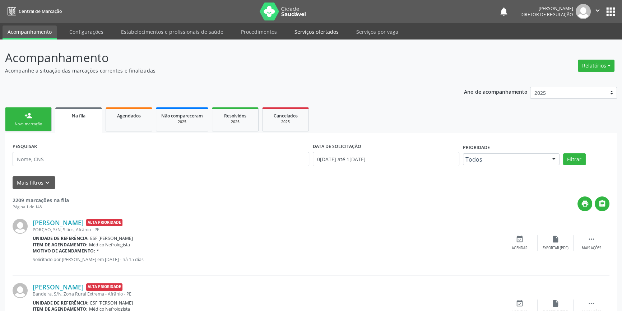
click at [297, 33] on link "Serviços ofertados" at bounding box center [316, 31] width 54 height 13
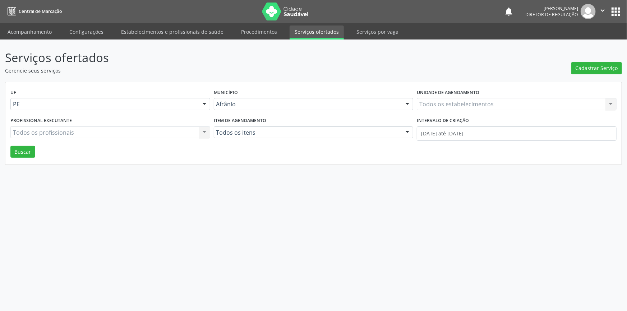
drag, startPoint x: 593, startPoint y: 58, endPoint x: 595, endPoint y: 75, distance: 17.3
click at [593, 60] on div "Cadastrar Serviço" at bounding box center [596, 61] width 51 height 25
click at [595, 76] on div "Serviços ofertados Gerencie seus serviços Cadastrar Serviço UF PE Todas as UFs …" at bounding box center [313, 107] width 617 height 116
click at [592, 71] on span "Cadastrar Serviço" at bounding box center [596, 68] width 42 height 8
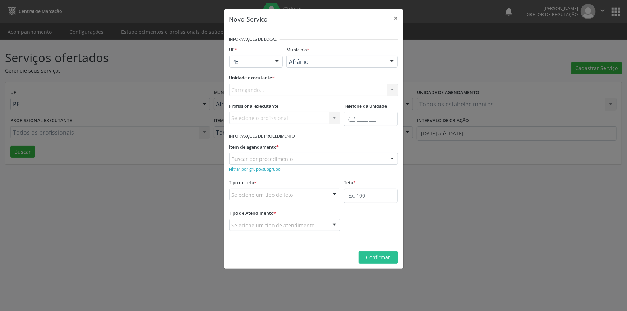
click at [324, 93] on div "Carregando... Nenhum resultado encontrado para: " " Não há nenhuma opção para s…" at bounding box center [313, 90] width 169 height 12
click at [307, 94] on div "Carregando... Nenhum resultado encontrado para: " " Não há nenhuma opção para s…" at bounding box center [313, 90] width 169 height 12
click at [307, 93] on div "Carregando... Nenhum resultado encontrado para: " " Não há nenhuma opção para s…" at bounding box center [313, 90] width 169 height 12
click at [291, 162] on div "Buscar por procedimento" at bounding box center [313, 159] width 169 height 12
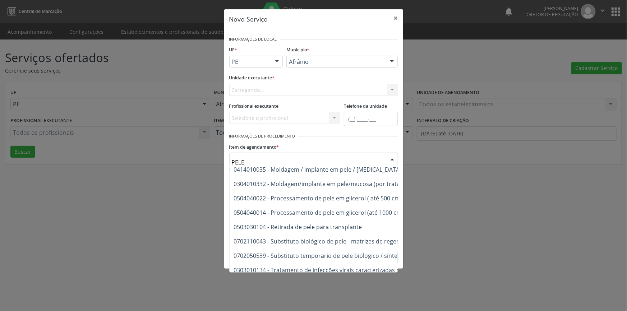
scroll to position [228, 0]
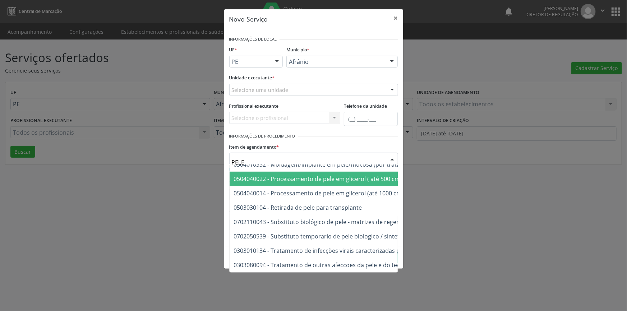
drag, startPoint x: 279, startPoint y: 158, endPoint x: 193, endPoint y: 160, distance: 85.8
click at [193, 160] on div "Novo Serviço × Informações de Local UF * PE BA PE Nenhum resultado encontrado p…" at bounding box center [313, 155] width 627 height 311
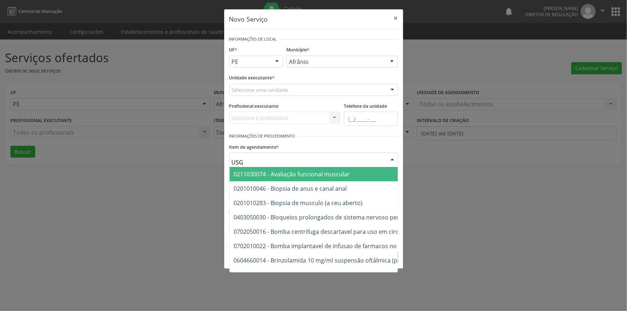
scroll to position [165, 0]
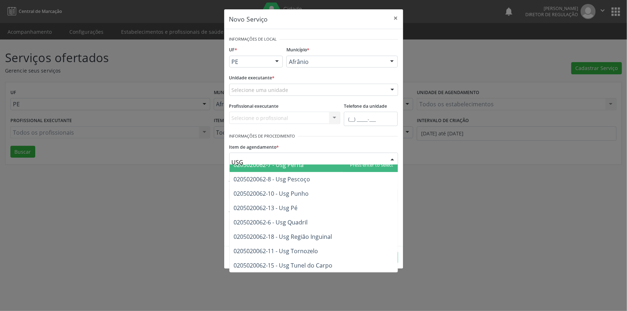
drag, startPoint x: 256, startPoint y: 165, endPoint x: 166, endPoint y: 165, distance: 90.1
click at [166, 165] on div "Novo Serviço × Informações de Local UF * PE BA PE Nenhum resultado encontrado p…" at bounding box center [313, 155] width 627 height 311
drag, startPoint x: 248, startPoint y: 161, endPoint x: 164, endPoint y: 119, distance: 93.5
click at [157, 158] on div "Novo Serviço × Informações de Local UF * PE BA PE Nenhum resultado encontrado p…" at bounding box center [313, 155] width 627 height 311
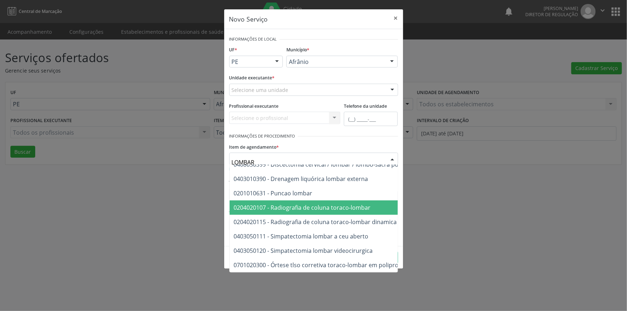
scroll to position [70, 0]
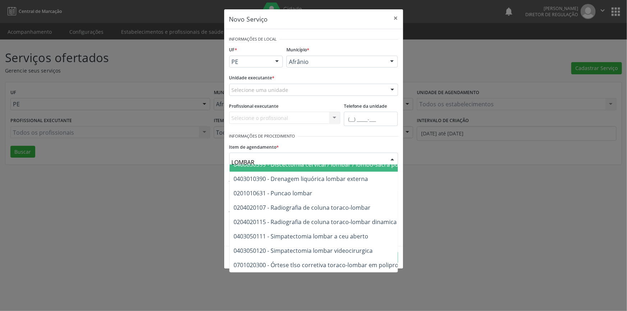
drag, startPoint x: 262, startPoint y: 160, endPoint x: 201, endPoint y: 162, distance: 61.4
click at [201, 163] on div "Novo Serviço × Informações de Local UF * PE BA PE Nenhum resultado encontrado p…" at bounding box center [313, 155] width 627 height 311
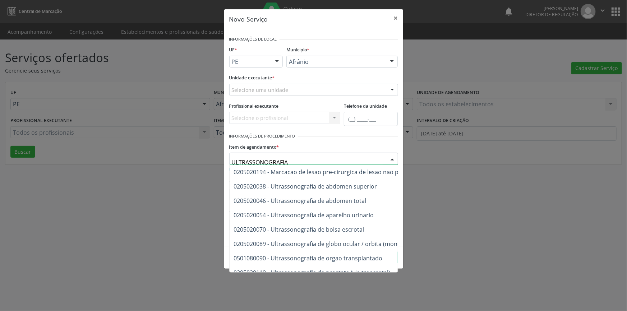
scroll to position [0, 0]
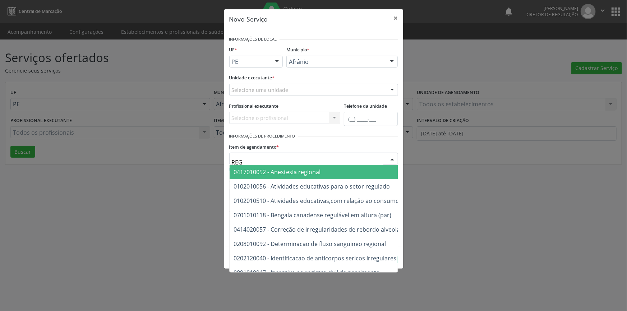
type input "REGI"
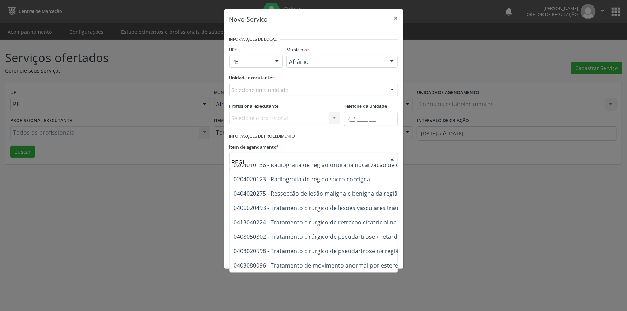
scroll to position [194, 0]
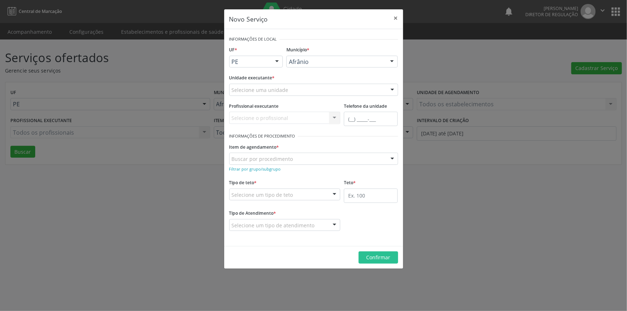
click at [423, 241] on div "Novo Serviço × Informações de Local UF * PE BA PE Nenhum resultado encontrado p…" at bounding box center [313, 155] width 627 height 311
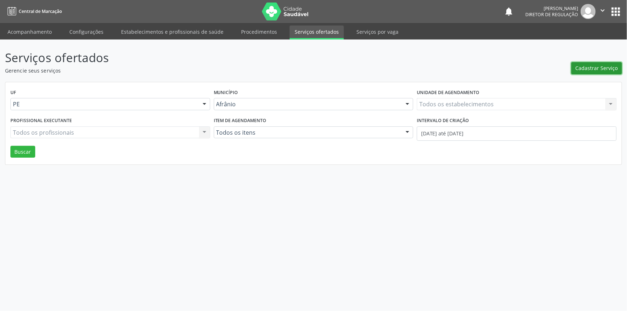
click at [591, 66] on span "Cadastrar Serviço" at bounding box center [596, 68] width 42 height 8
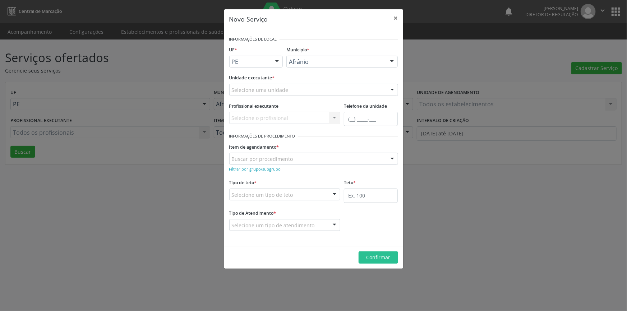
click at [283, 80] on div "Unidade executante * Selecione uma unidade Academia da Saude de Afranio Academi…" at bounding box center [313, 84] width 169 height 23
click at [278, 85] on div "Selecione uma unidade" at bounding box center [313, 90] width 169 height 12
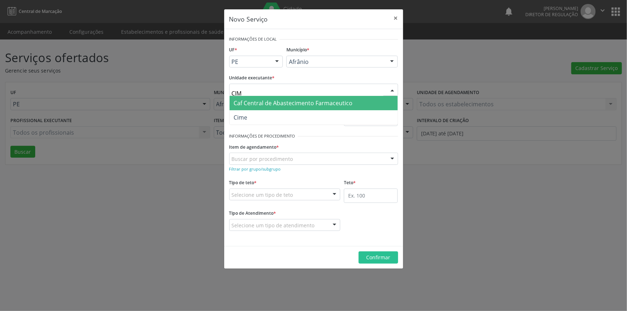
type input "CIME"
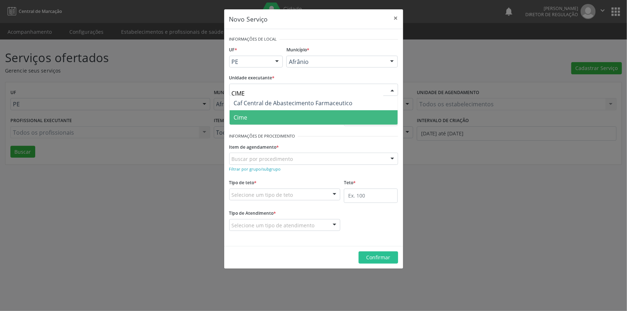
click at [246, 115] on span "Cime" at bounding box center [241, 117] width 14 height 8
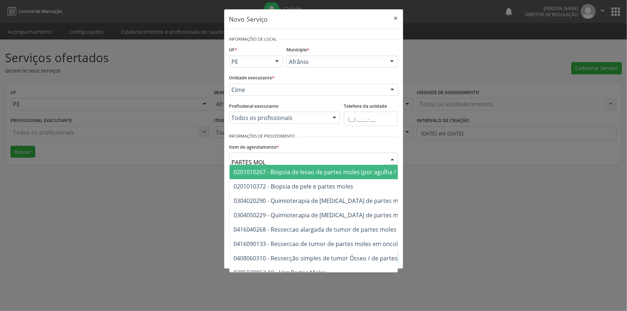
type input "PARTES MOLE"
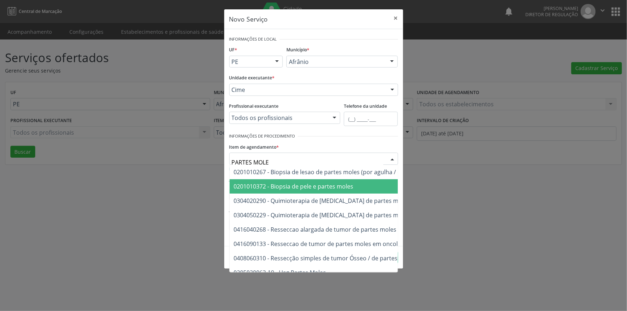
click at [317, 183] on span "0201010372 - Biopsia de pele e partes moles" at bounding box center [294, 186] width 120 height 8
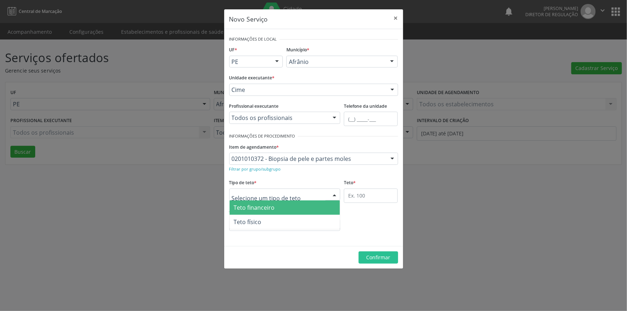
click at [307, 194] on div at bounding box center [284, 195] width 111 height 12
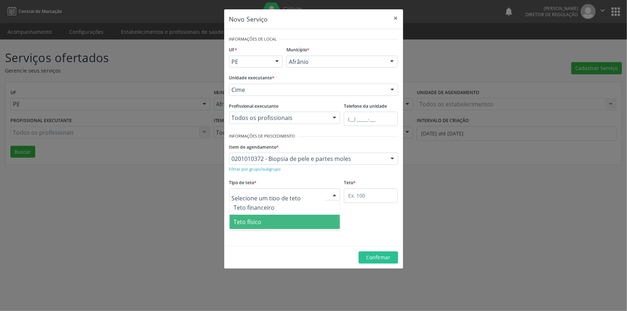
click at [292, 222] on span "Teto físico" at bounding box center [284, 222] width 111 height 14
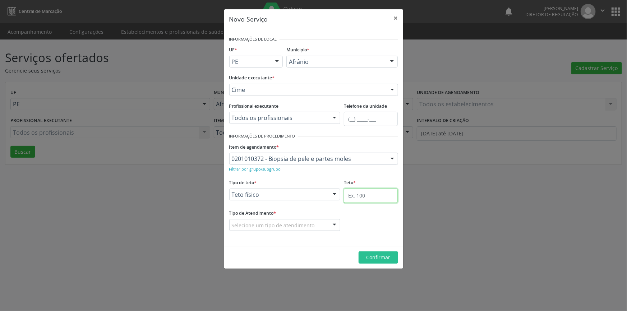
click at [362, 194] on input "text" at bounding box center [371, 196] width 54 height 14
type input "1"
click at [306, 217] on div "Tipo de Atendimento * Selecione um tipo de atendimento Ordem de chegada Horário…" at bounding box center [284, 219] width 111 height 23
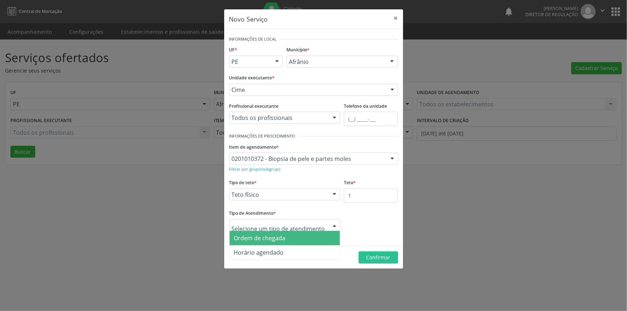
click at [273, 235] on span "Ordem de chegada" at bounding box center [260, 238] width 52 height 8
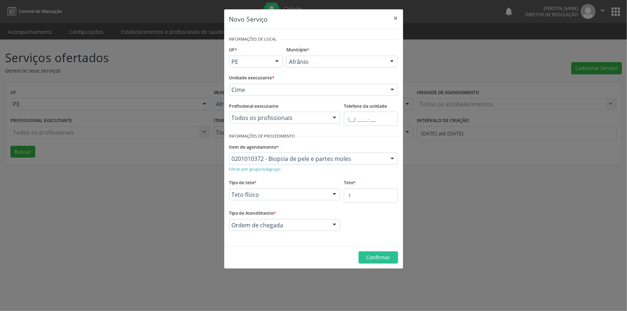
click at [368, 251] on footer "Confirmar" at bounding box center [313, 257] width 179 height 23
click at [369, 255] on span "Confirmar" at bounding box center [378, 257] width 24 height 7
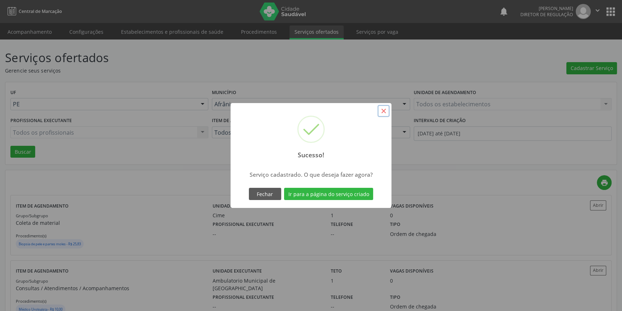
click at [386, 113] on button "×" at bounding box center [383, 111] width 12 height 12
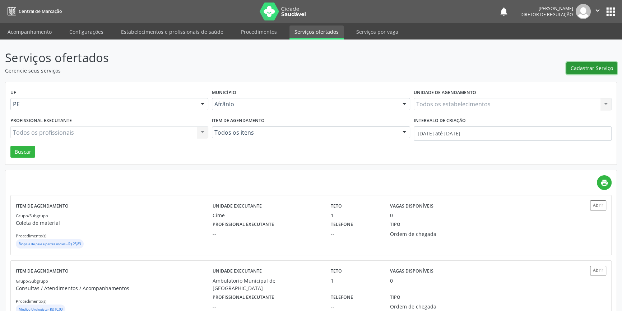
click at [603, 67] on span "Cadastrar Serviço" at bounding box center [592, 68] width 42 height 8
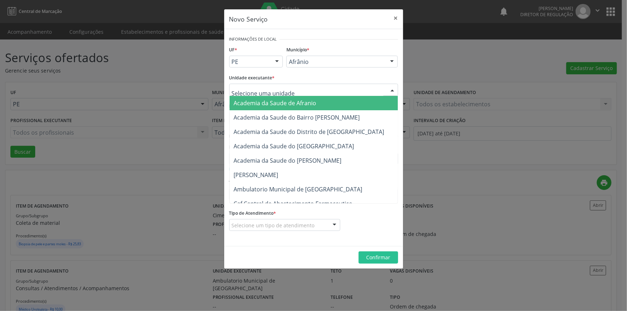
click at [296, 89] on div at bounding box center [313, 90] width 169 height 12
type input "CIME"
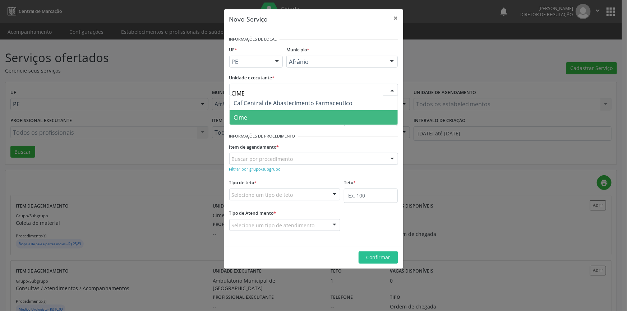
click at [271, 113] on span "Cime" at bounding box center [313, 117] width 168 height 14
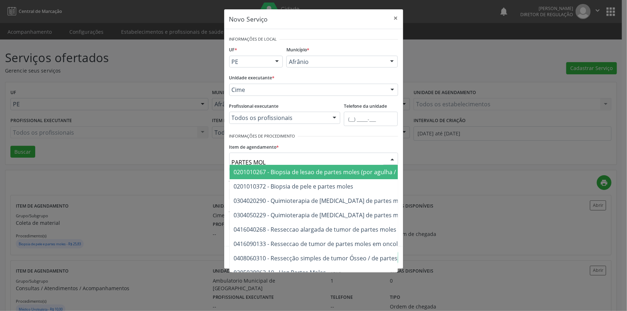
type input "PARTES MOLE"
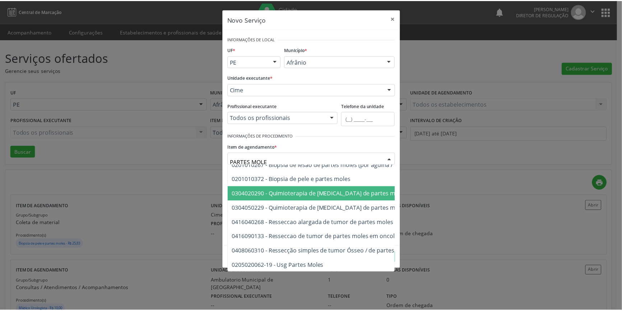
scroll to position [12, 0]
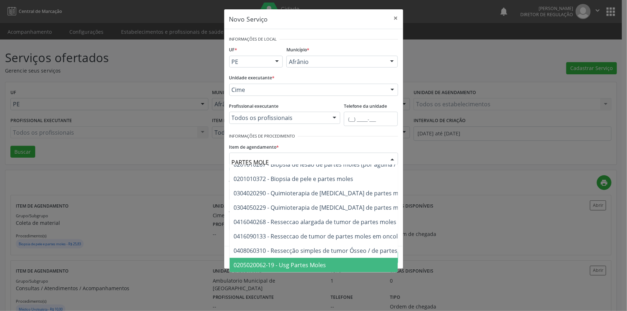
click at [315, 261] on span "0205020062-19 - Usg Partes Moles" at bounding box center [280, 265] width 92 height 8
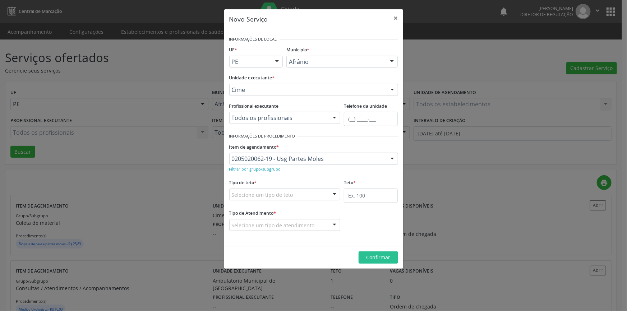
click at [306, 190] on div "Selecione um tipo de teto" at bounding box center [284, 195] width 111 height 12
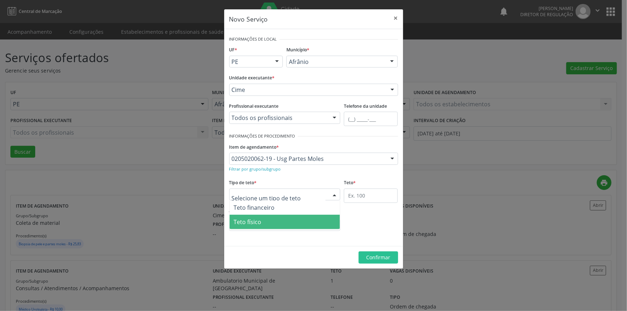
click at [279, 220] on span "Teto físico" at bounding box center [284, 222] width 111 height 14
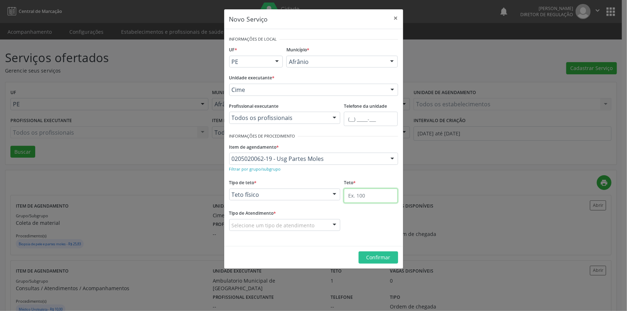
click at [367, 192] on input "text" at bounding box center [371, 196] width 54 height 14
type input "1"
click at [302, 221] on div "Selecione um tipo de atendimento" at bounding box center [284, 225] width 111 height 12
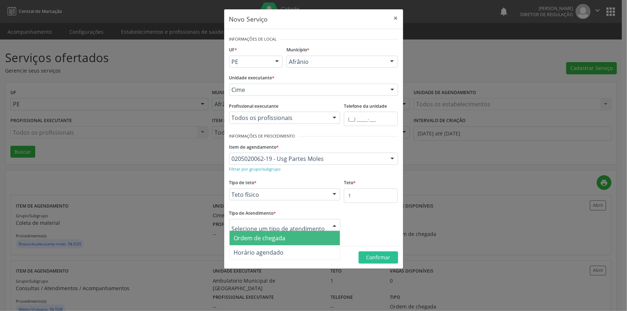
click at [280, 233] on span "Ordem de chegada" at bounding box center [284, 238] width 111 height 14
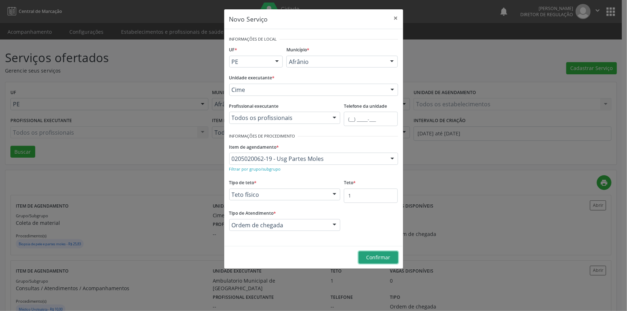
click at [370, 257] on span "Confirmar" at bounding box center [378, 257] width 24 height 7
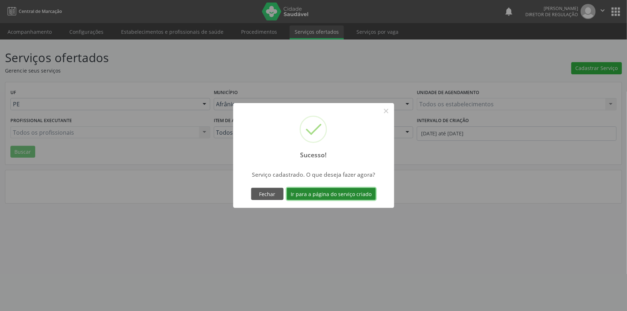
click at [346, 197] on button "Ir para a página do serviço criado" at bounding box center [331, 194] width 89 height 12
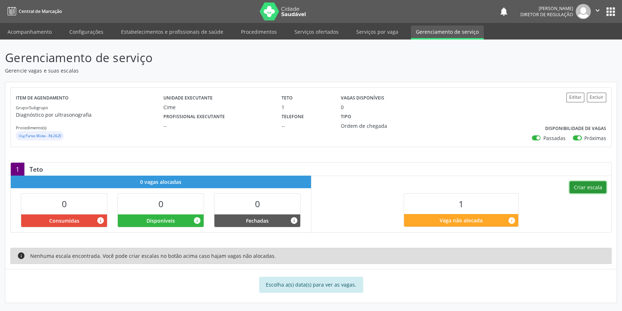
click at [582, 182] on button "Criar escala" at bounding box center [588, 187] width 37 height 12
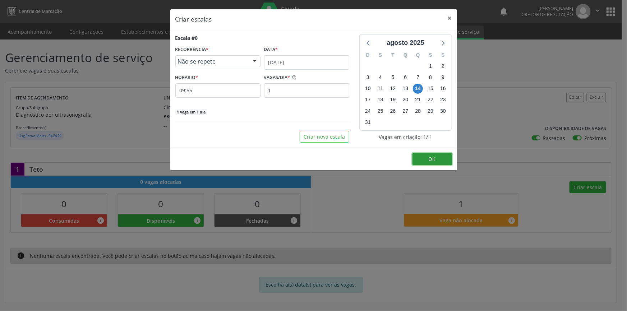
click at [432, 161] on span "OK" at bounding box center [431, 158] width 7 height 7
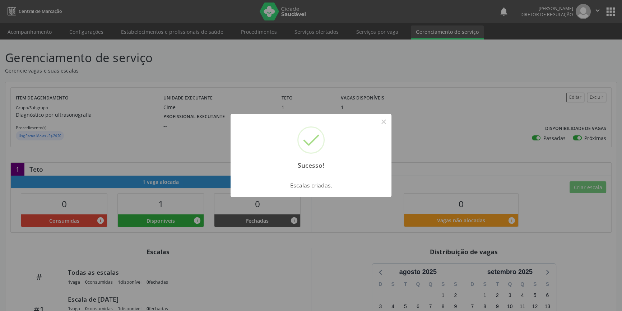
click at [258, 131] on div "Sucesso! ×" at bounding box center [311, 145] width 161 height 62
click at [385, 122] on button "×" at bounding box center [383, 122] width 12 height 12
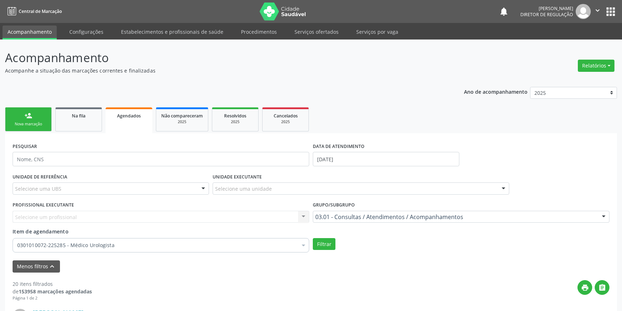
scroll to position [84, 0]
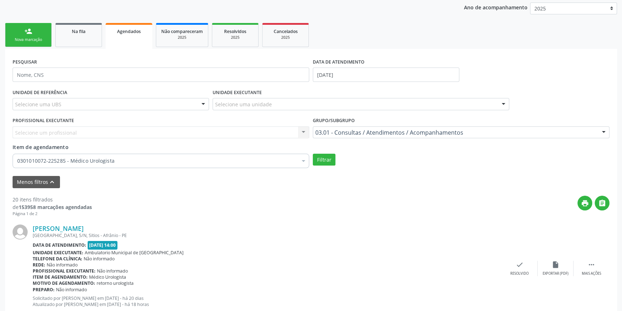
click at [32, 34] on link "person_add Nova marcação" at bounding box center [28, 35] width 47 height 24
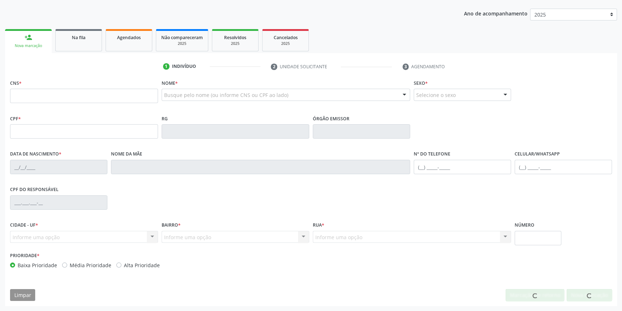
scroll to position [78, 0]
click at [45, 99] on input "text" at bounding box center [84, 96] width 148 height 14
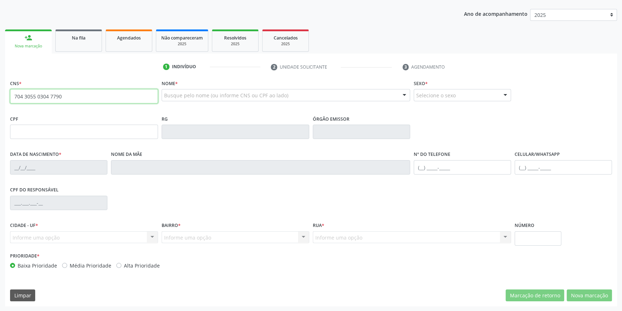
type input "704 3055 0304 7790"
type input "039.212.664-83"
type input "[DATE]"
type input "[PERSON_NAME]"
type input "[PHONE_NUMBER]"
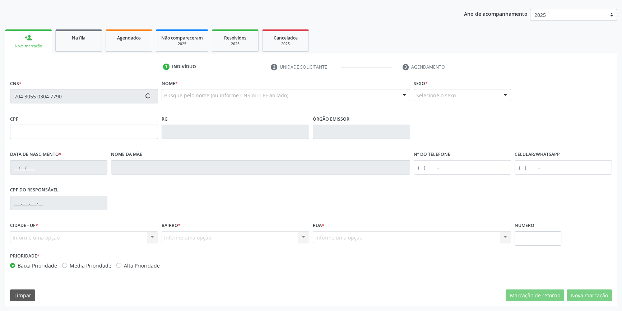
type input "763.356.904-20"
type input "S/N"
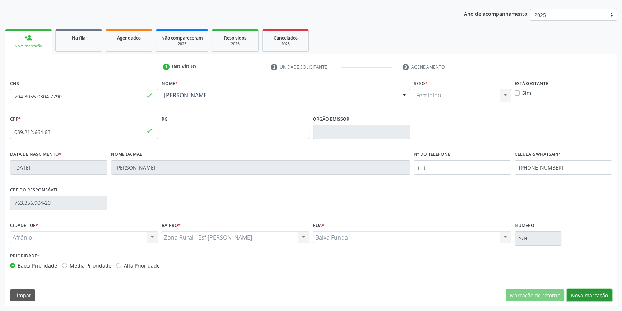
click at [576, 299] on button "Nova marcação" at bounding box center [589, 295] width 45 height 12
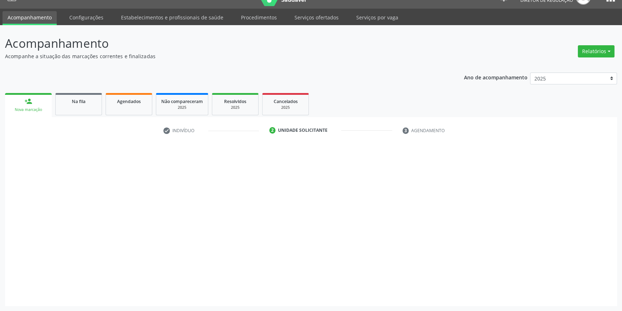
scroll to position [14, 0]
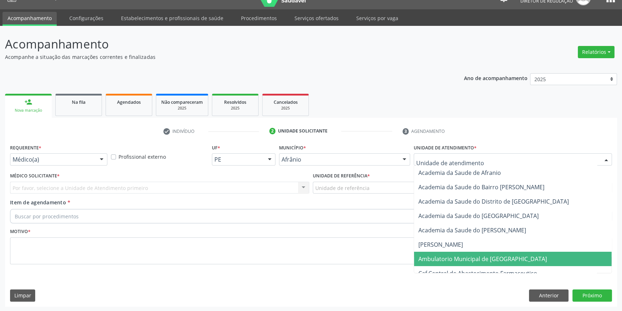
click at [468, 255] on span "Ambulatorio Municipal de [GEOGRAPHIC_DATA]" at bounding box center [482, 259] width 129 height 8
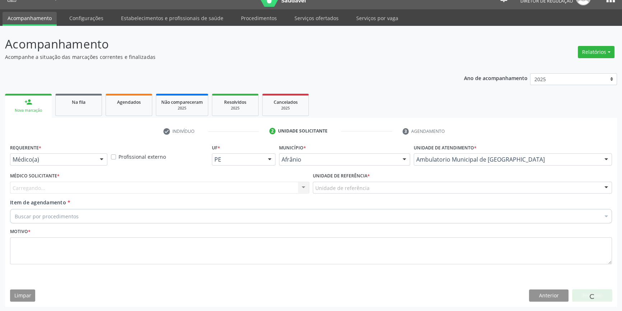
click at [358, 191] on div "Unidade de referência" at bounding box center [462, 188] width 299 height 12
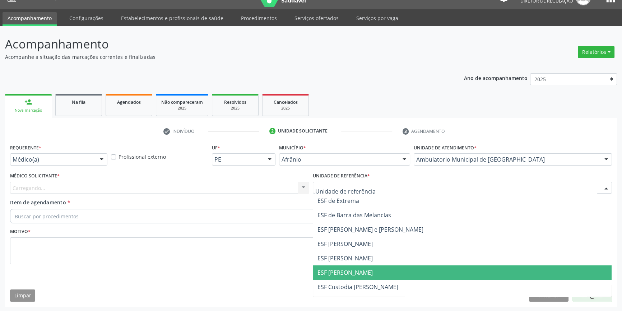
drag, startPoint x: 366, startPoint y: 264, endPoint x: 289, endPoint y: 233, distance: 82.0
click at [365, 264] on span "ESF [PERSON_NAME]" at bounding box center [462, 258] width 298 height 14
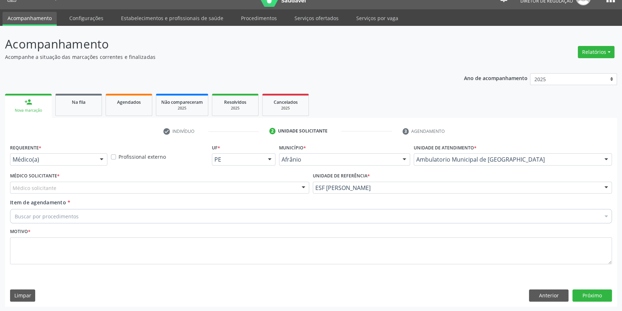
click at [167, 190] on div "Médico solicitante" at bounding box center [159, 188] width 299 height 12
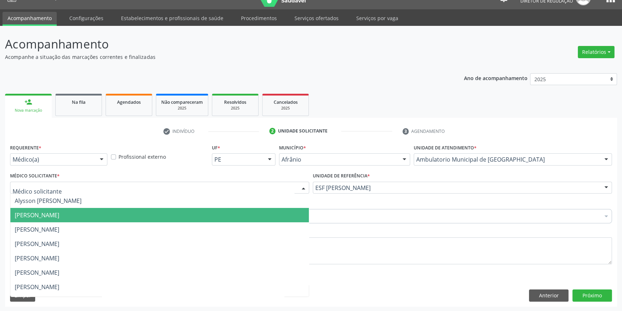
click at [59, 213] on span "[PERSON_NAME]" at bounding box center [37, 215] width 45 height 8
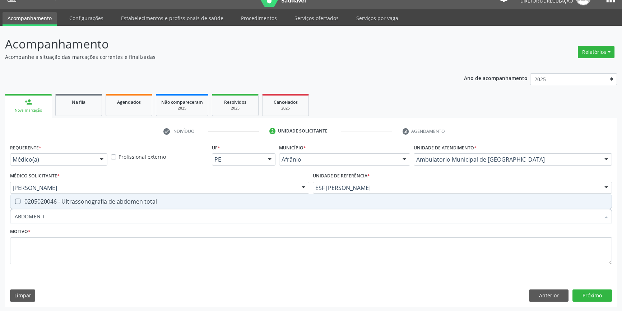
type input "ABDOMEN TO"
click at [75, 196] on span "0205020046 - Ultrassonografia de abdomen total" at bounding box center [310, 201] width 601 height 14
checkbox total "true"
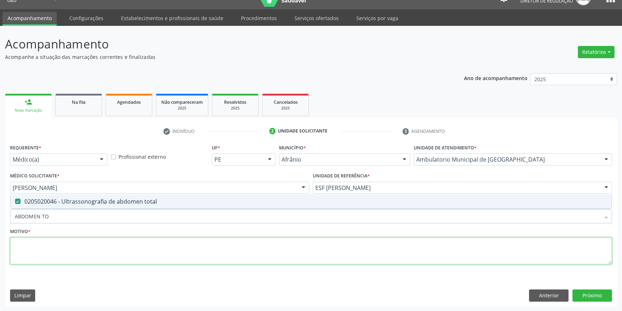
click at [68, 241] on textarea at bounding box center [311, 250] width 602 height 27
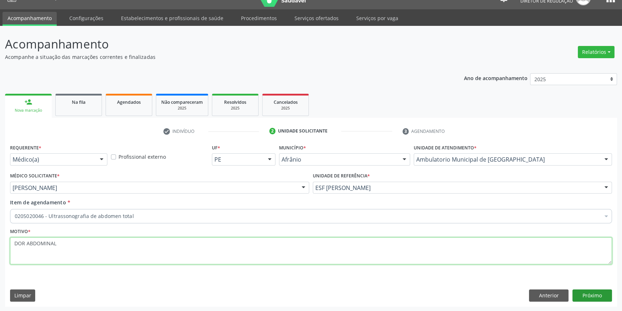
type textarea "DOR ABDOMINAL"
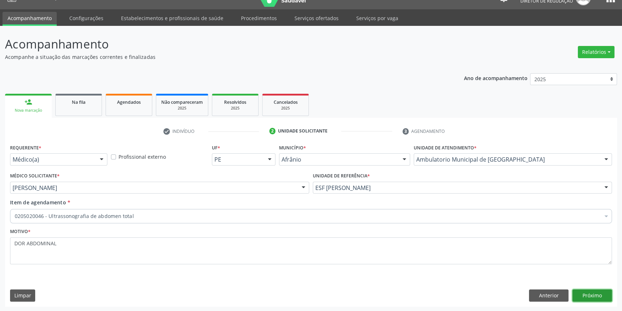
click at [597, 292] on button "Próximo" at bounding box center [592, 295] width 40 height 12
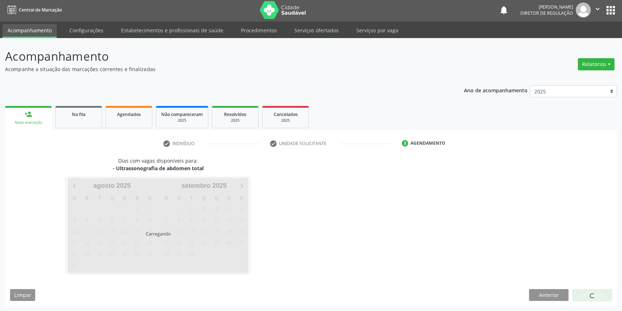
scroll to position [1, 0]
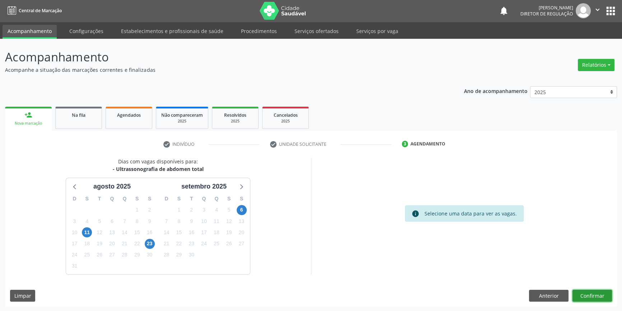
click at [597, 292] on button "Confirmar" at bounding box center [592, 296] width 40 height 12
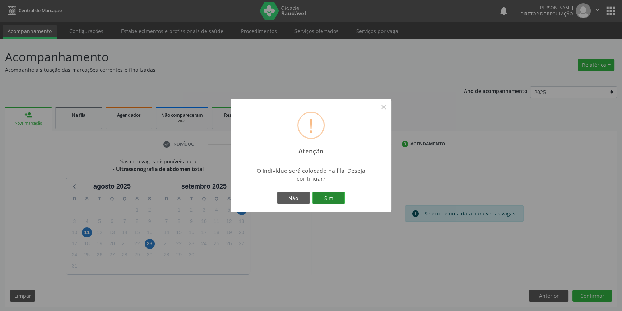
drag, startPoint x: 340, startPoint y: 204, endPoint x: 338, endPoint y: 200, distance: 4.9
click at [340, 203] on div "Não Sim" at bounding box center [310, 197] width 71 height 15
click at [338, 200] on button "Sim" at bounding box center [328, 198] width 32 height 12
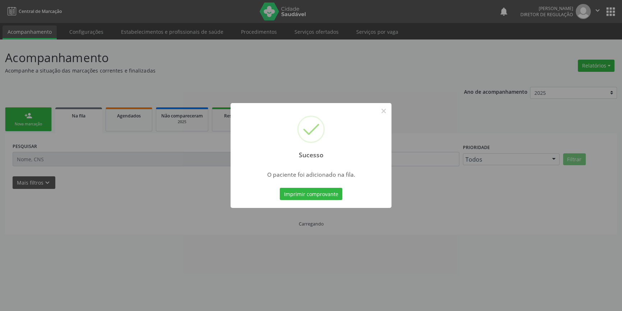
scroll to position [0, 0]
click at [386, 107] on button "×" at bounding box center [386, 111] width 12 height 12
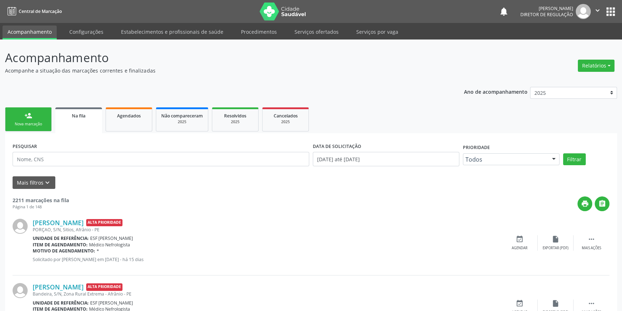
click at [27, 117] on div "person_add" at bounding box center [28, 116] width 8 height 8
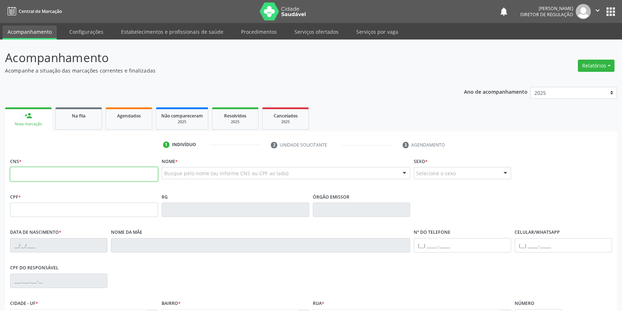
click at [87, 178] on input "text" at bounding box center [84, 174] width 148 height 14
type input "704 3075 3110 0392"
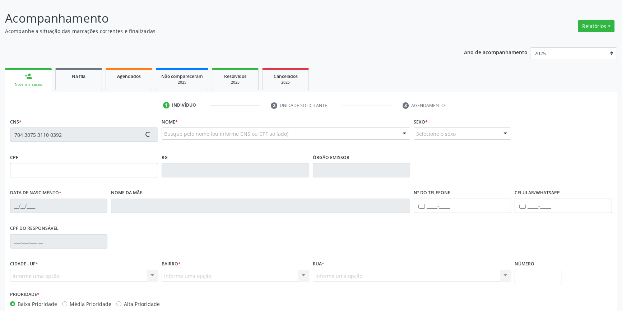
scroll to position [78, 0]
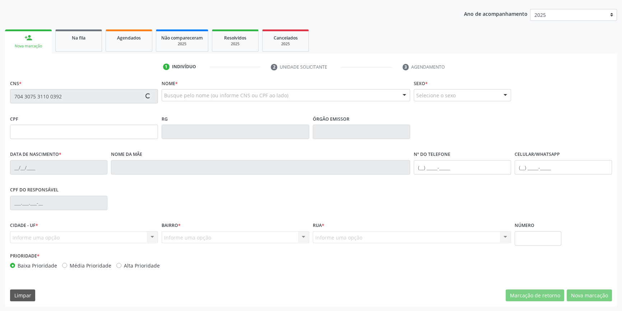
type input "111.679.314-83"
type input "[DATE]"
type input "Marines da [PERSON_NAME]"
type input "[PHONE_NUMBER]"
type input "111.316.374-70"
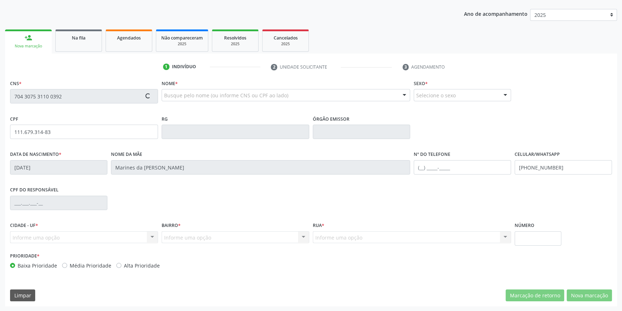
type input "S/N"
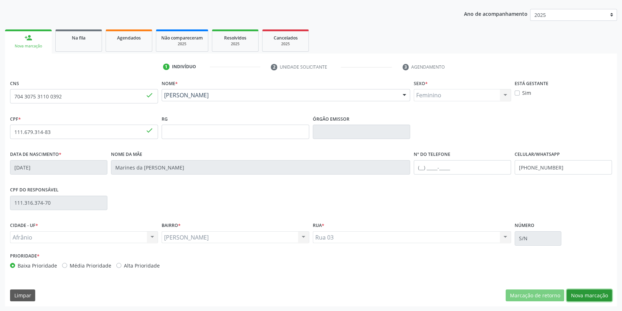
click at [588, 297] on button "Nova marcação" at bounding box center [589, 295] width 45 height 12
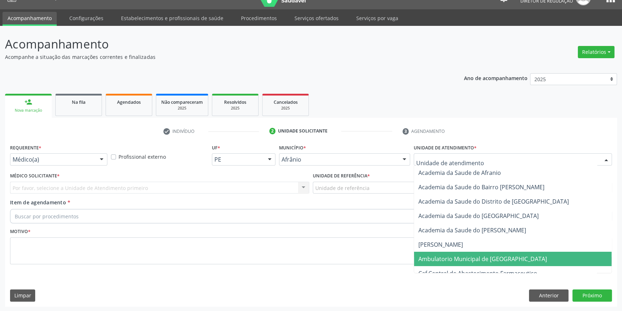
click at [453, 257] on span "Ambulatorio Municipal de [GEOGRAPHIC_DATA]" at bounding box center [482, 259] width 129 height 8
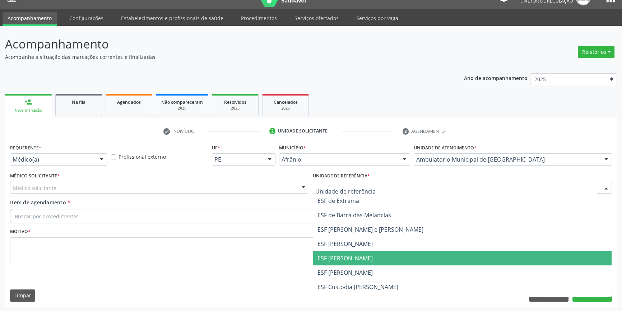
drag, startPoint x: 349, startPoint y: 259, endPoint x: 265, endPoint y: 223, distance: 91.4
click at [348, 259] on span "ESF [PERSON_NAME]" at bounding box center [344, 258] width 55 height 8
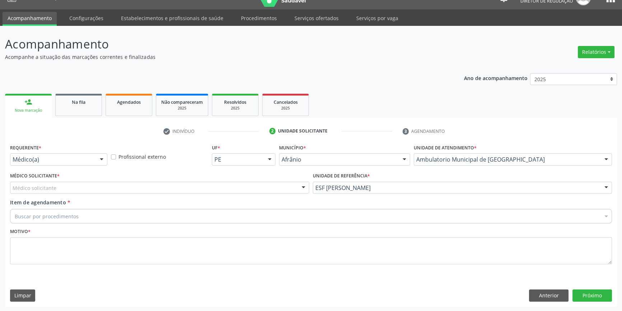
click at [174, 185] on div "Médico solicitante" at bounding box center [159, 188] width 299 height 12
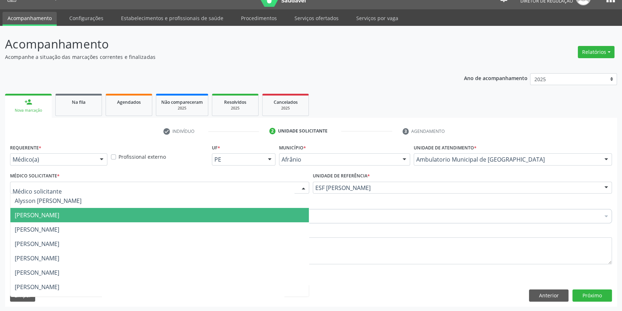
click at [59, 215] on span "[PERSON_NAME]" at bounding box center [37, 215] width 45 height 8
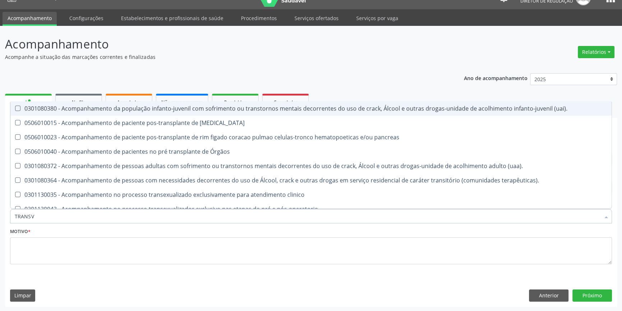
type input "TRANSVA"
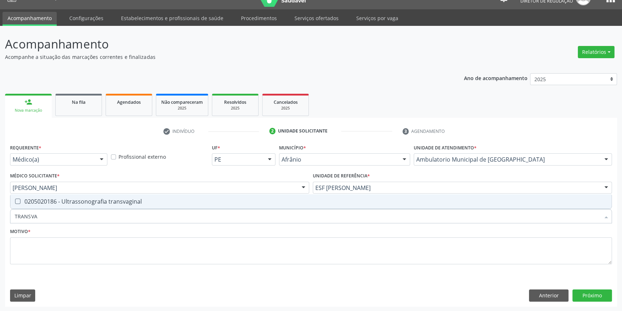
click at [76, 199] on div "0205020186 - Ultrassonografia transvaginal" at bounding box center [311, 202] width 593 height 6
checkbox transvaginal "true"
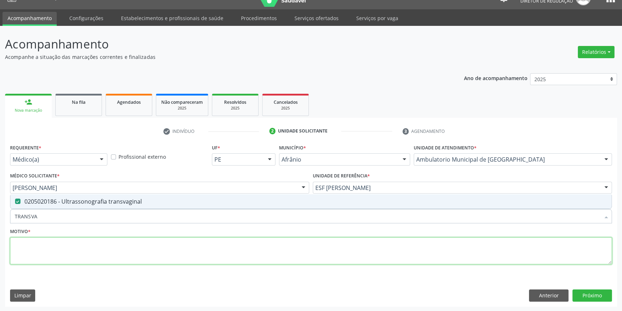
click at [51, 259] on textarea at bounding box center [311, 250] width 602 height 27
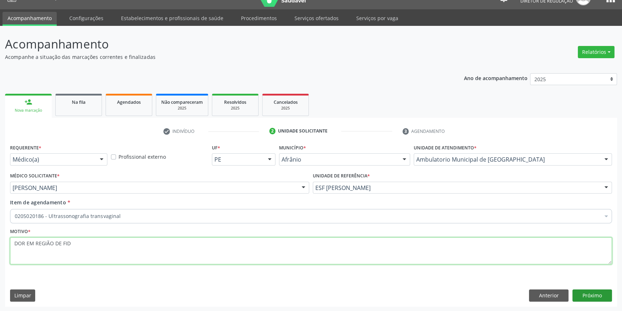
type textarea "DOR EM REGIÃO DE FID"
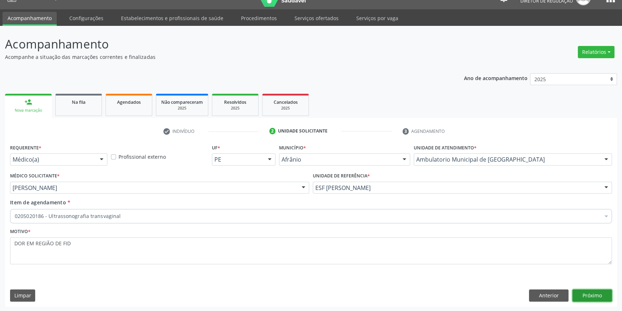
click at [595, 292] on button "Próximo" at bounding box center [592, 295] width 40 height 12
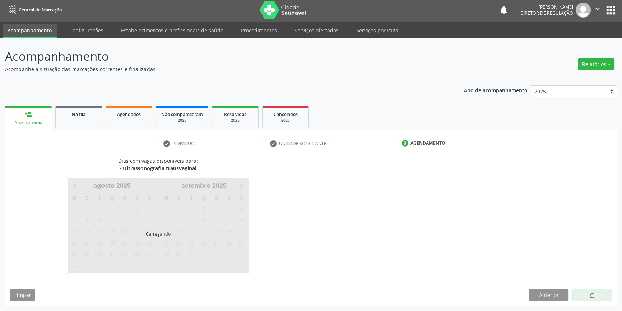
scroll to position [1, 0]
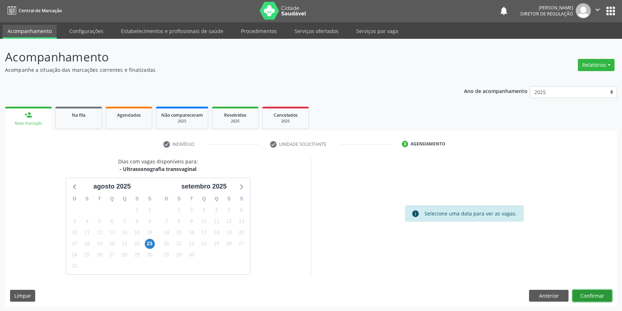
click at [599, 297] on button "Confirmar" at bounding box center [592, 296] width 40 height 12
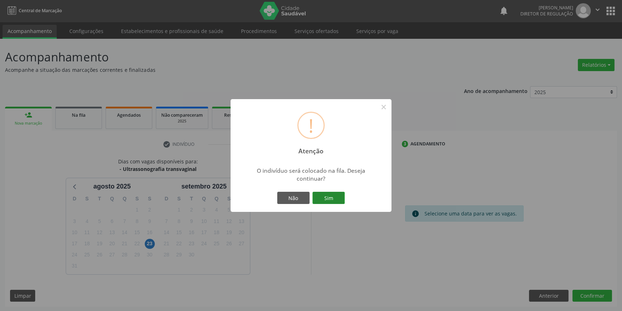
click at [335, 198] on button "Sim" at bounding box center [328, 198] width 32 height 12
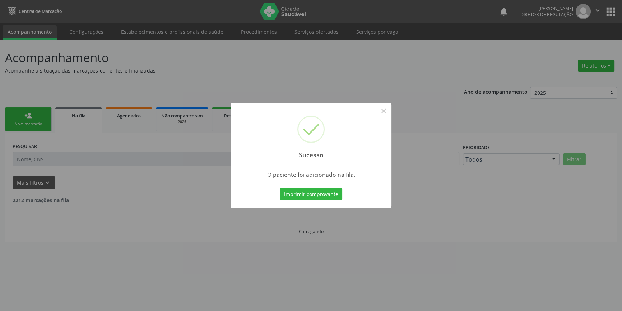
scroll to position [0, 0]
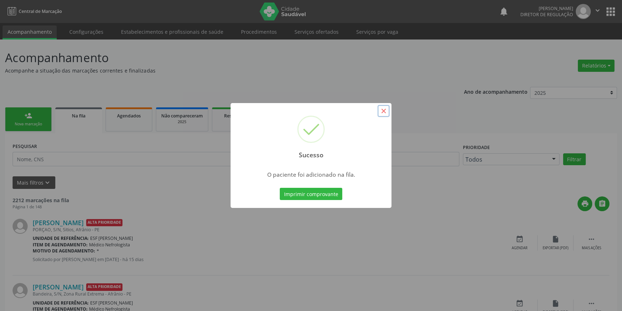
click at [384, 114] on button "×" at bounding box center [383, 111] width 12 height 12
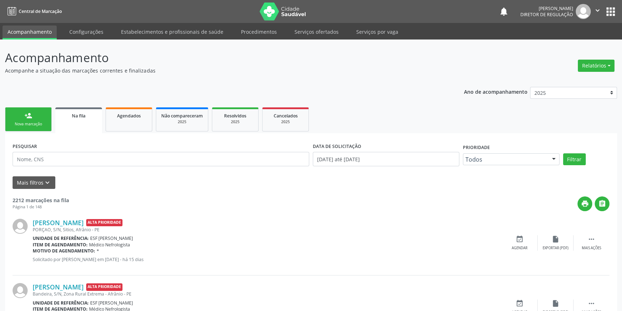
click at [22, 111] on link "person_add Nova marcação" at bounding box center [28, 119] width 47 height 24
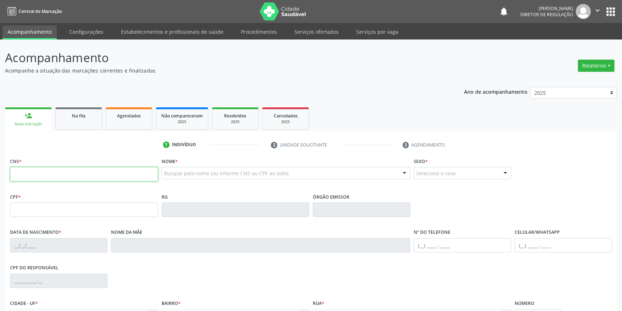
click at [41, 170] on input "text" at bounding box center [84, 174] width 148 height 14
type input "702 4010 1475 6925"
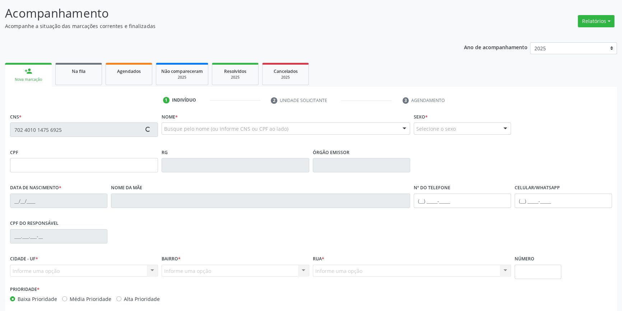
scroll to position [78, 0]
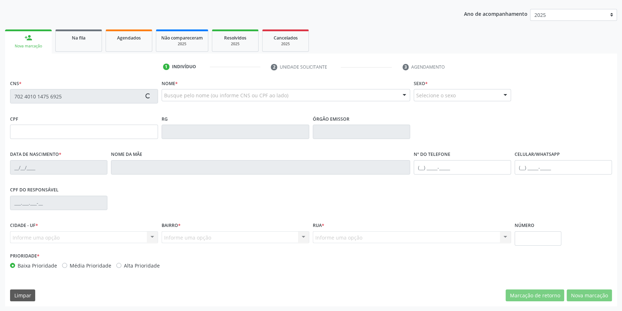
type input "030.424.114-86"
type input "[DATE]"
type input "[PERSON_NAME] das Meces Nunes"
type input "[PHONE_NUMBER]"
type input "S/N"
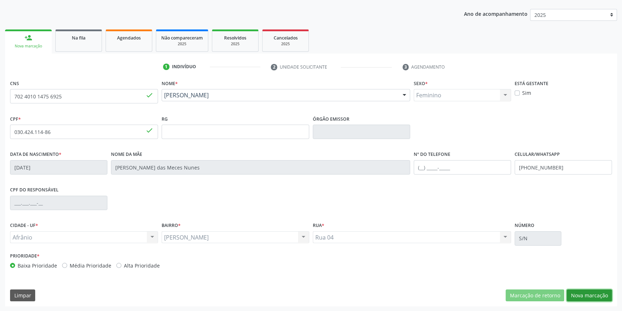
click at [582, 291] on button "Nova marcação" at bounding box center [589, 295] width 45 height 12
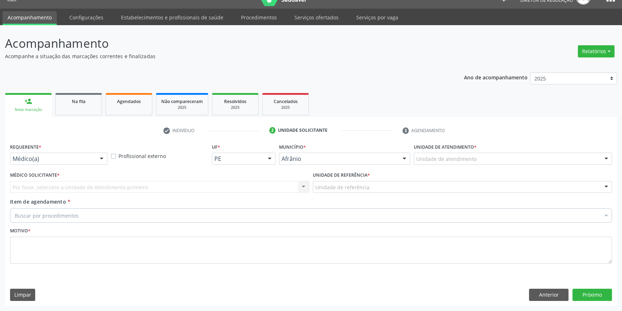
scroll to position [14, 0]
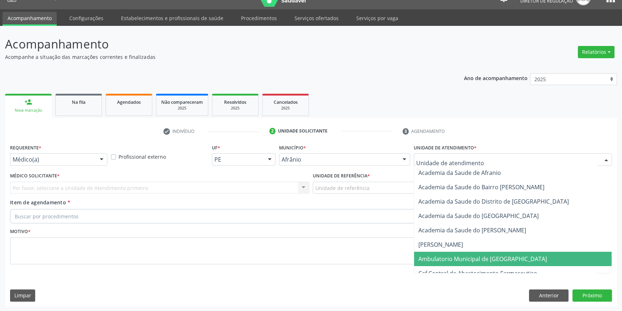
click at [445, 260] on span "Ambulatorio Municipal de [GEOGRAPHIC_DATA]" at bounding box center [482, 259] width 129 height 8
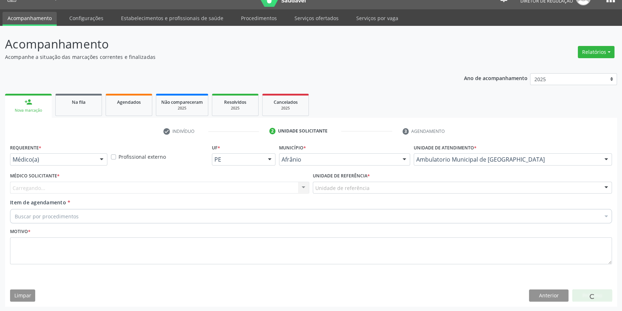
click at [370, 197] on div "Unidade de referência * Unidade de referência ESF de Extrema ESF de Barra das M…" at bounding box center [462, 185] width 303 height 28
click at [368, 179] on label "Unidade de referência *" at bounding box center [341, 176] width 57 height 11
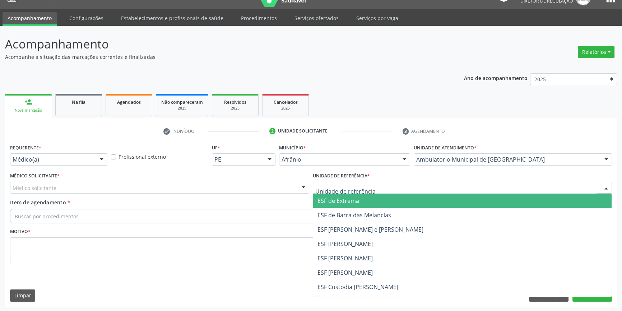
click at [368, 182] on div at bounding box center [462, 188] width 299 height 12
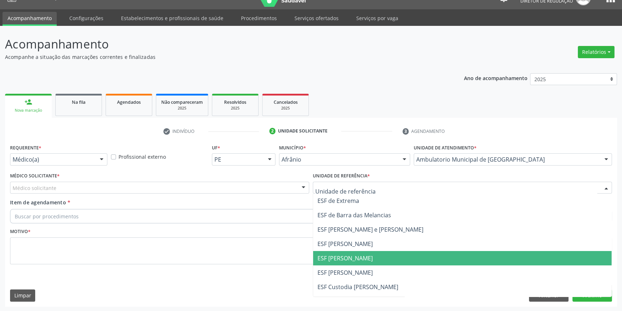
click at [358, 255] on span "ESF [PERSON_NAME]" at bounding box center [344, 258] width 55 height 8
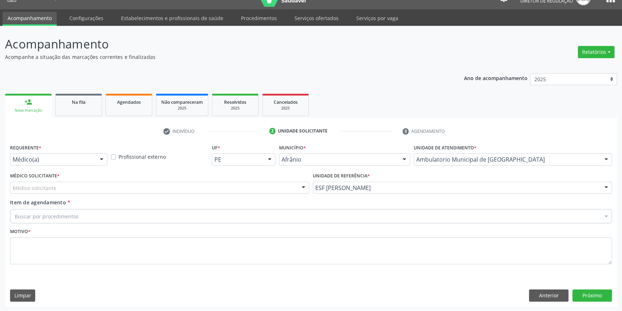
drag, startPoint x: 193, startPoint y: 187, endPoint x: 142, endPoint y: 190, distance: 50.7
click at [165, 187] on div "Médico solicitante" at bounding box center [159, 188] width 299 height 12
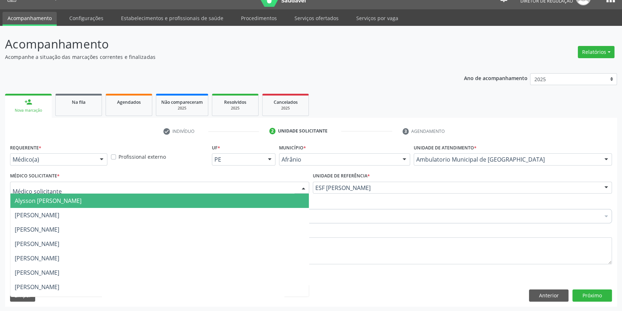
click at [93, 209] on span "[PERSON_NAME]" at bounding box center [159, 215] width 298 height 14
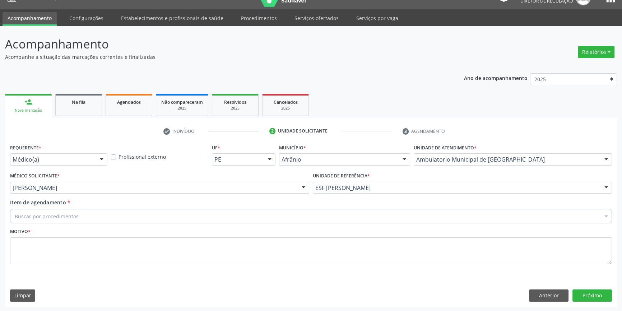
click at [89, 214] on div "Buscar por procedimentos" at bounding box center [311, 216] width 602 height 14
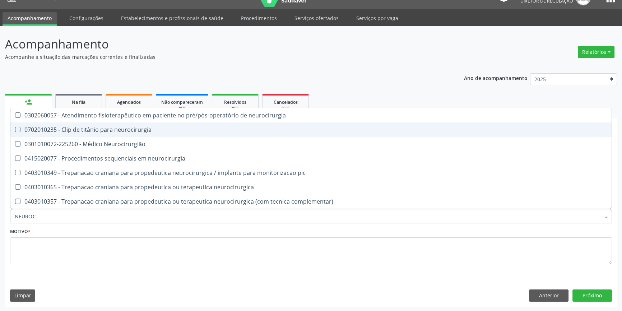
type input "NEUROCI"
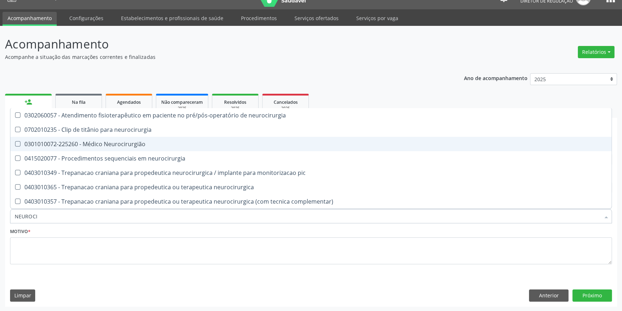
click at [111, 144] on div "0301010072-225260 - Médico Neurocirurgião" at bounding box center [311, 144] width 593 height 6
checkbox Neurocirurgião "true"
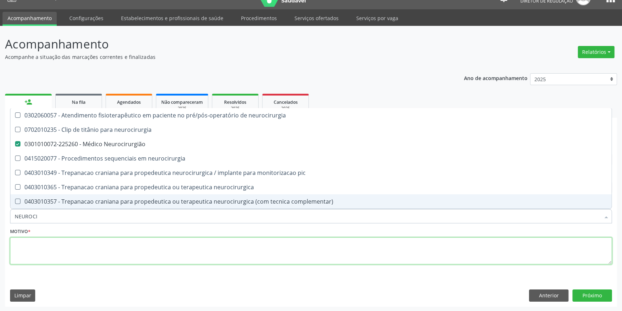
click at [100, 250] on textarea at bounding box center [311, 250] width 602 height 27
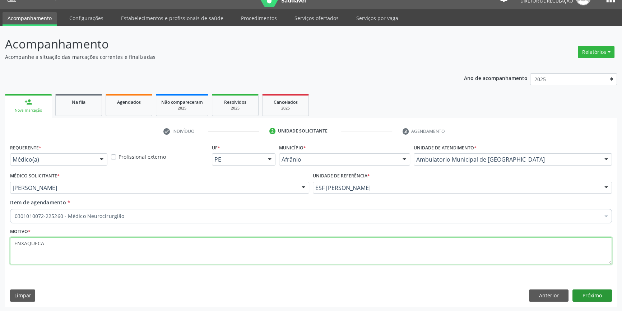
type textarea "ENXAQUECA"
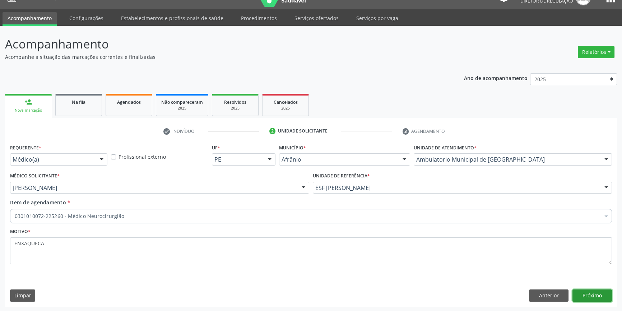
click at [591, 296] on button "Próximo" at bounding box center [592, 295] width 40 height 12
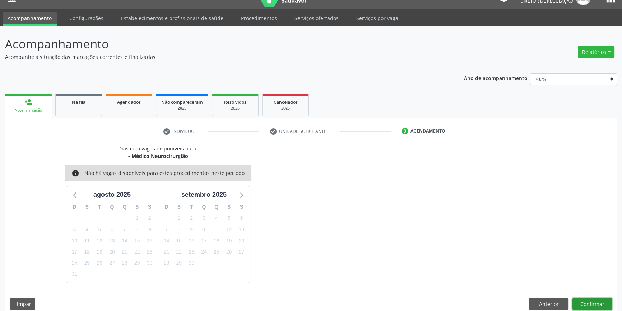
click at [593, 298] on button "Confirmar" at bounding box center [592, 304] width 40 height 12
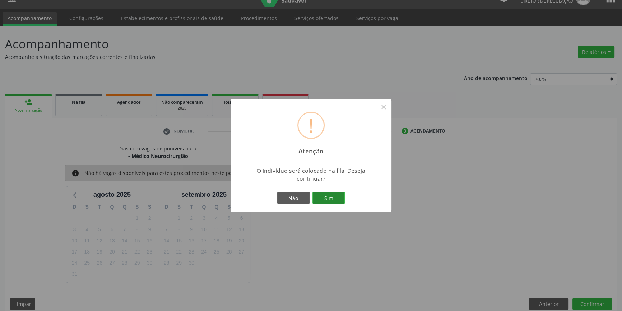
click at [335, 192] on button "Sim" at bounding box center [328, 198] width 32 height 12
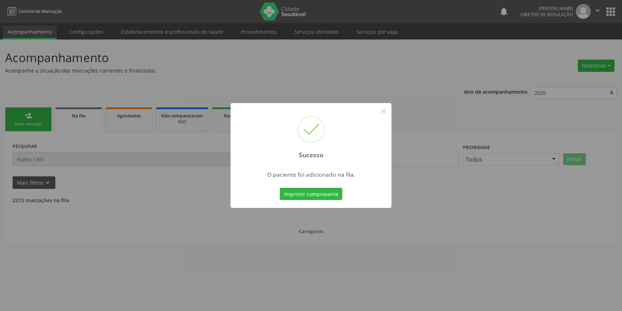
scroll to position [0, 0]
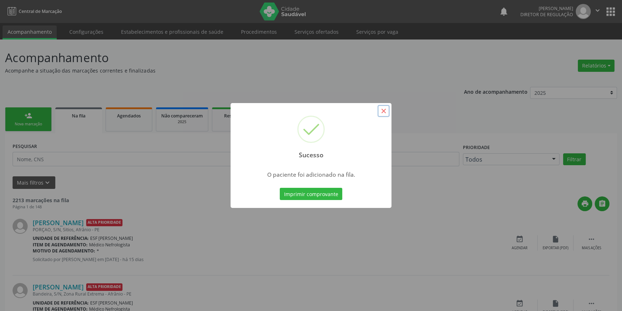
click at [384, 115] on button "×" at bounding box center [383, 111] width 12 height 12
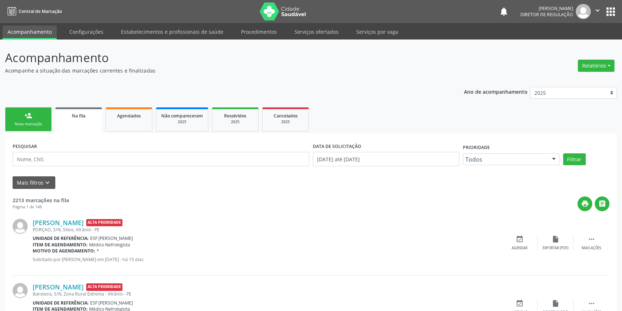
click at [27, 125] on div "Nova marcação" at bounding box center [28, 123] width 36 height 5
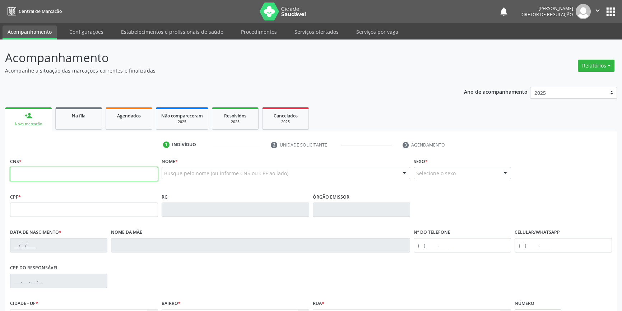
click at [35, 167] on input "text" at bounding box center [84, 174] width 148 height 14
type input "702 4010 1475 6925"
type input "030.424.114-86"
type input "[DATE]"
type input "[PERSON_NAME] das Meces Nunes"
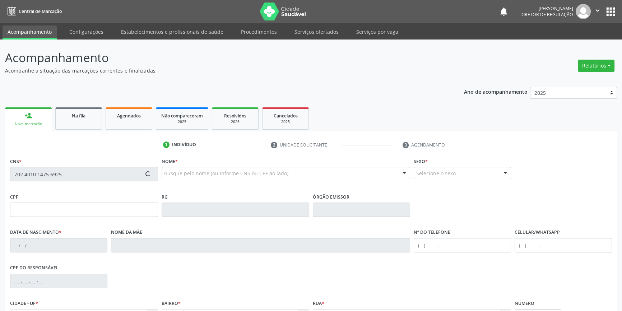
type input "[PHONE_NUMBER]"
type input "S/N"
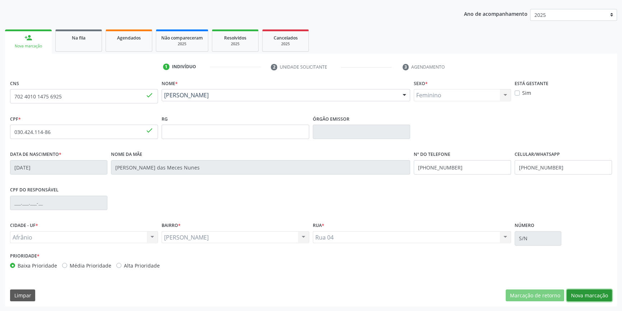
click at [604, 299] on button "Nova marcação" at bounding box center [589, 295] width 45 height 12
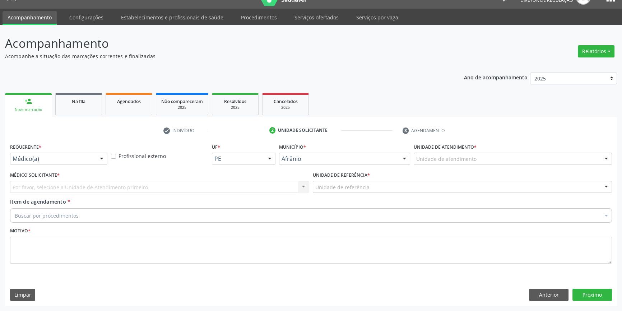
scroll to position [14, 0]
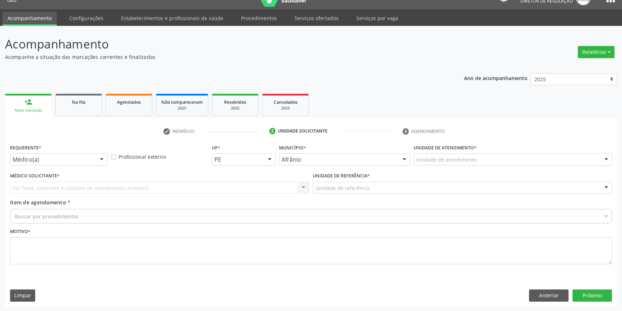
click at [483, 165] on div "Unidade de atendimento * Unidade de atendimento Academia da Saude de Afranio Ac…" at bounding box center [513, 156] width 202 height 28
drag, startPoint x: 447, startPoint y: 155, endPoint x: 448, endPoint y: 160, distance: 5.1
click at [447, 158] on div "Unidade de atendimento" at bounding box center [513, 159] width 198 height 12
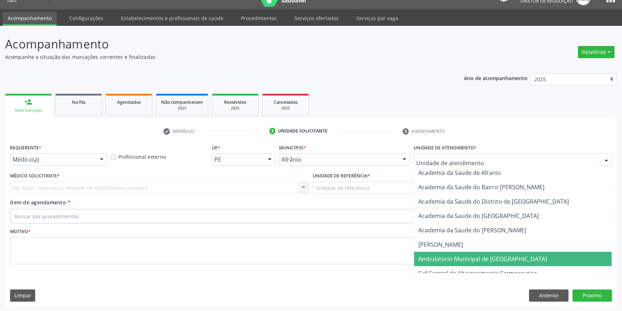
click at [446, 262] on span "Ambulatorio Municipal de [GEOGRAPHIC_DATA]" at bounding box center [482, 259] width 129 height 8
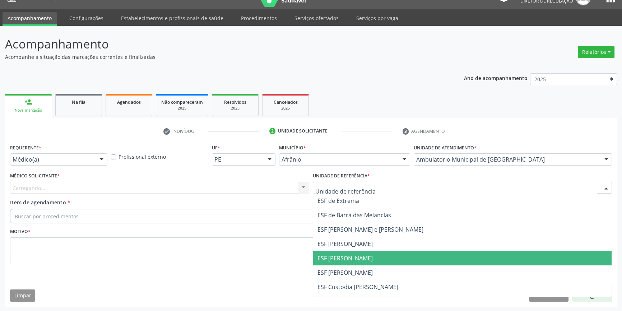
drag, startPoint x: 350, startPoint y: 259, endPoint x: 255, endPoint y: 228, distance: 100.4
click at [350, 259] on span "ESF [PERSON_NAME]" at bounding box center [344, 258] width 55 height 8
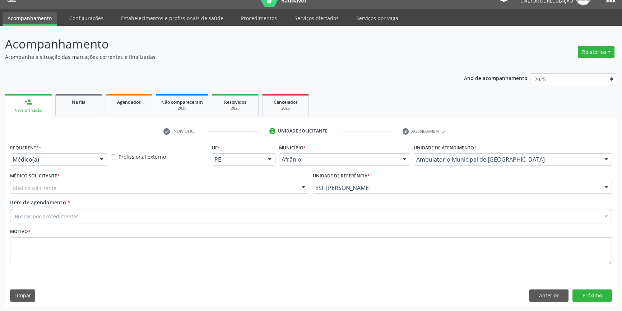
click at [164, 190] on div "Médico solicitante" at bounding box center [159, 188] width 299 height 12
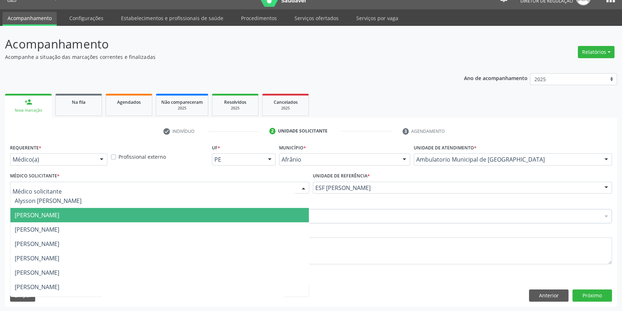
click at [59, 218] on span "[PERSON_NAME]" at bounding box center [37, 215] width 45 height 8
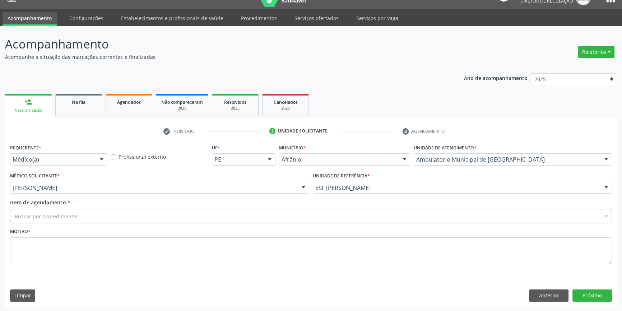
click at [90, 218] on div "Buscar por procedimentos" at bounding box center [311, 216] width 602 height 14
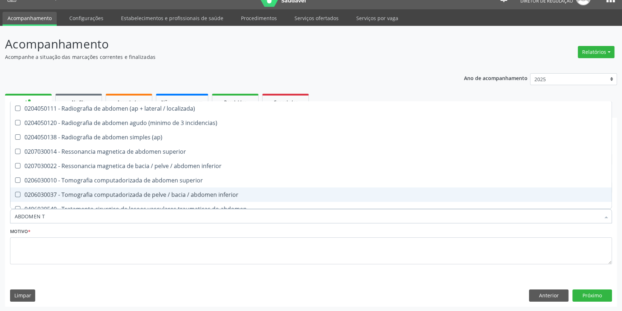
type input "ABDOMEN TO"
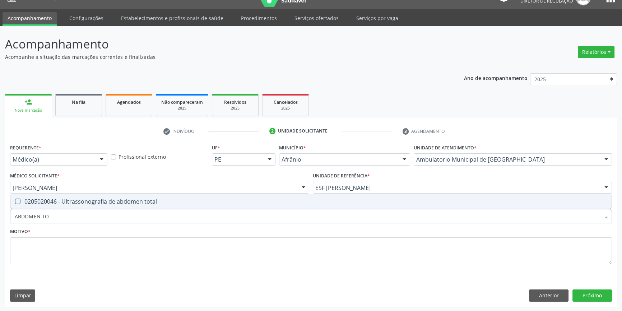
click at [89, 200] on div "0205020046 - Ultrassonografia de abdomen total" at bounding box center [311, 202] width 593 height 6
checkbox total "true"
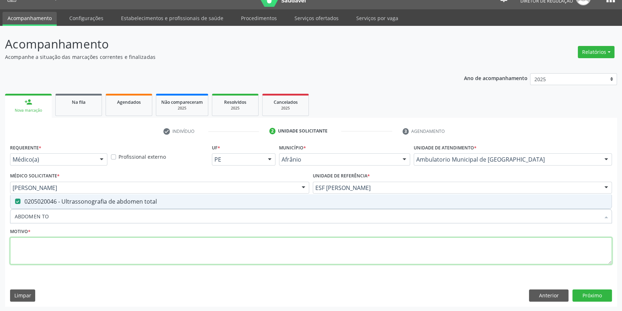
click at [81, 250] on textarea at bounding box center [311, 250] width 602 height 27
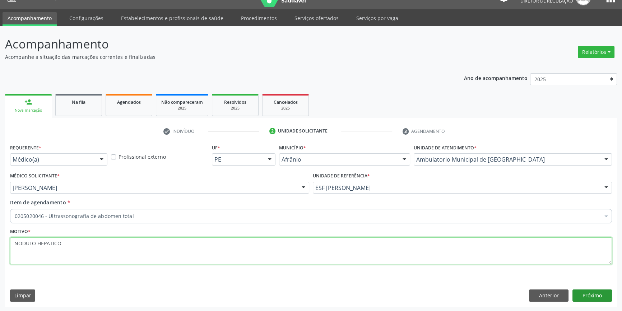
type textarea "NODULO HEPATICO"
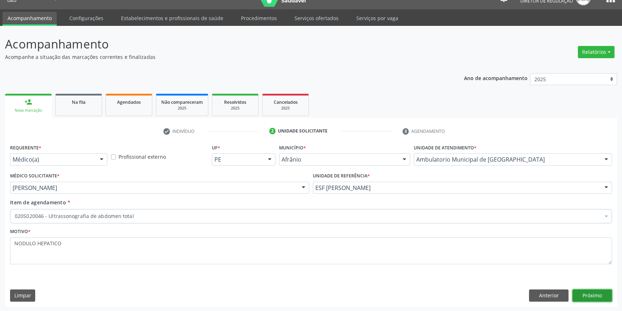
click at [588, 292] on button "Próximo" at bounding box center [592, 295] width 40 height 12
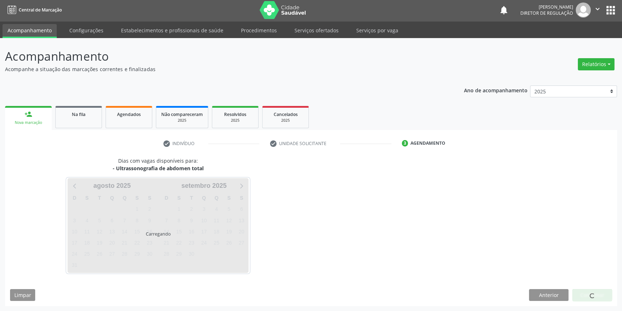
scroll to position [1, 0]
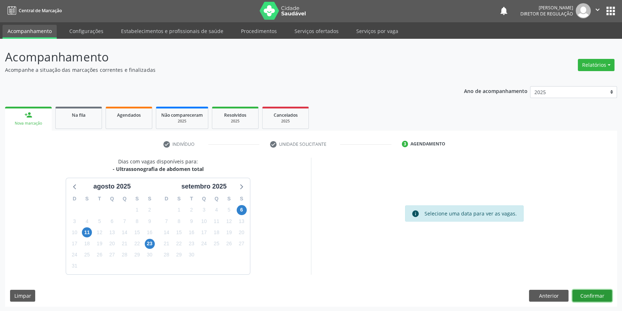
click at [585, 297] on button "Confirmar" at bounding box center [592, 296] width 40 height 12
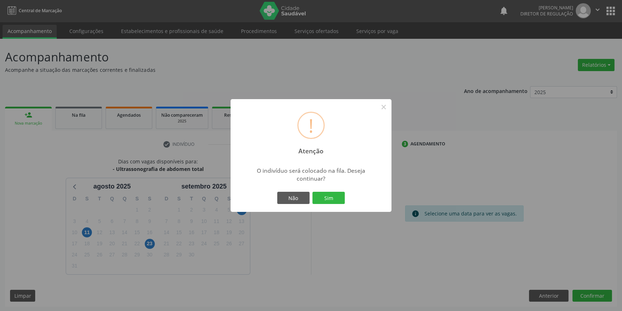
click at [329, 206] on div "! Atenção × O indivíduo será colocado na fila. Deseja continuar? Não Sim" at bounding box center [311, 155] width 161 height 113
click at [330, 202] on button "Sim" at bounding box center [328, 198] width 32 height 12
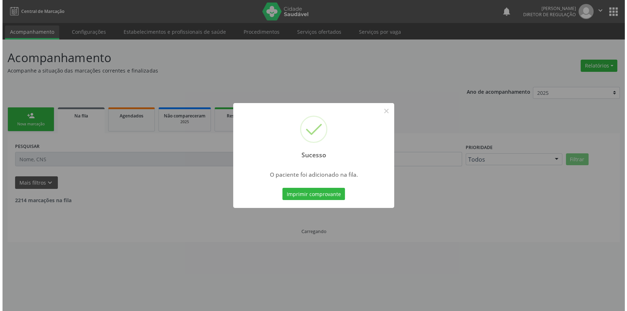
scroll to position [0, 0]
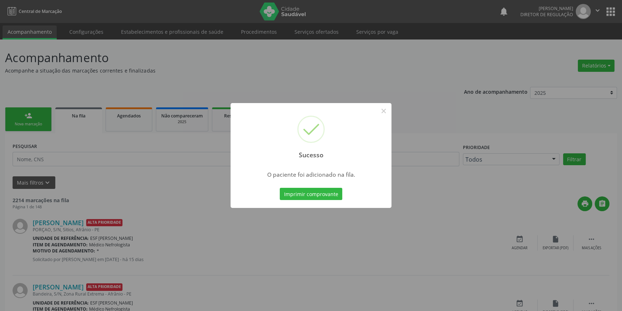
drag, startPoint x: 212, startPoint y: 268, endPoint x: 37, endPoint y: 120, distance: 229.9
click at [208, 260] on div "Sucesso × O paciente foi adicionado na fila. Imprimir comprovante Cancel" at bounding box center [311, 155] width 622 height 311
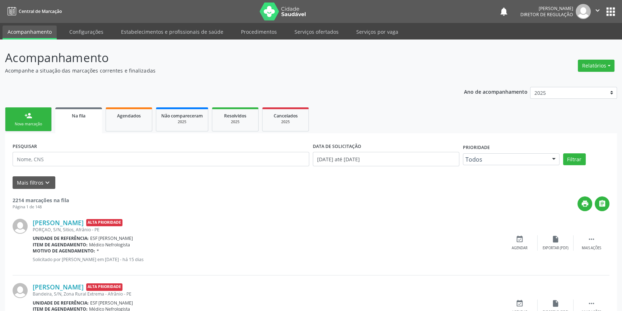
click at [19, 121] on link "person_add Nova marcação" at bounding box center [28, 119] width 47 height 24
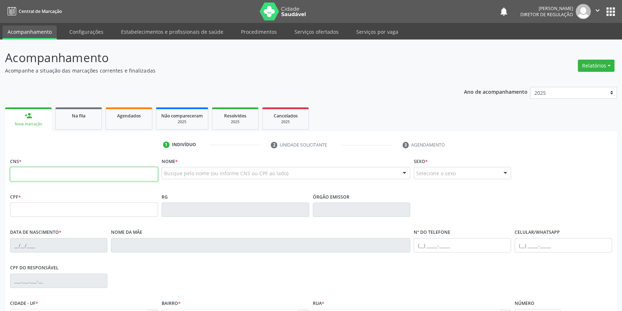
click at [63, 176] on input "text" at bounding box center [84, 174] width 148 height 14
type input "702 4010 4756 925"
click at [121, 121] on link "Agendados" at bounding box center [129, 118] width 47 height 22
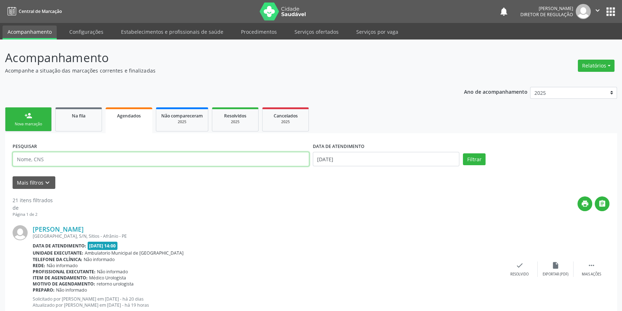
click at [91, 162] on input "text" at bounding box center [161, 159] width 297 height 14
type input "707801625192813"
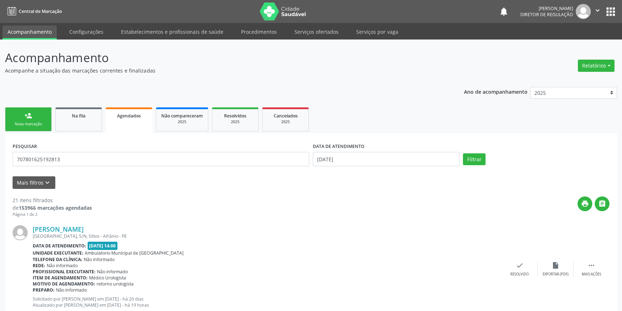
drag, startPoint x: 327, startPoint y: 168, endPoint x: 333, endPoint y: 161, distance: 9.0
click at [329, 166] on div "DATA DE ATENDIMENTO [DATE]" at bounding box center [386, 156] width 150 height 31
click at [333, 160] on input "[DATE]" at bounding box center [386, 159] width 147 height 14
click at [316, 176] on span at bounding box center [319, 173] width 12 height 12
select select "6"
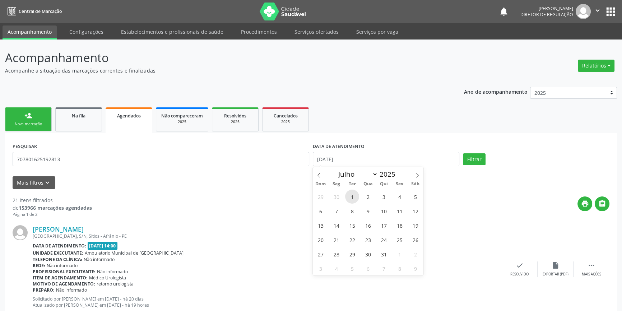
click at [354, 198] on span "1" at bounding box center [352, 197] width 14 height 14
type input "[DATE]"
click at [413, 172] on span at bounding box center [417, 173] width 12 height 12
select select "7"
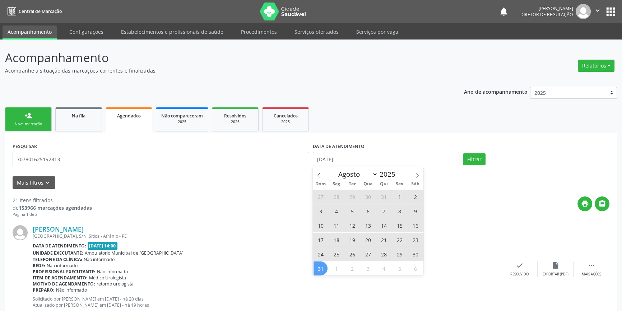
click at [319, 268] on span "31" at bounding box center [321, 268] width 14 height 14
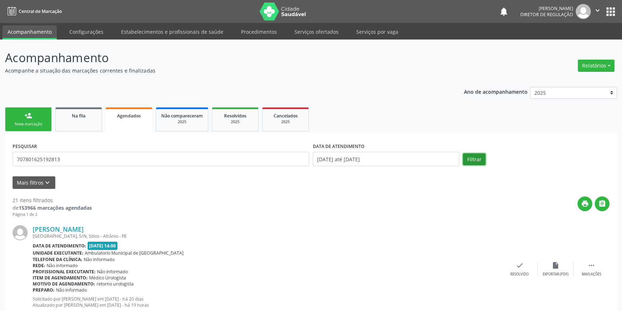
drag, startPoint x: 473, startPoint y: 157, endPoint x: 96, endPoint y: 138, distance: 377.2
click at [473, 157] on button "Filtrar" at bounding box center [474, 159] width 23 height 12
